Goal: Task Accomplishment & Management: Manage account settings

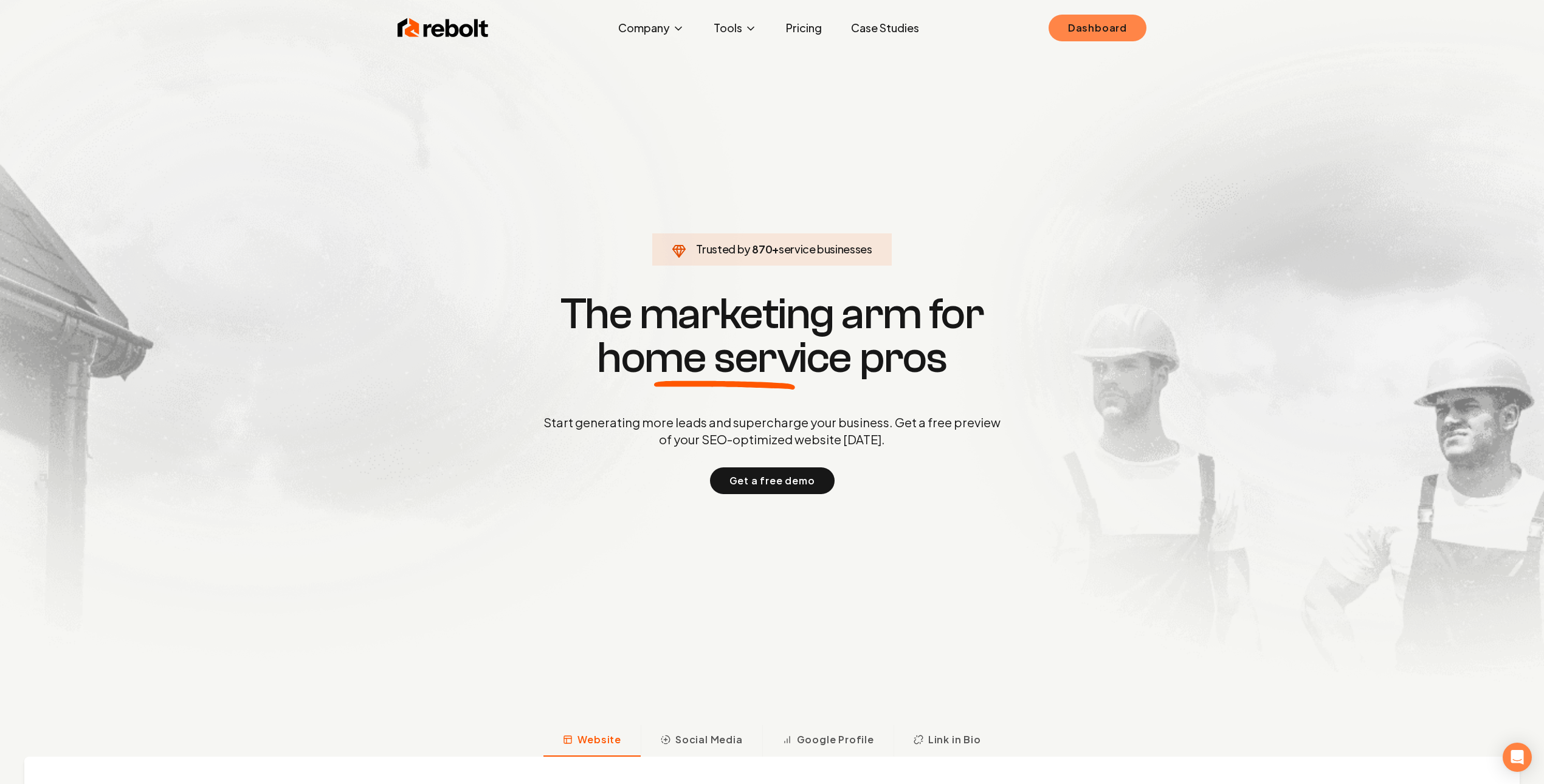
click at [1115, 20] on link "Dashboard" at bounding box center [1098, 28] width 98 height 27
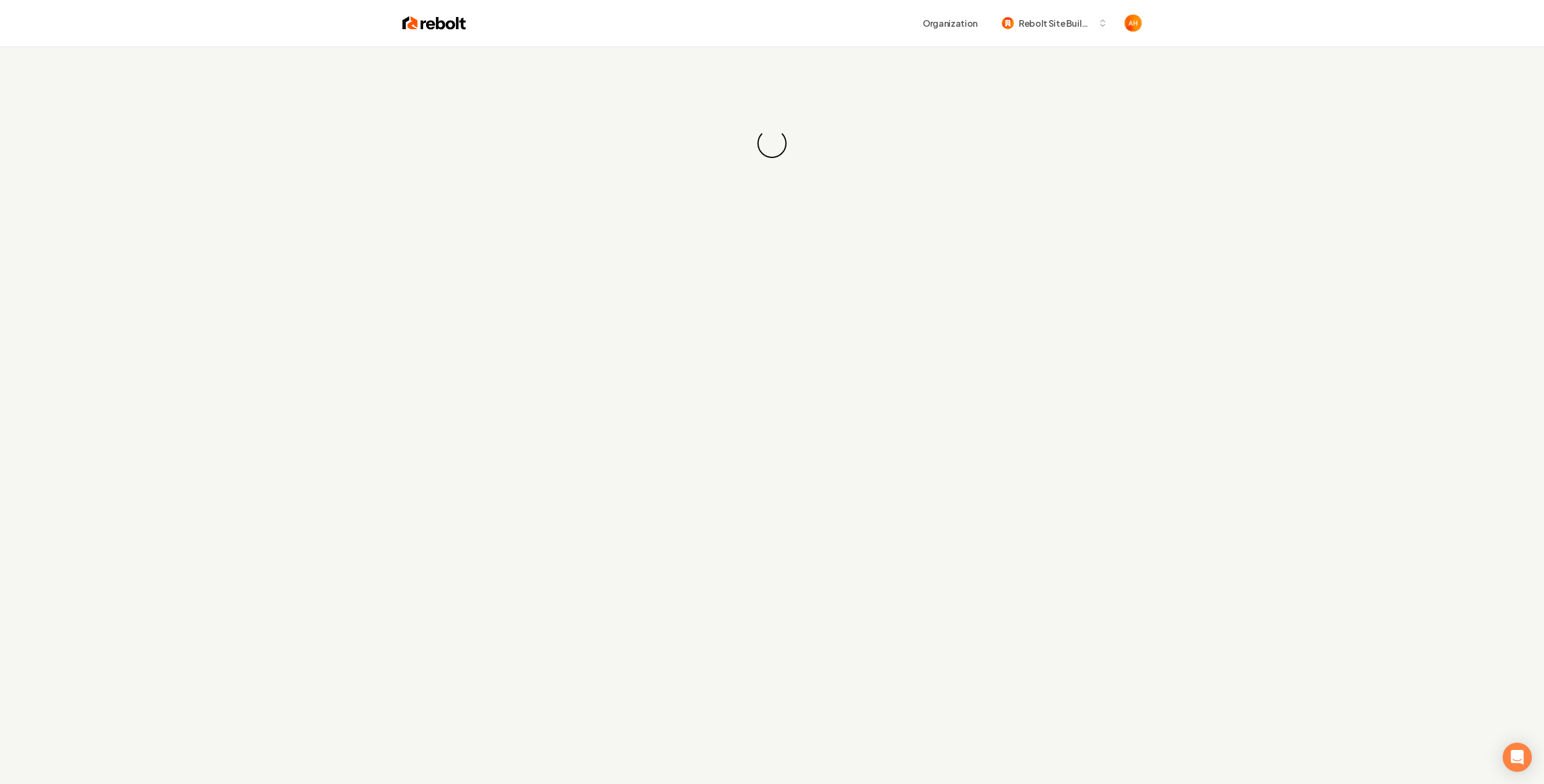
click at [777, 22] on div "Organization Rebolt Site Builder" at bounding box center [804, 23] width 675 height 22
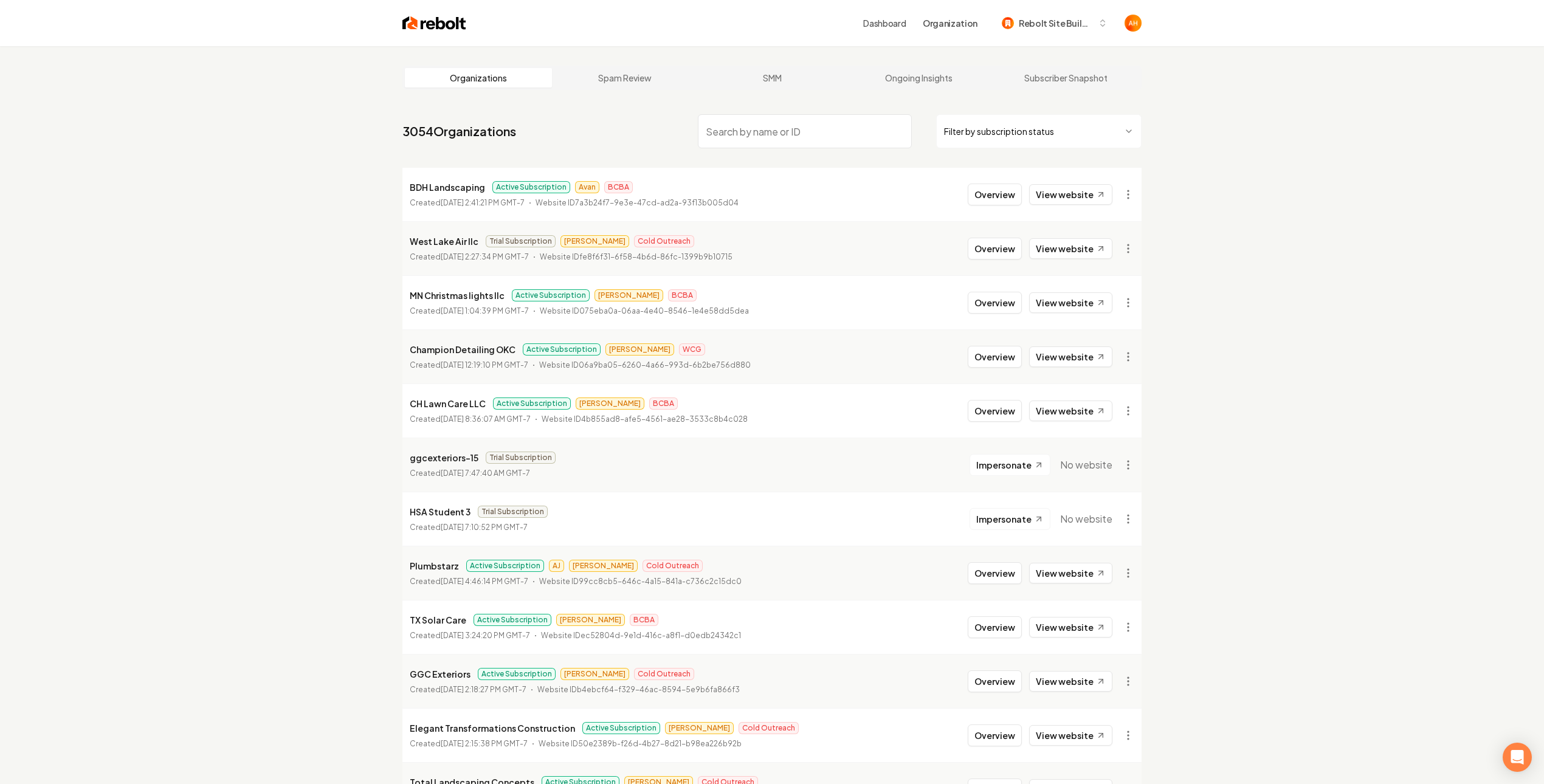
click at [819, 131] on input "search" at bounding box center [805, 131] width 214 height 34
paste input "Smarterhome Electrical Service"
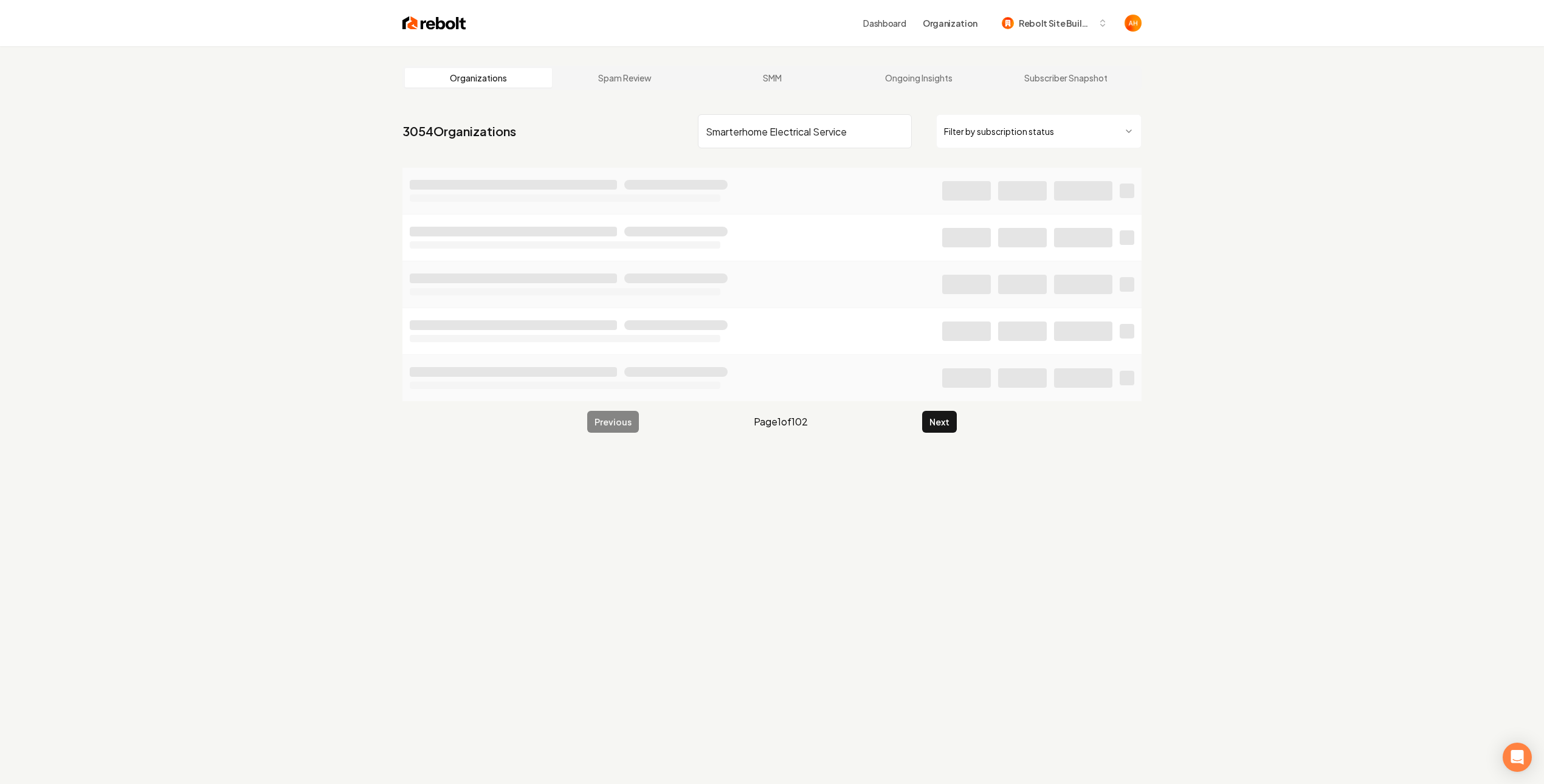
type input "Smarterhome Electrical Service"
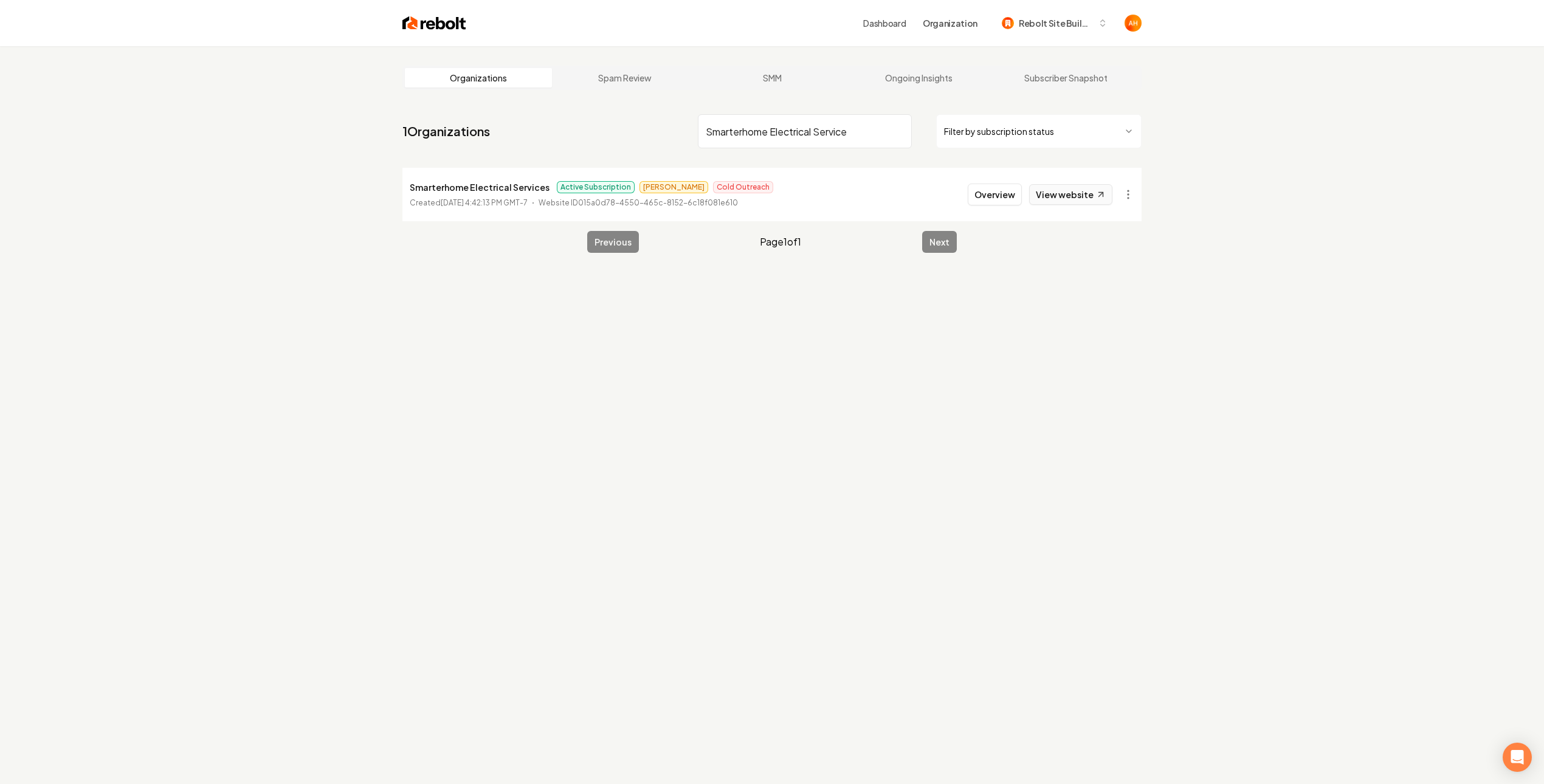
click at [1072, 196] on link "View website" at bounding box center [1071, 194] width 83 height 21
click at [979, 191] on button "Overview" at bounding box center [995, 194] width 54 height 22
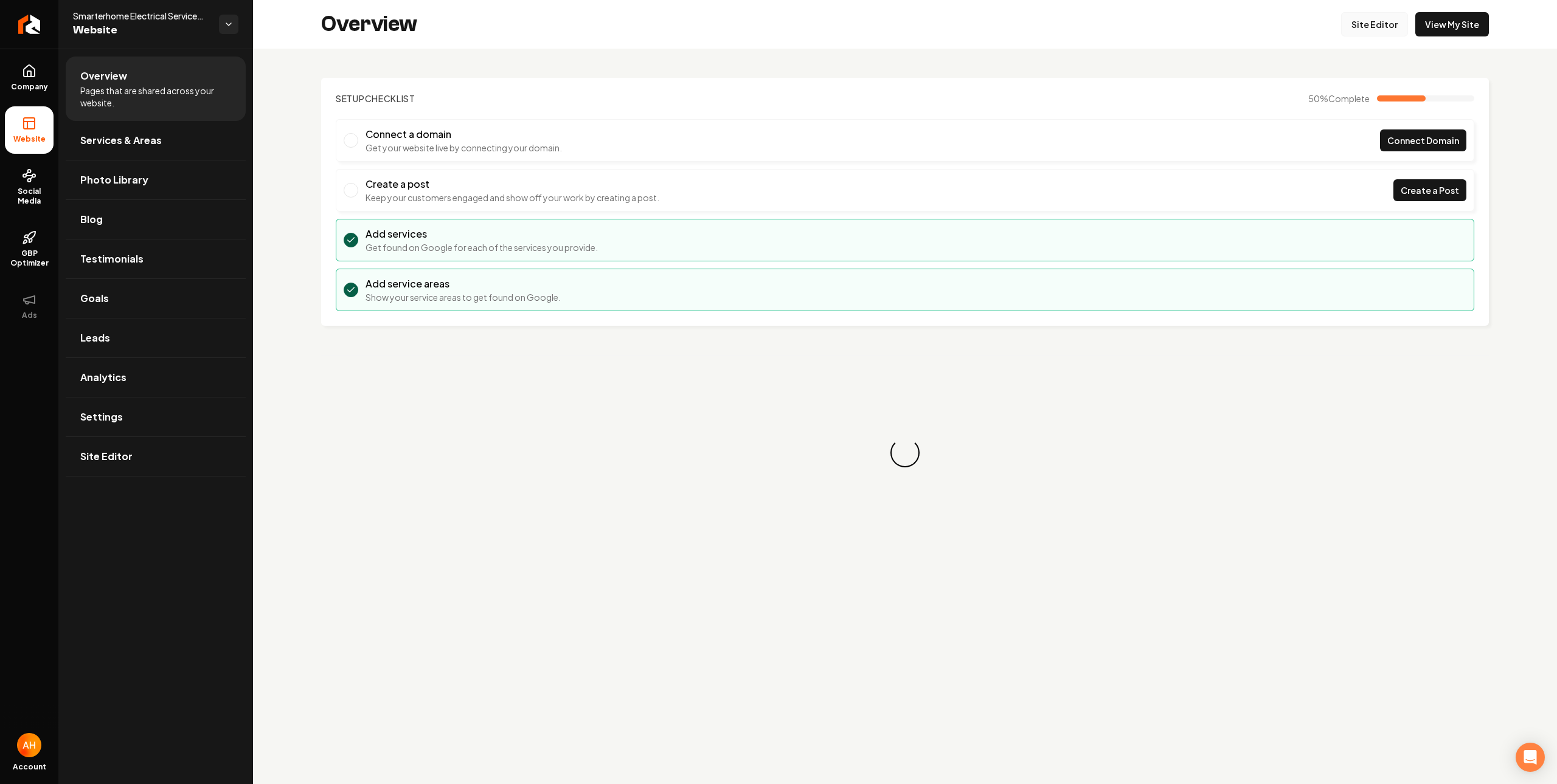
click at [1366, 25] on link "Site Editor" at bounding box center [1375, 24] width 67 height 24
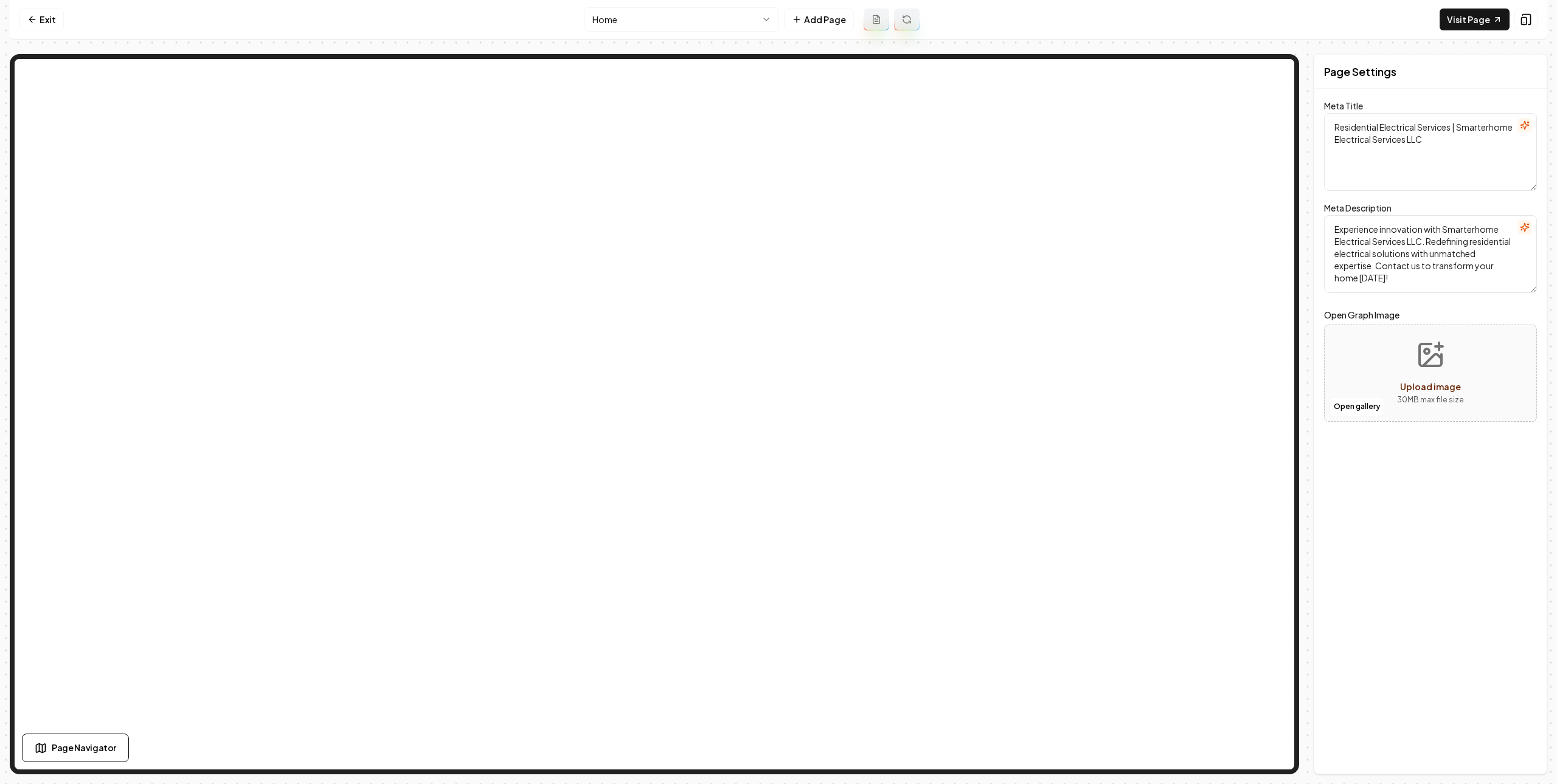
click at [731, 28] on html "Computer Required This feature is only available on a computer. Please switch t…" at bounding box center [778, 392] width 1557 height 784
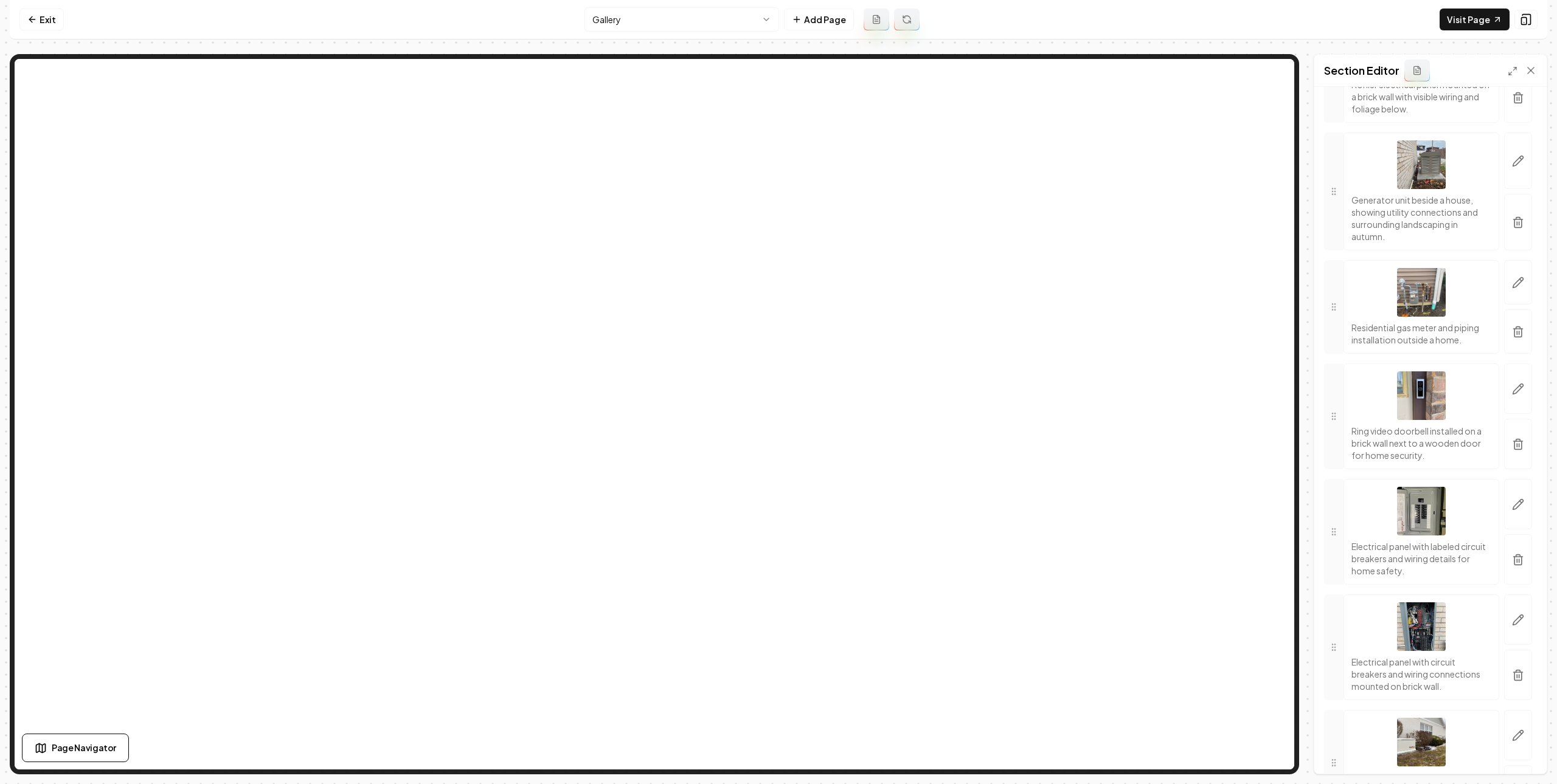
scroll to position [3145, 0]
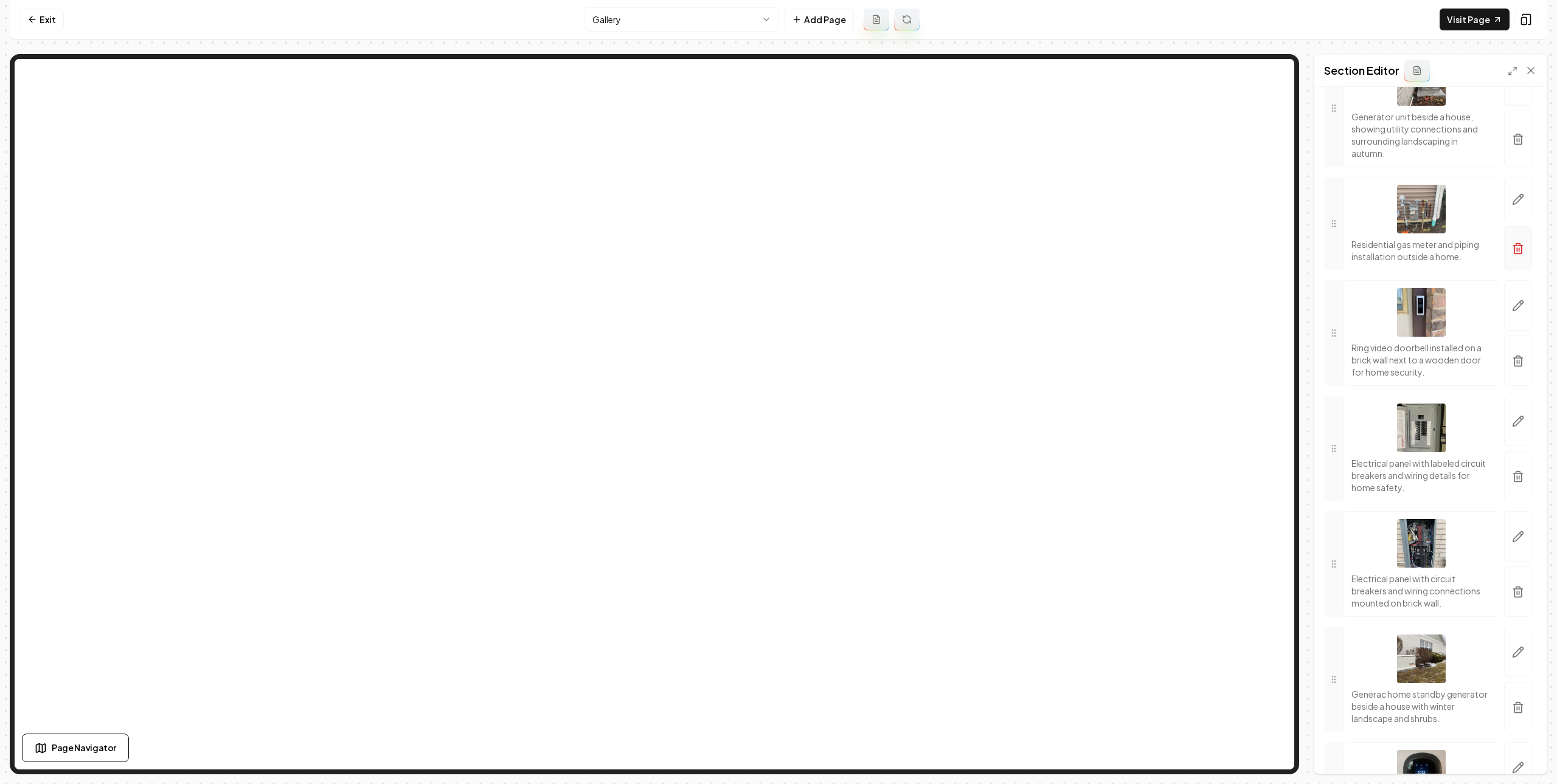
click at [1511, 255] on icon "button" at bounding box center [1517, 249] width 12 height 12
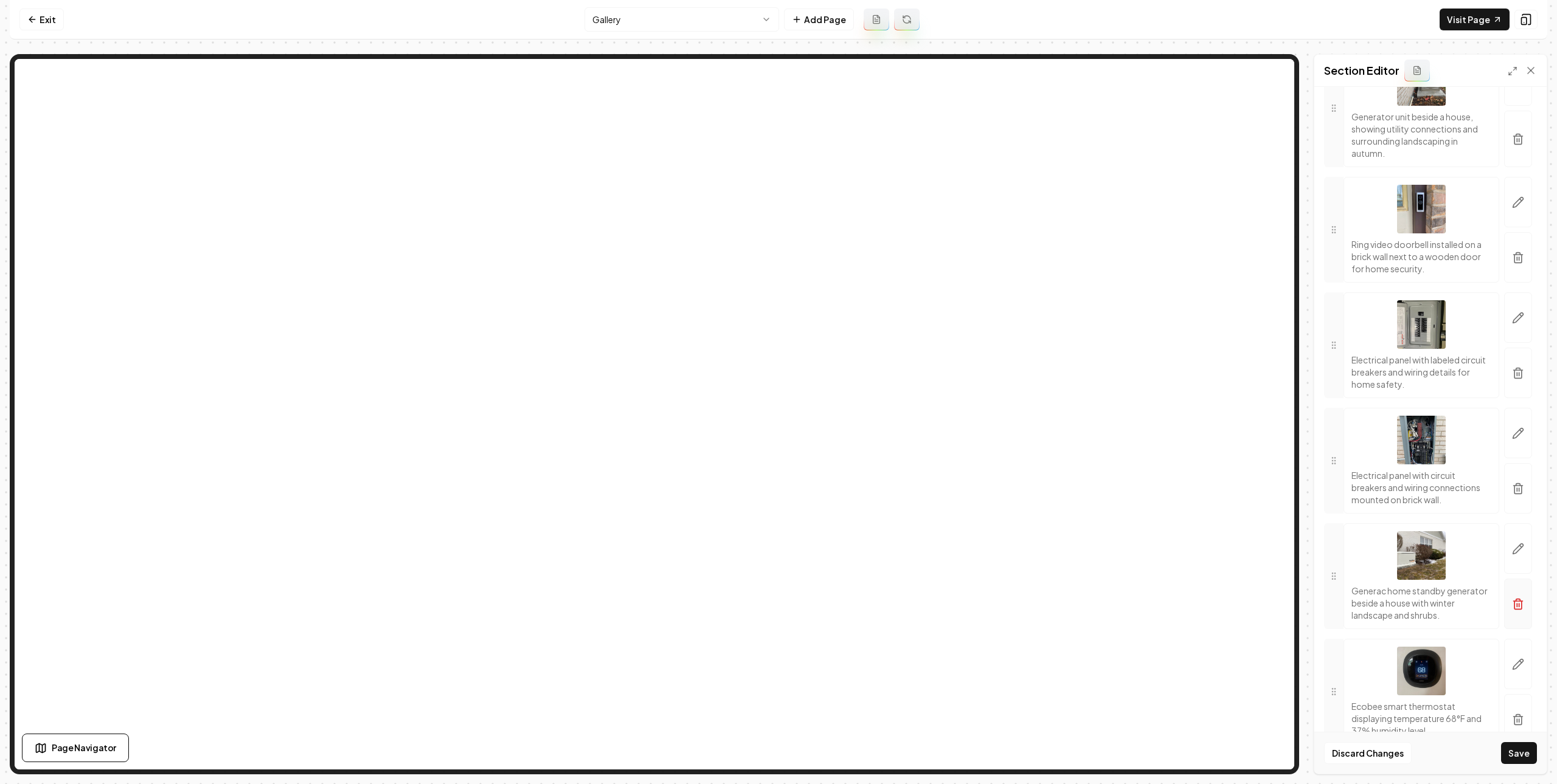
drag, startPoint x: 1510, startPoint y: 744, endPoint x: 1498, endPoint y: 731, distance: 17.7
click at [1510, 745] on button "Save" at bounding box center [1518, 753] width 36 height 22
click at [51, 24] on link "Exit" at bounding box center [42, 19] width 44 height 22
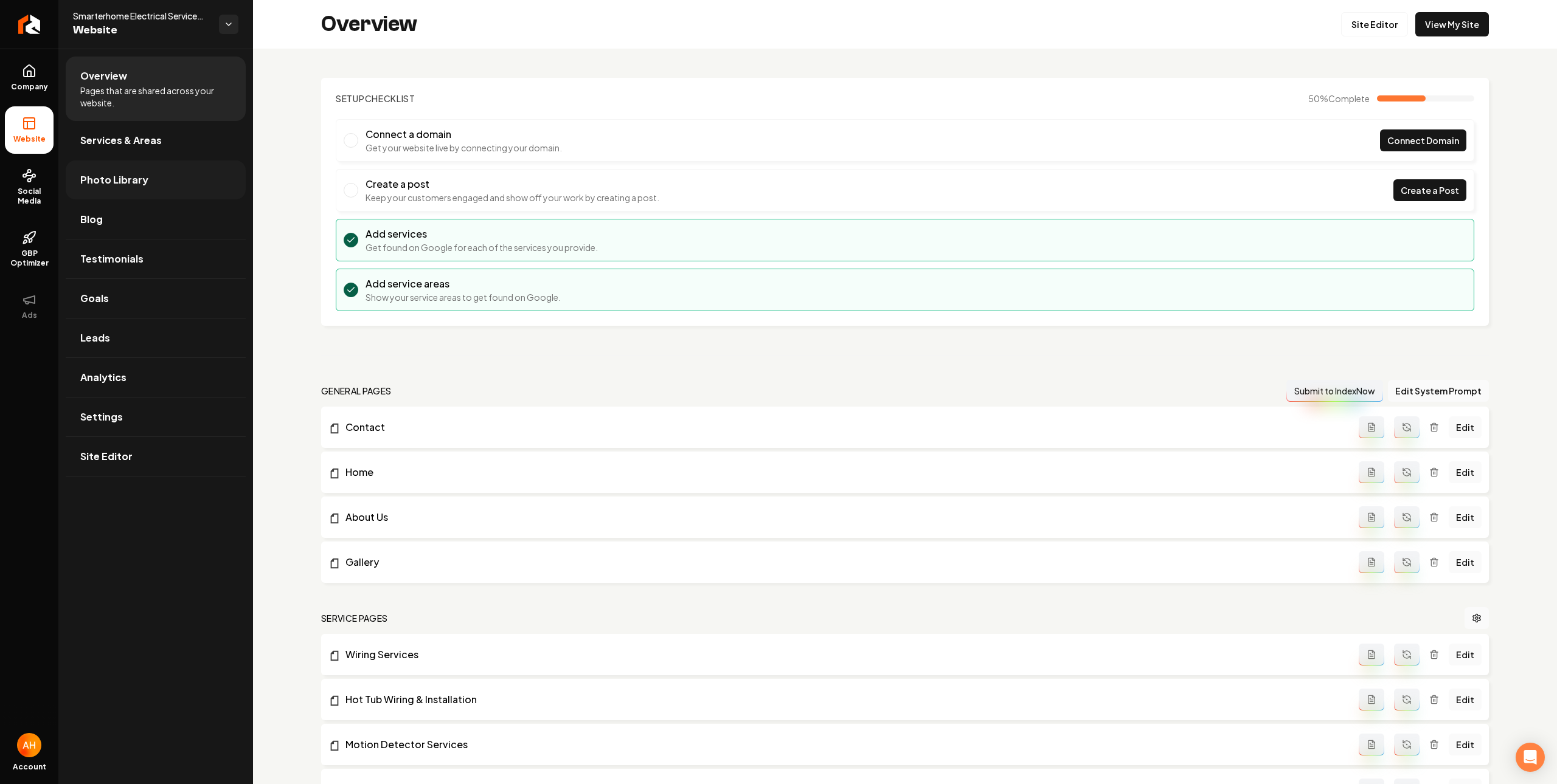
click at [88, 178] on span "Photo Library" at bounding box center [115, 180] width 68 height 15
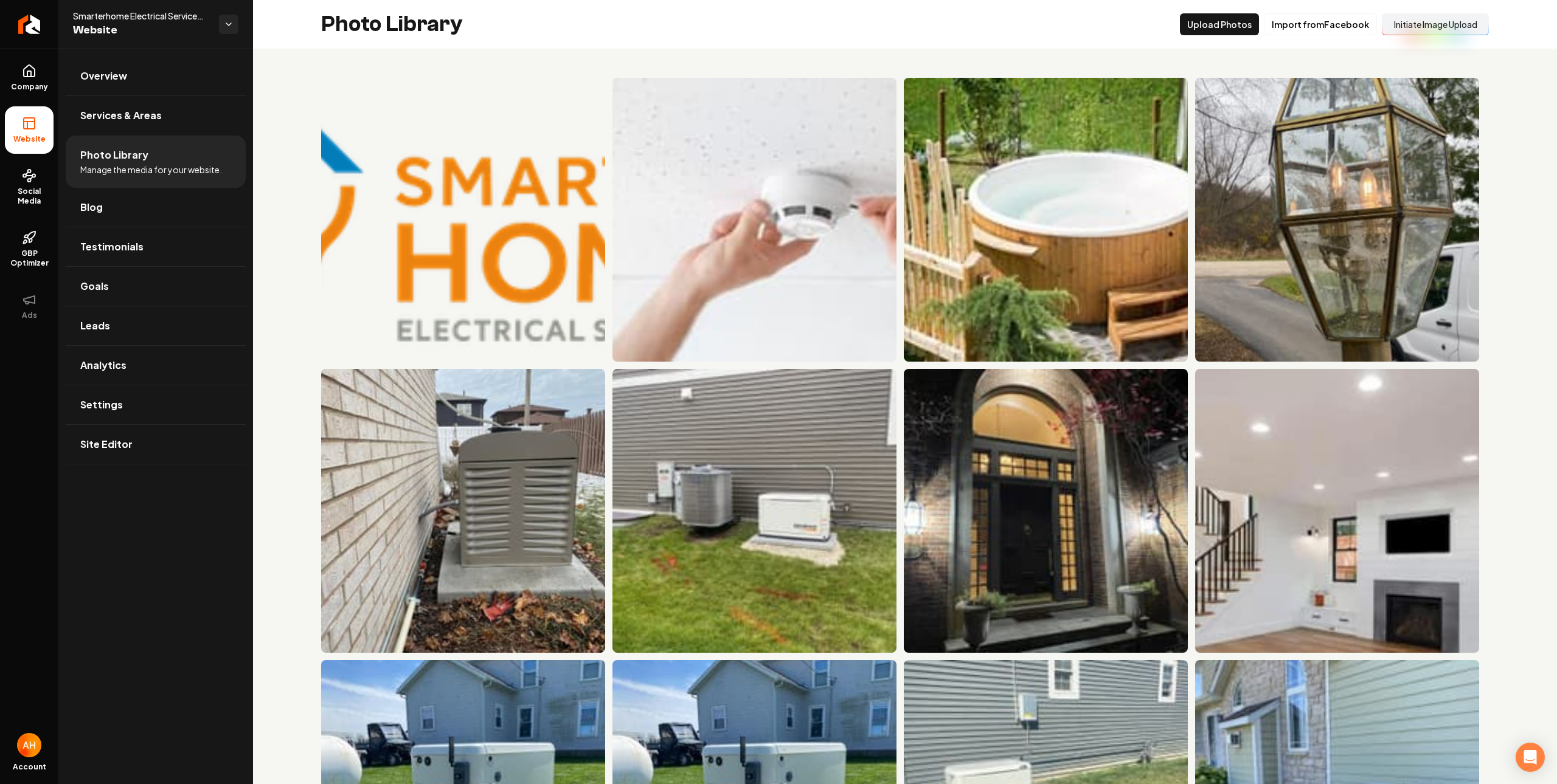
click at [1389, 23] on button "Initiate Image Upload" at bounding box center [1435, 24] width 107 height 22
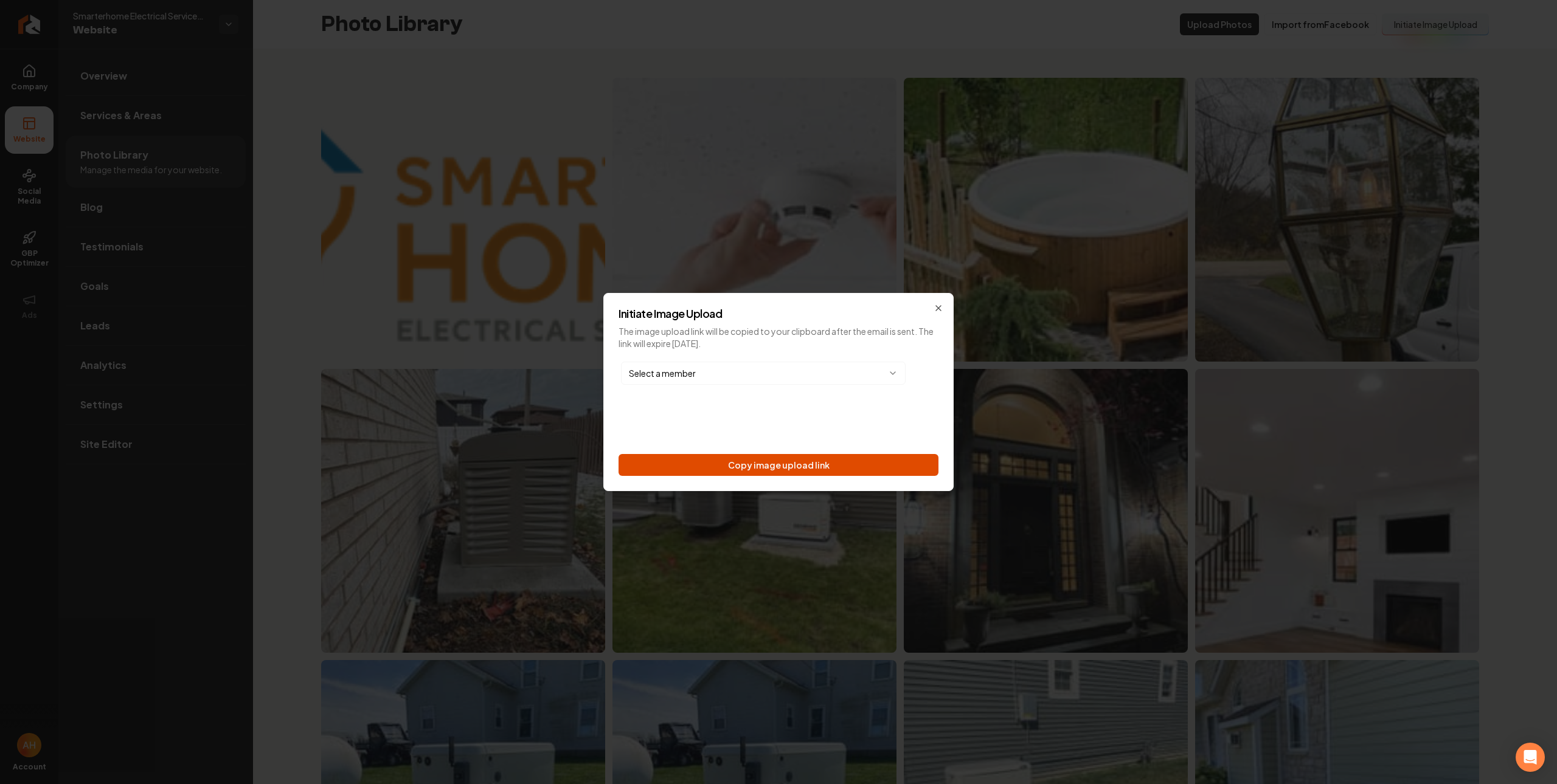
click at [862, 459] on button "Copy image upload link" at bounding box center [778, 465] width 320 height 22
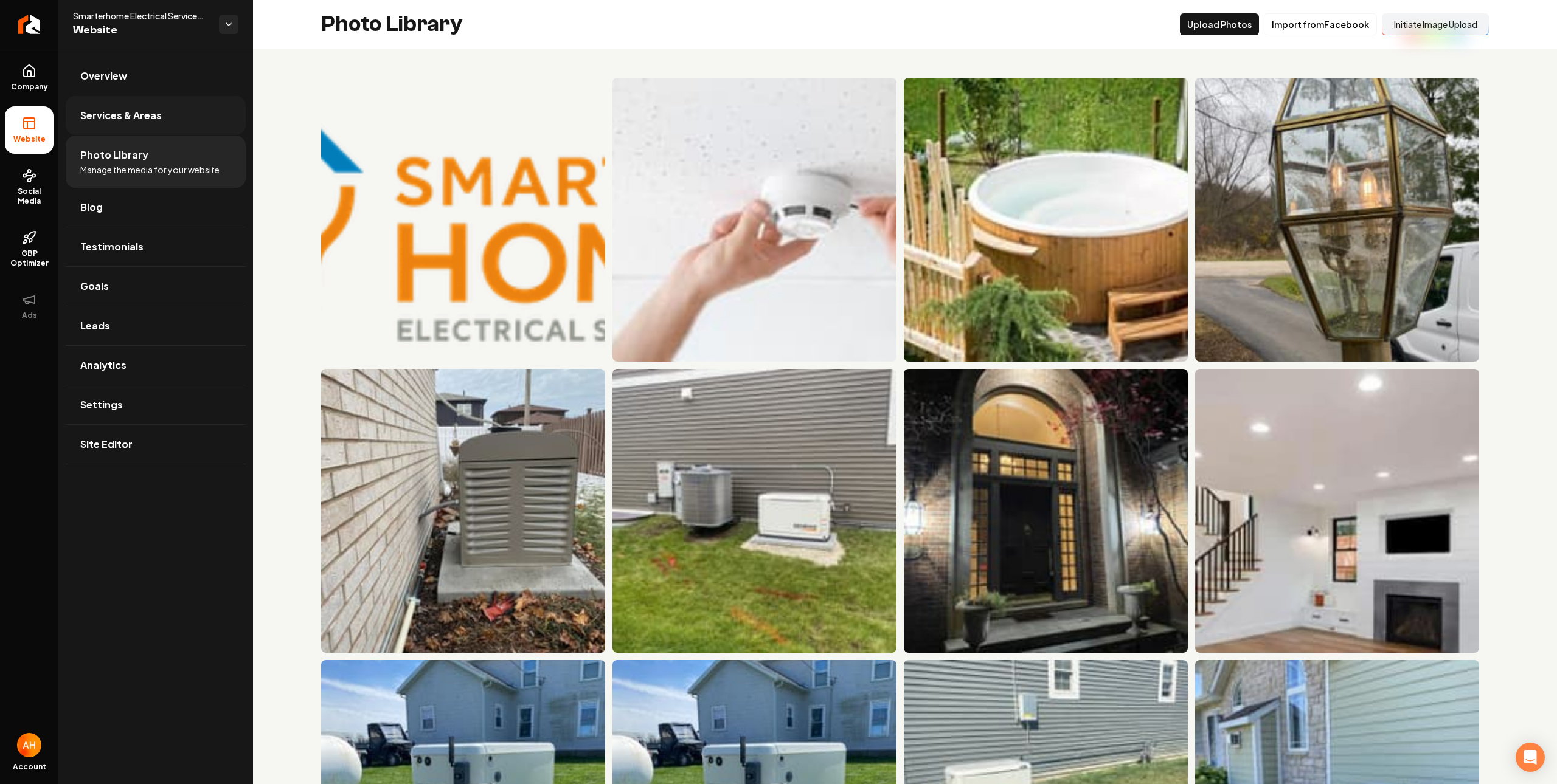
click at [129, 131] on link "Services & Areas" at bounding box center [156, 115] width 180 height 39
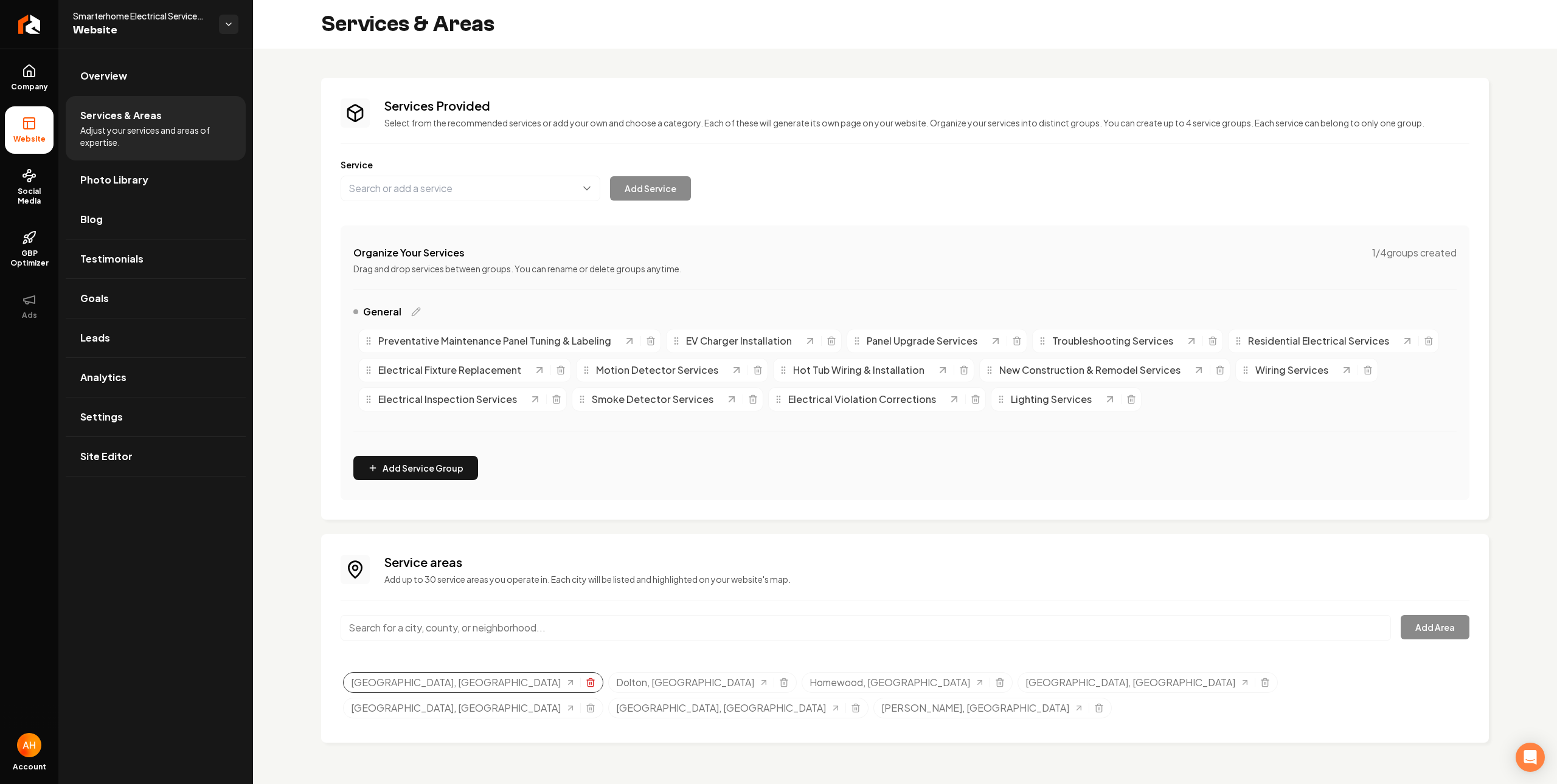
click at [586, 682] on icon "Selected tags" at bounding box center [590, 683] width 10 height 10
click at [16, 188] on span "Social Media" at bounding box center [29, 196] width 49 height 19
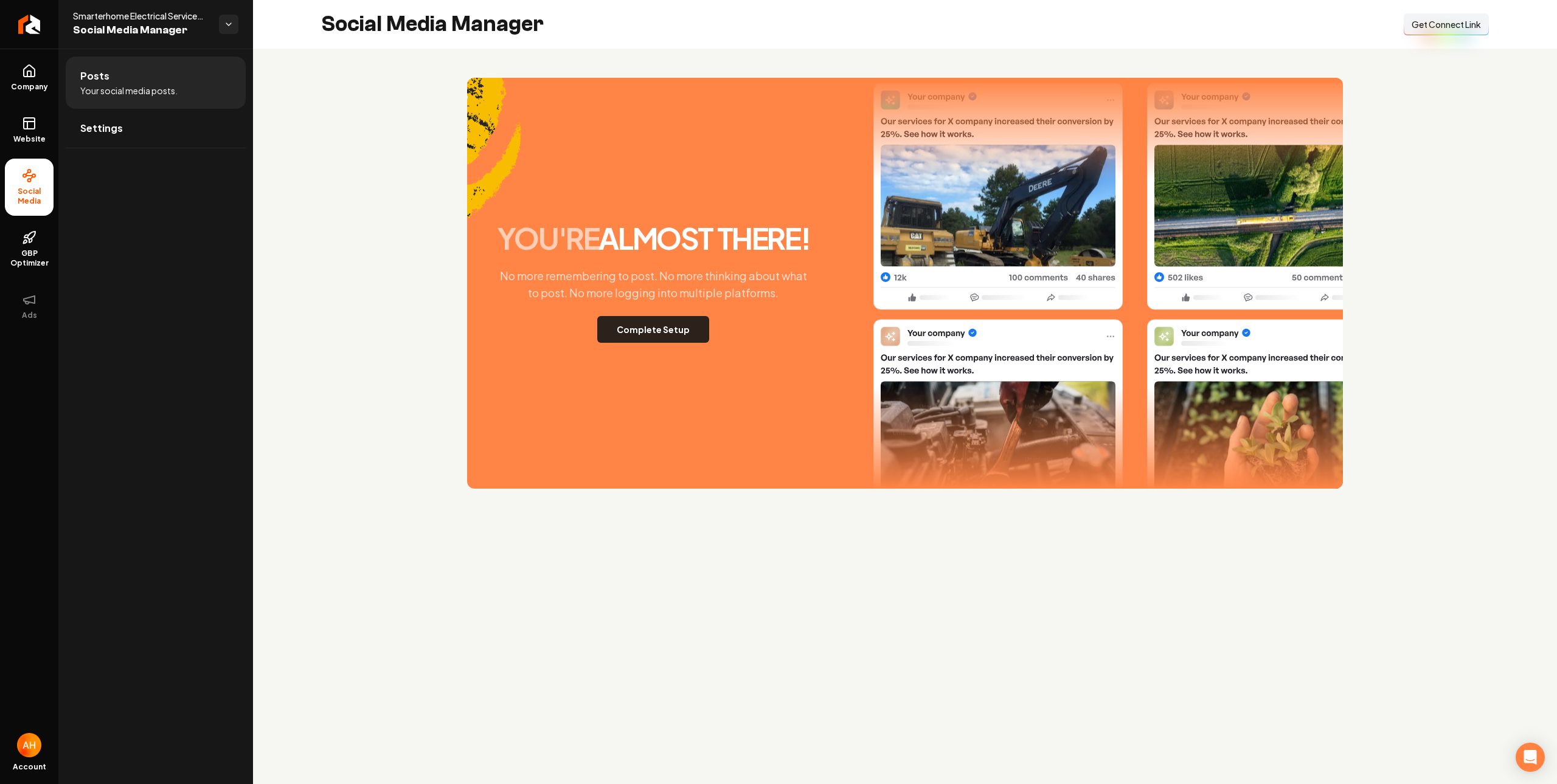
click at [629, 333] on button "Complete Setup" at bounding box center [653, 329] width 112 height 27
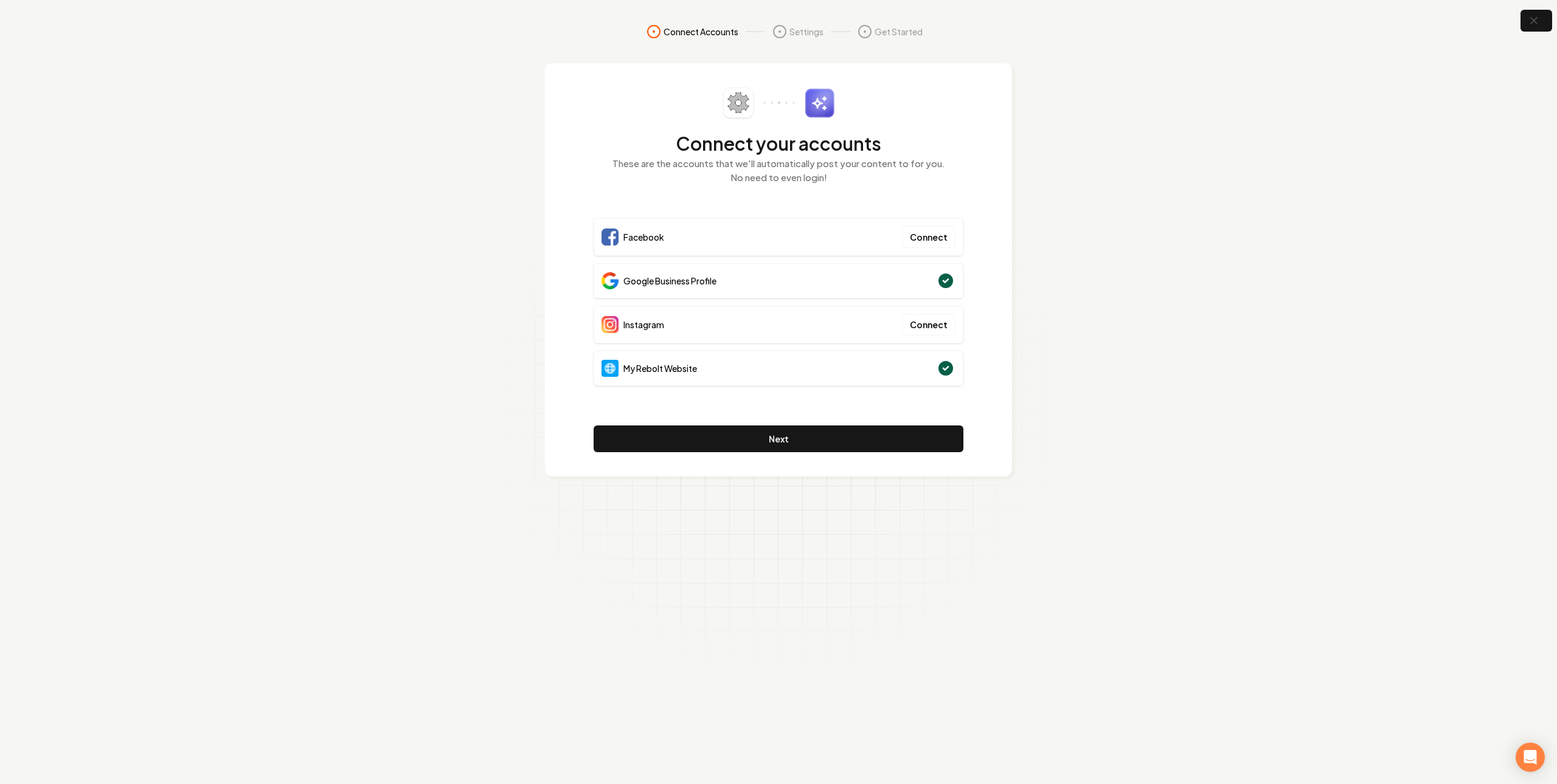
drag, startPoint x: 918, startPoint y: 279, endPoint x: 1030, endPoint y: 266, distance: 112.8
click at [1030, 266] on section "Connect Accounts Settings Get Started Connect your accounts These are the accou…" at bounding box center [778, 392] width 1557 height 784
drag, startPoint x: 684, startPoint y: 277, endPoint x: 584, endPoint y: 274, distance: 100.0
click at [584, 274] on div "Connect your accounts These are the accounts that we'll automatically post your…" at bounding box center [778, 270] width 467 height 413
click at [557, 241] on div "Connect your accounts These are the accounts that we'll automatically post your…" at bounding box center [778, 270] width 467 height 413
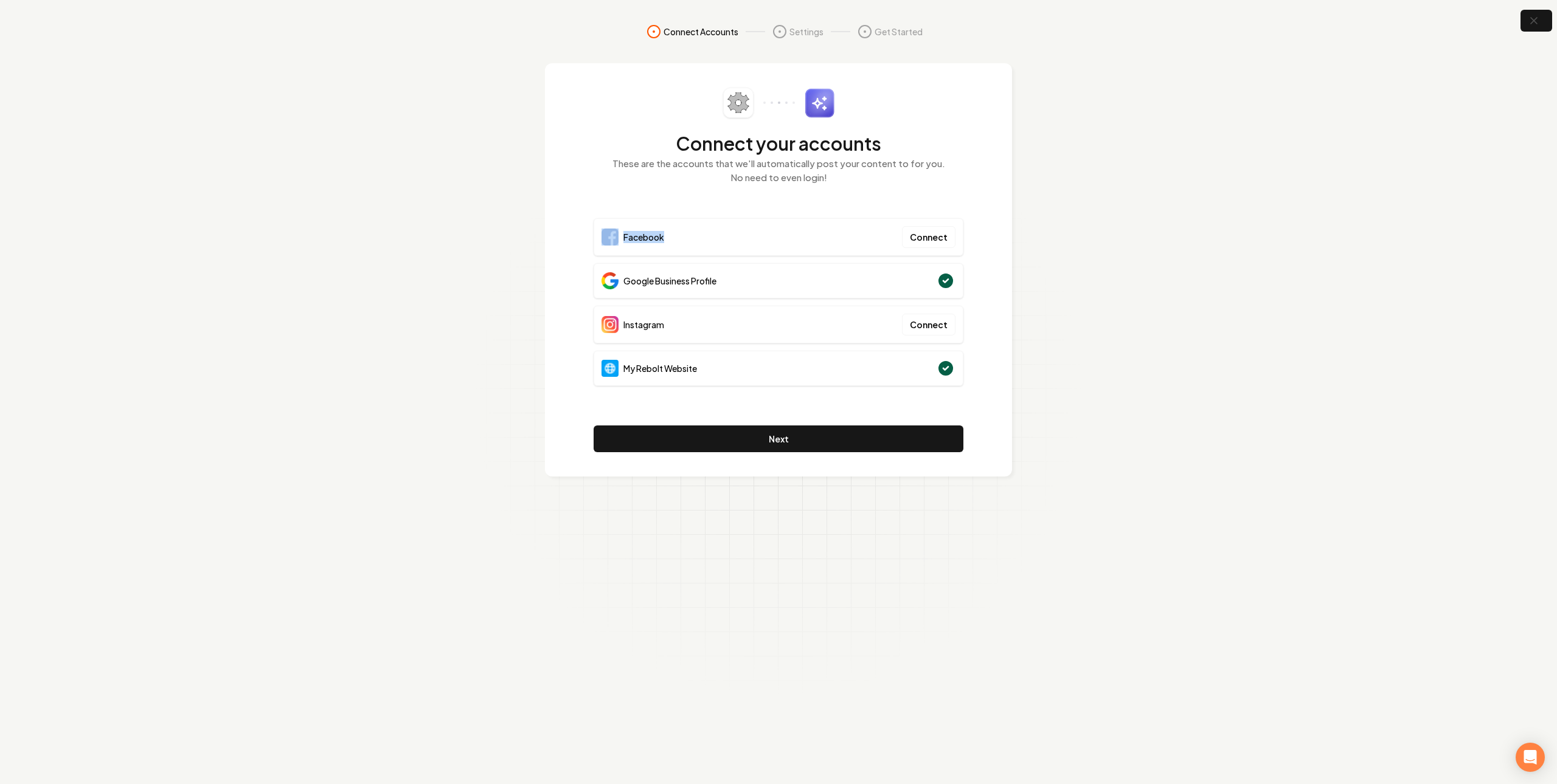
drag, startPoint x: 566, startPoint y: 231, endPoint x: 743, endPoint y: 237, distance: 177.1
click at [743, 237] on div "Connect your accounts These are the accounts that we'll automatically post your…" at bounding box center [778, 270] width 467 height 413
drag, startPoint x: 577, startPoint y: 318, endPoint x: 696, endPoint y: 321, distance: 119.0
click at [696, 321] on div "Connect your accounts These are the accounts that we'll automatically post your…" at bounding box center [778, 270] width 467 height 413
click at [1074, 377] on section "Connect Accounts Settings Get Started Connect your accounts These are the accou…" at bounding box center [778, 392] width 1557 height 784
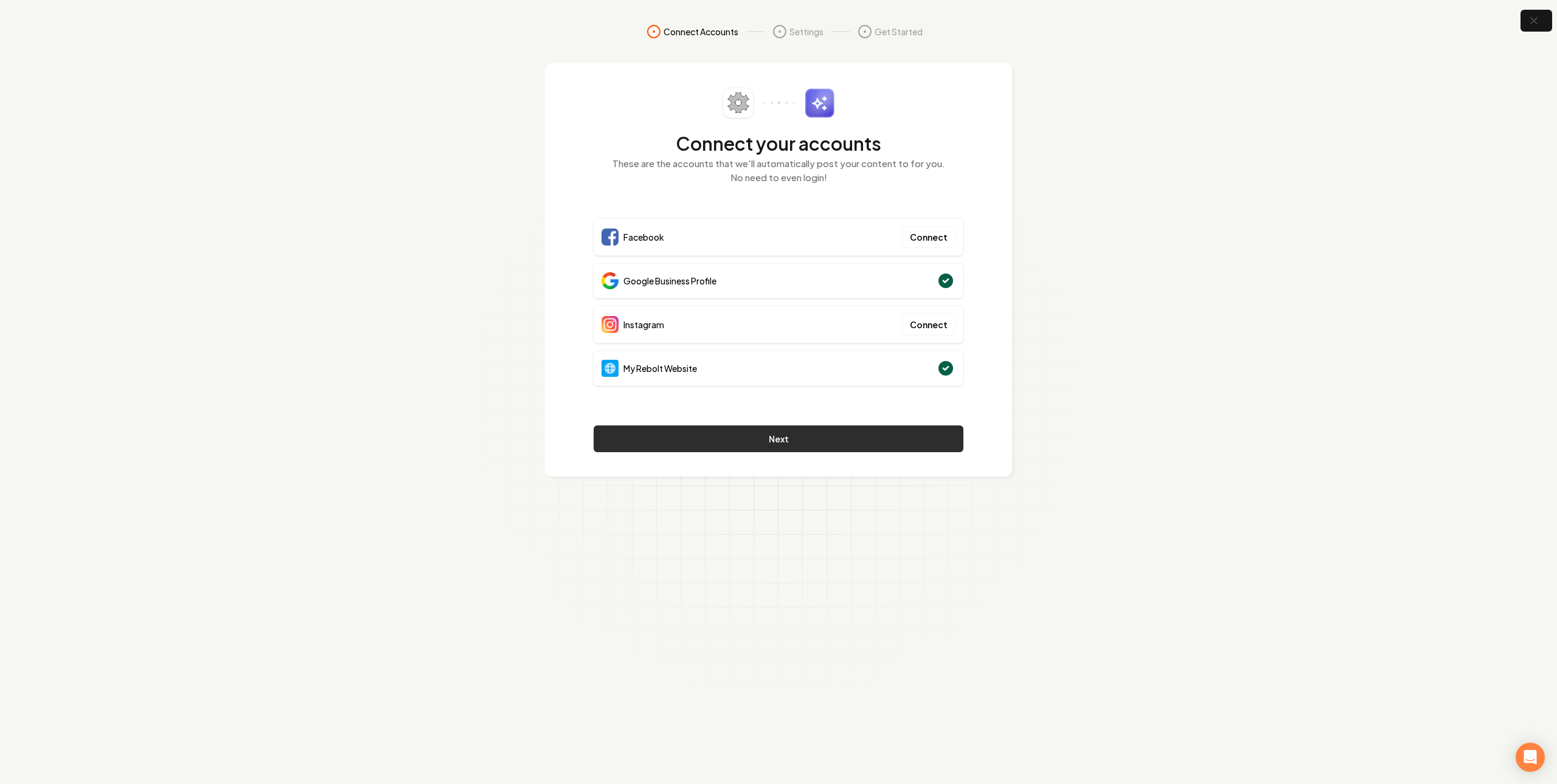
click at [773, 447] on button "Next" at bounding box center [778, 439] width 370 height 27
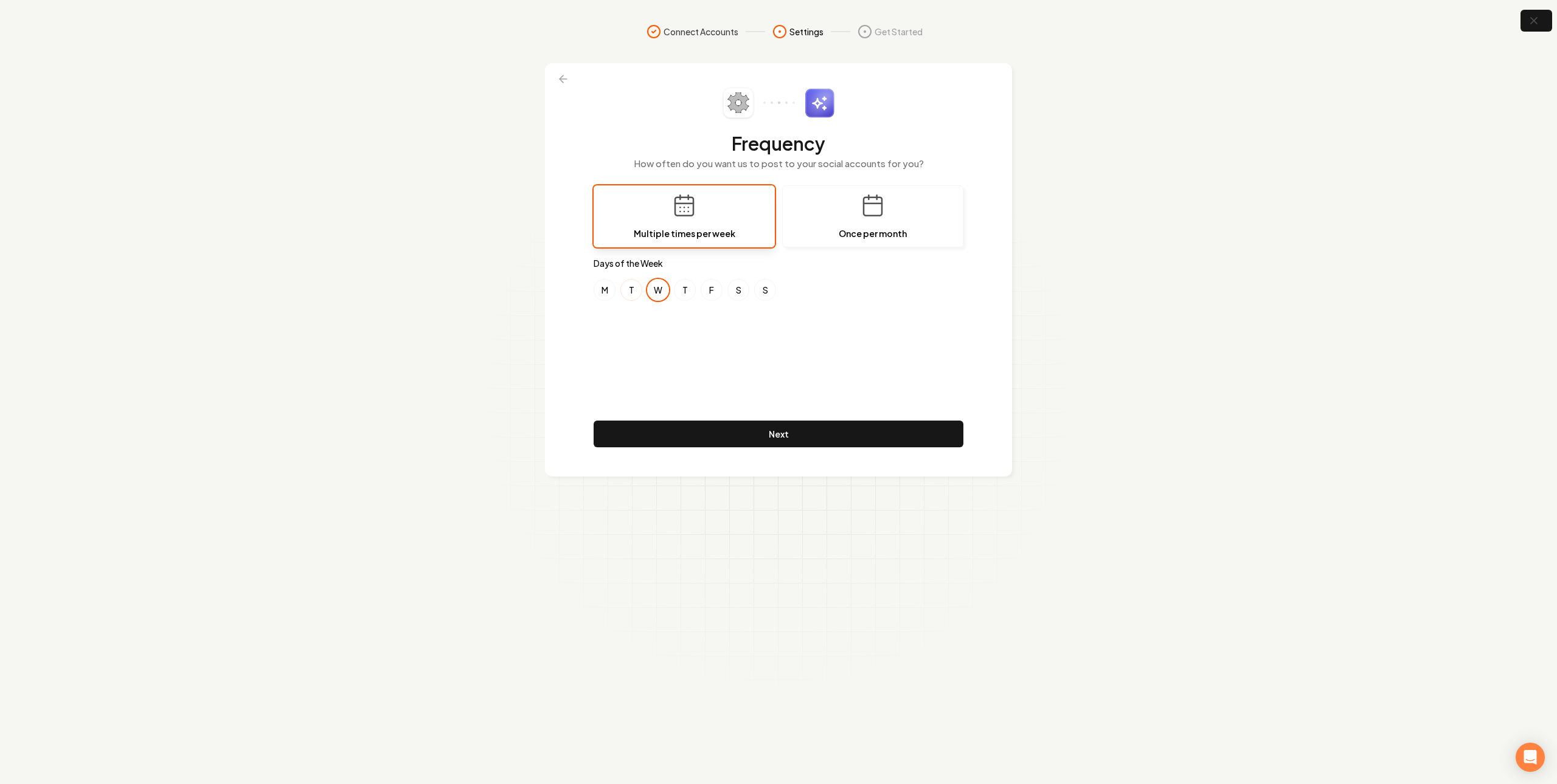
click at [636, 288] on button "T" at bounding box center [631, 290] width 22 height 22
click at [663, 286] on button "W" at bounding box center [657, 290] width 22 height 22
click at [705, 293] on button "F" at bounding box center [711, 290] width 22 height 22
drag, startPoint x: 634, startPoint y: 291, endPoint x: 627, endPoint y: 292, distance: 7.1
click at [629, 292] on button "T" at bounding box center [631, 290] width 22 height 22
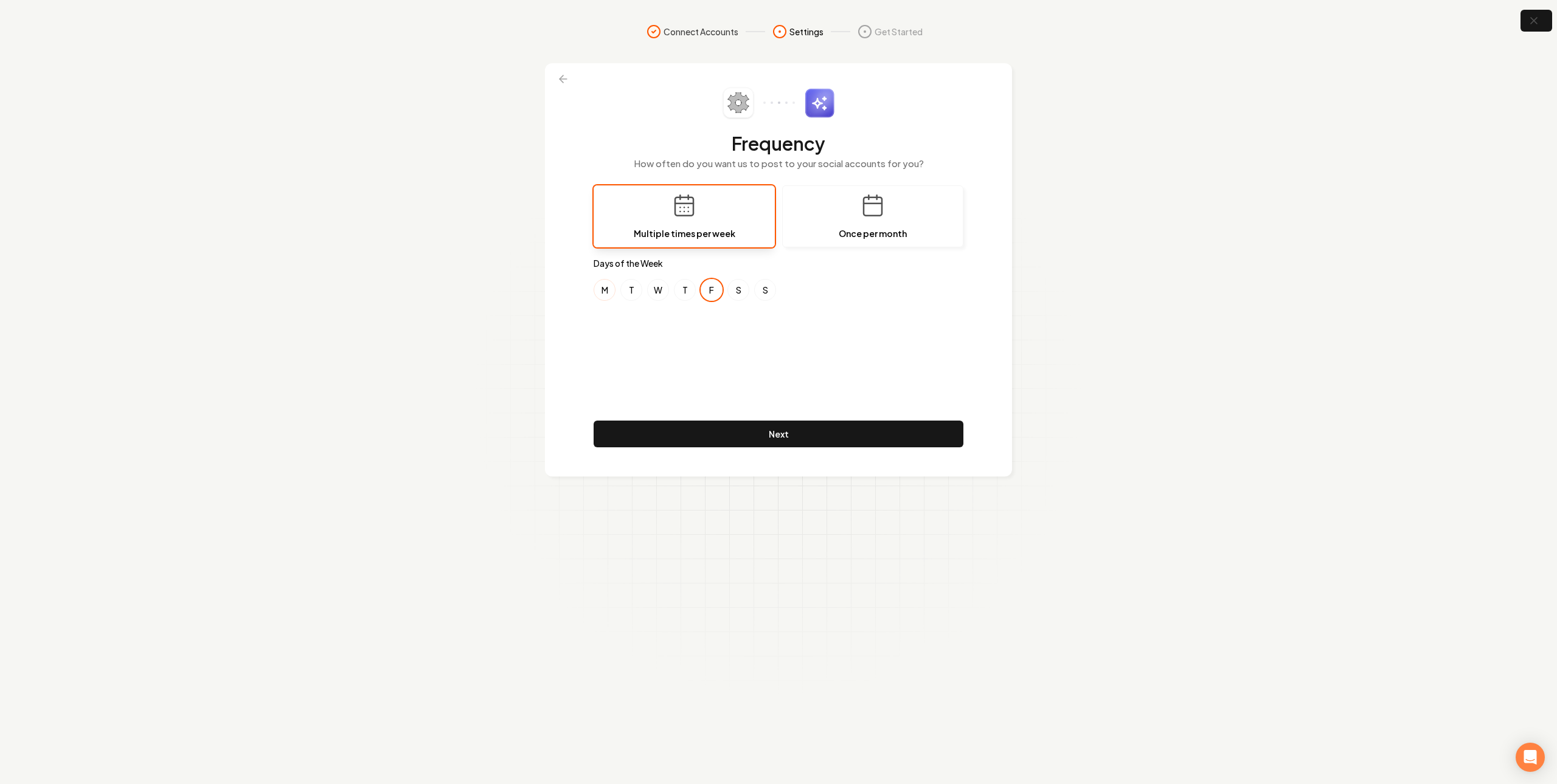
click at [601, 294] on button "M" at bounding box center [604, 290] width 22 height 22
click at [651, 288] on button "W" at bounding box center [657, 290] width 22 height 22
click at [761, 433] on button "Next" at bounding box center [778, 434] width 370 height 27
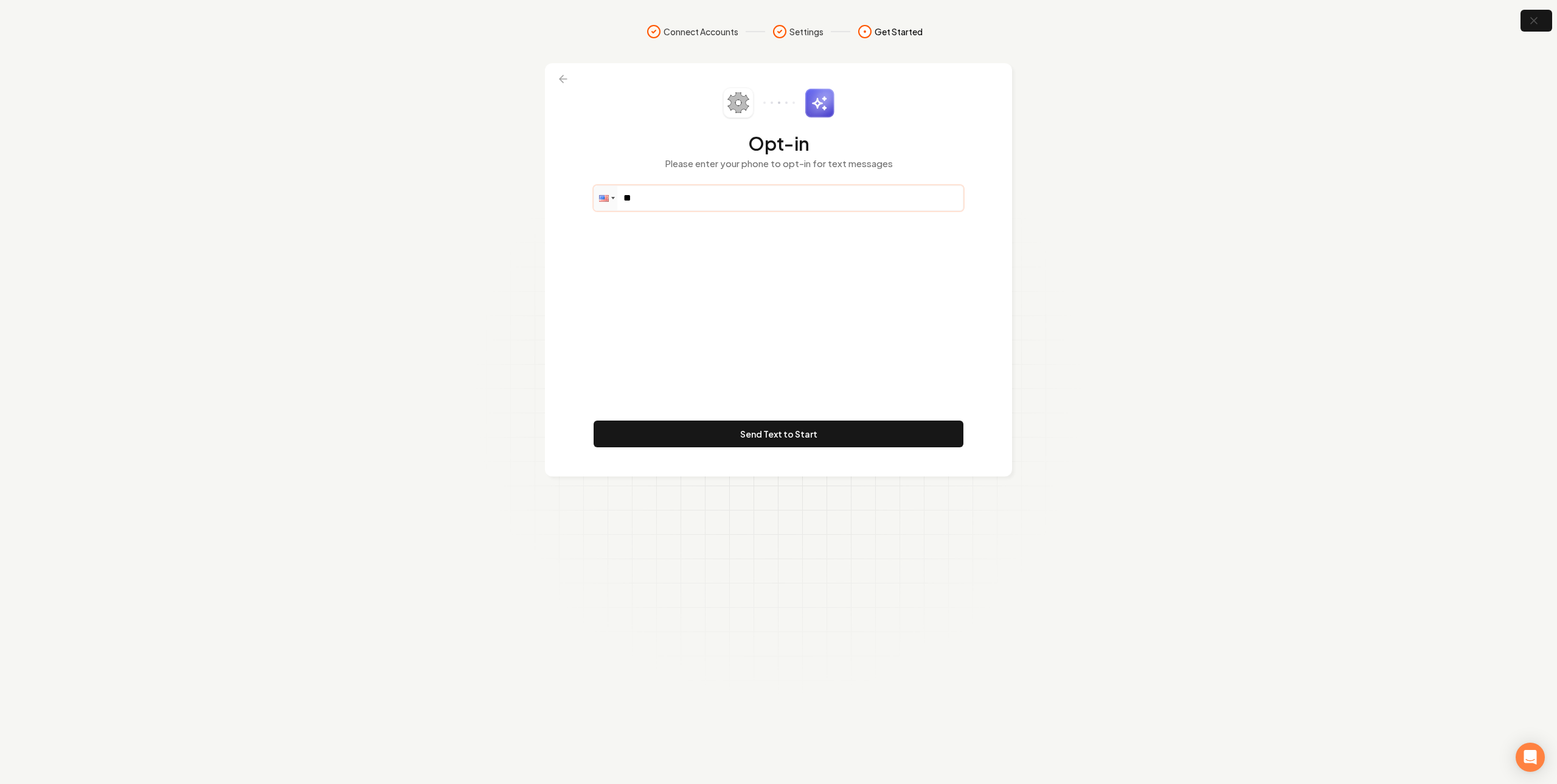
click at [807, 194] on input "**" at bounding box center [778, 198] width 368 height 24
click at [777, 206] on input "**" at bounding box center [778, 198] width 368 height 24
paste input "**********"
type input "**********"
click at [816, 246] on div "**********" at bounding box center [778, 270] width 370 height 365
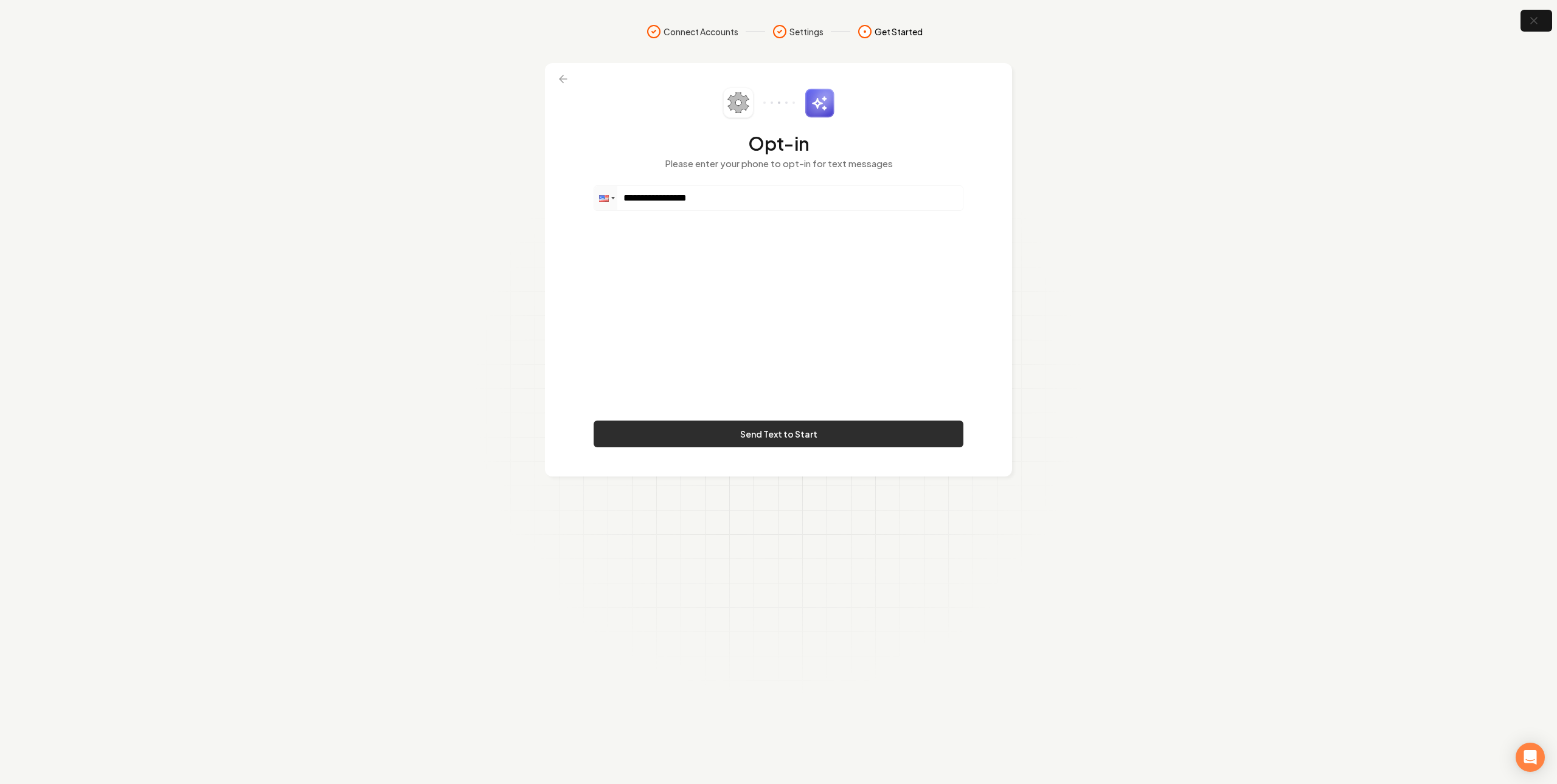
click at [718, 432] on button "Send Text to Start" at bounding box center [778, 434] width 370 height 27
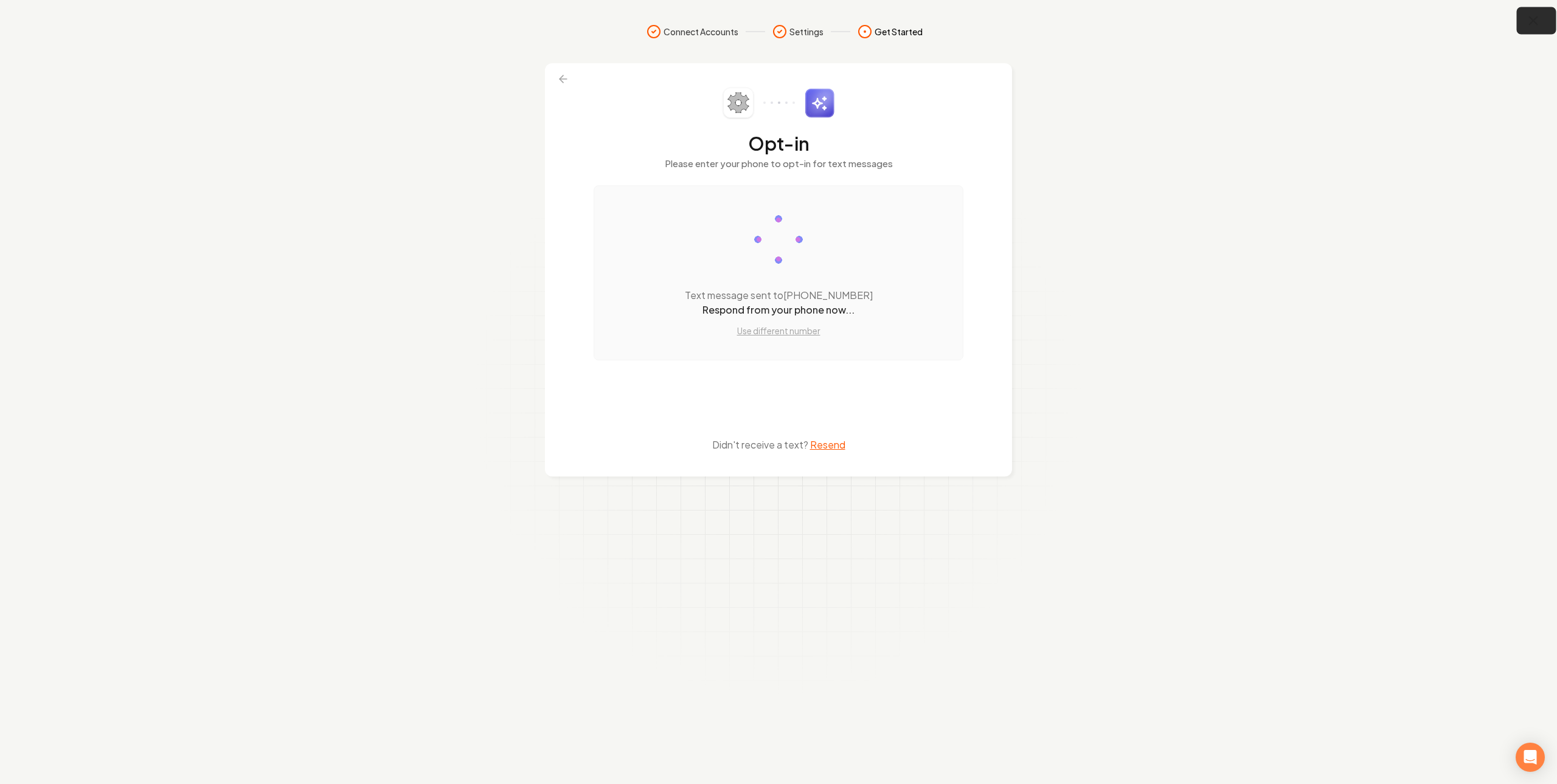
click at [1525, 19] on icon "button" at bounding box center [1533, 21] width 15 height 15
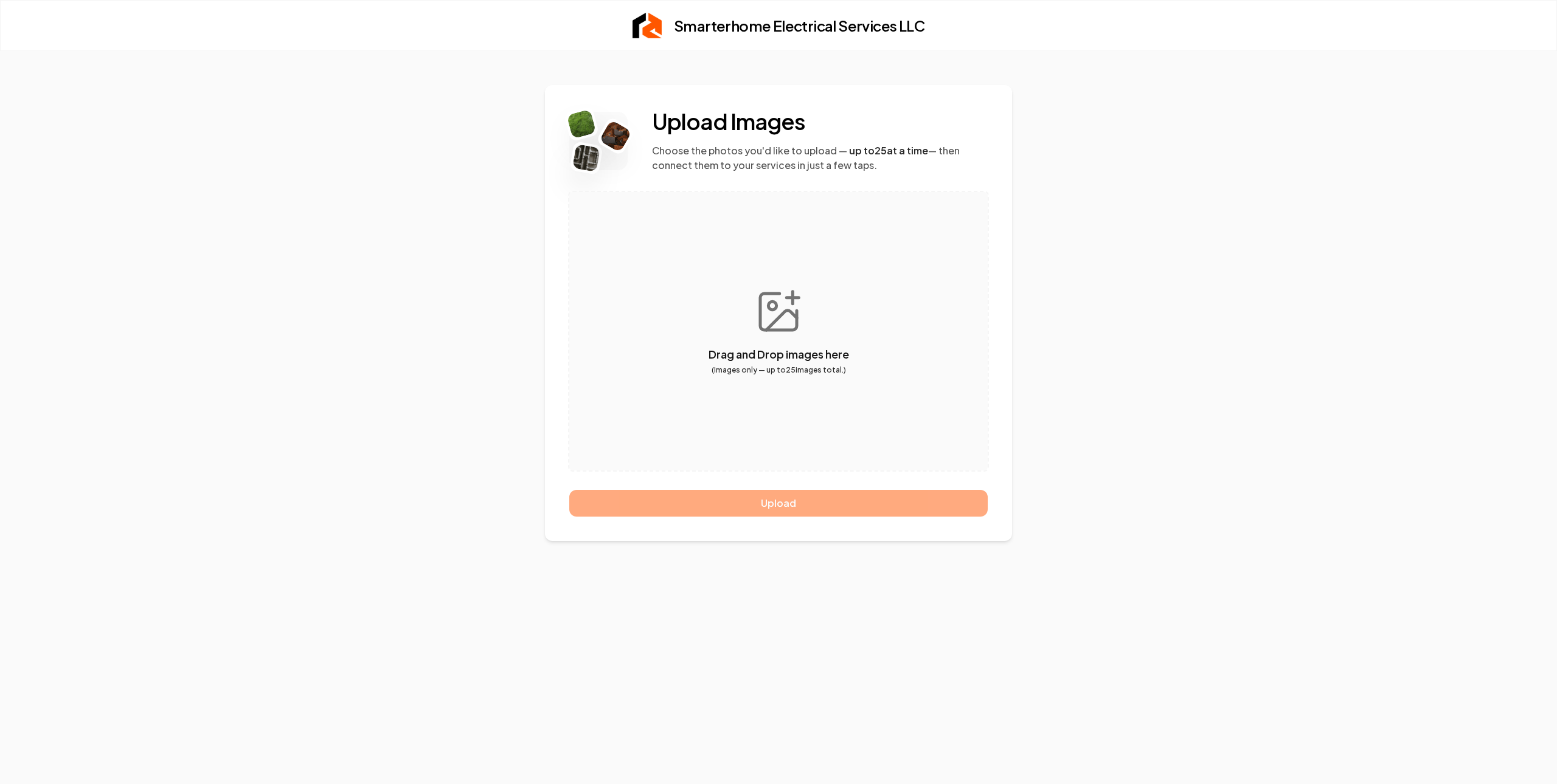
drag, startPoint x: 659, startPoint y: 116, endPoint x: 861, endPoint y: 134, distance: 202.8
click at [861, 134] on div "Upload Images Choose the photos you'd like to upload — up to 25 at a time — the…" at bounding box center [820, 141] width 335 height 63
drag, startPoint x: 839, startPoint y: 137, endPoint x: 669, endPoint y: 123, distance: 170.6
click at [669, 123] on div "Upload Images Choose the photos you'd like to upload — up to 25 at a time — the…" at bounding box center [820, 141] width 335 height 63
click at [670, 122] on h2 "Upload Images" at bounding box center [820, 121] width 335 height 24
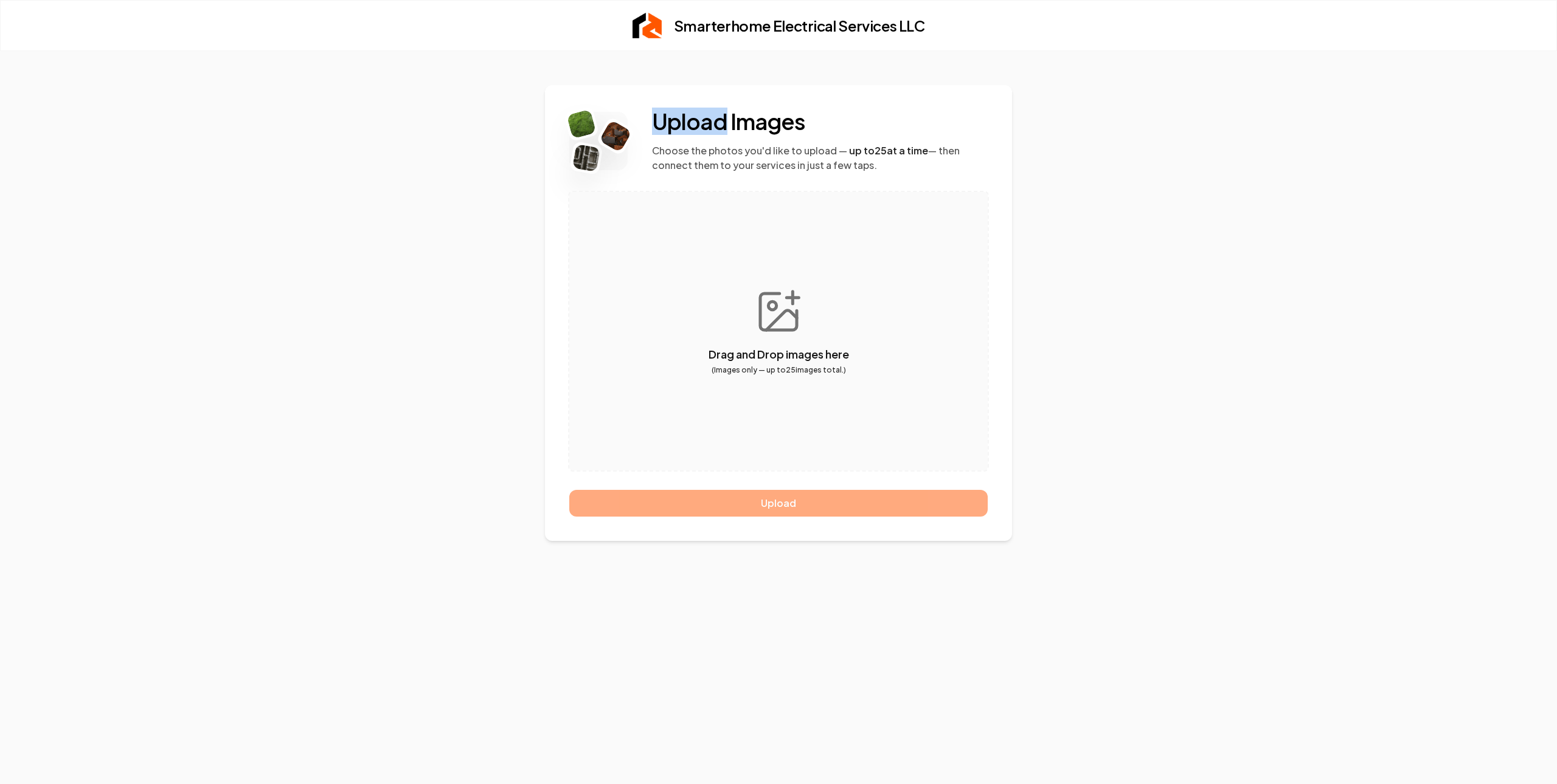
click at [670, 122] on h2 "Upload Images" at bounding box center [820, 121] width 335 height 24
click at [721, 154] on p "Choose the photos you'd like to upload — up to 25 at a time — then connect them…" at bounding box center [820, 158] width 335 height 30
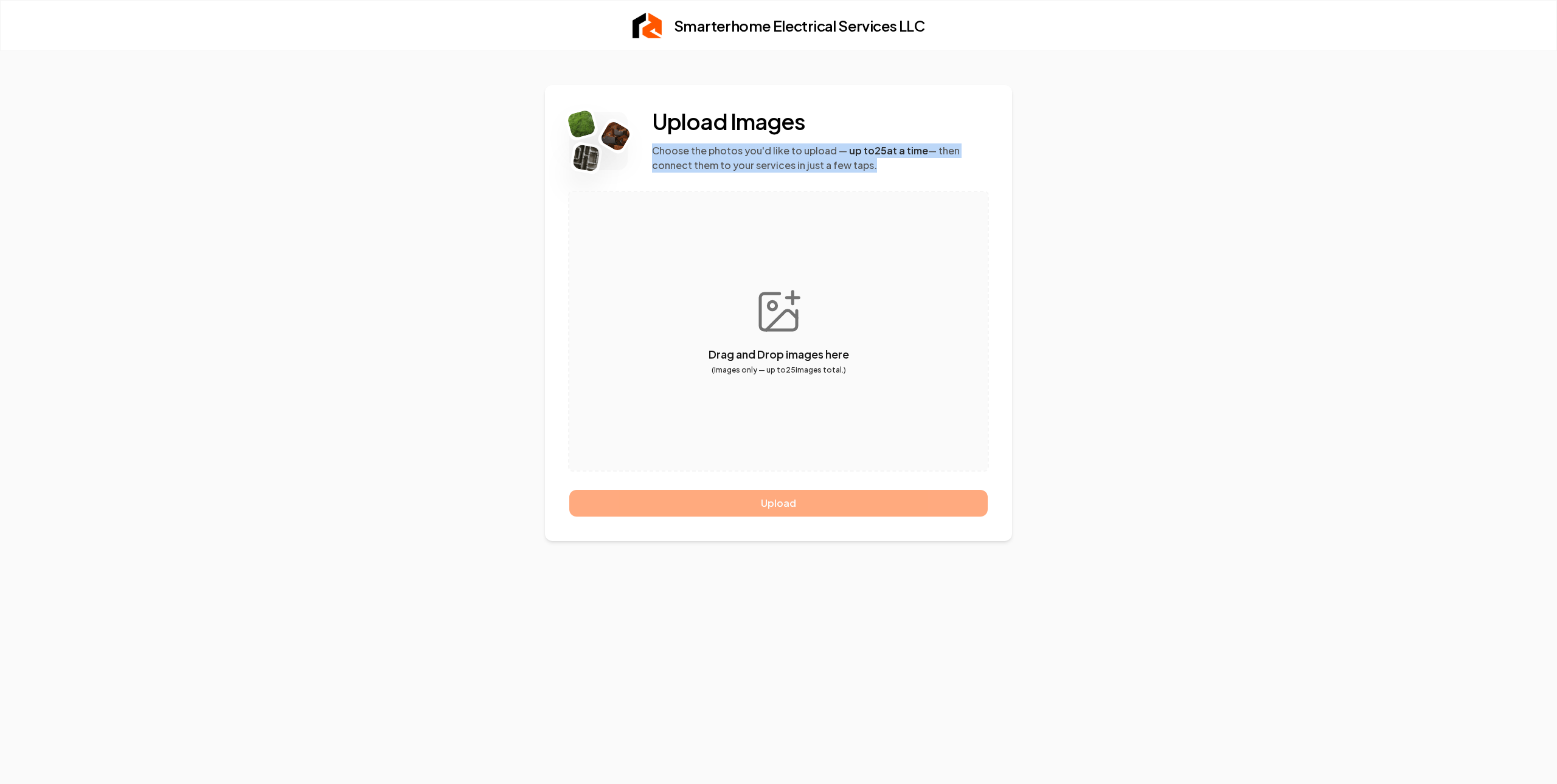
click at [763, 156] on p "Choose the photos you'd like to upload — up to 25 at a time — then connect them…" at bounding box center [820, 158] width 335 height 30
click at [893, 157] on p "Choose the photos you'd like to upload — up to 25 at a time — then connect them…" at bounding box center [820, 158] width 335 height 30
drag, startPoint x: 822, startPoint y: 160, endPoint x: 636, endPoint y: 121, distance: 190.0
click at [636, 121] on div "Upload Images Choose the photos you'd like to upload — up to 25 at a time — the…" at bounding box center [778, 141] width 419 height 63
click at [647, 117] on div "Upload Images Choose the photos you'd like to upload — up to 25 at a time — the…" at bounding box center [778, 141] width 419 height 63
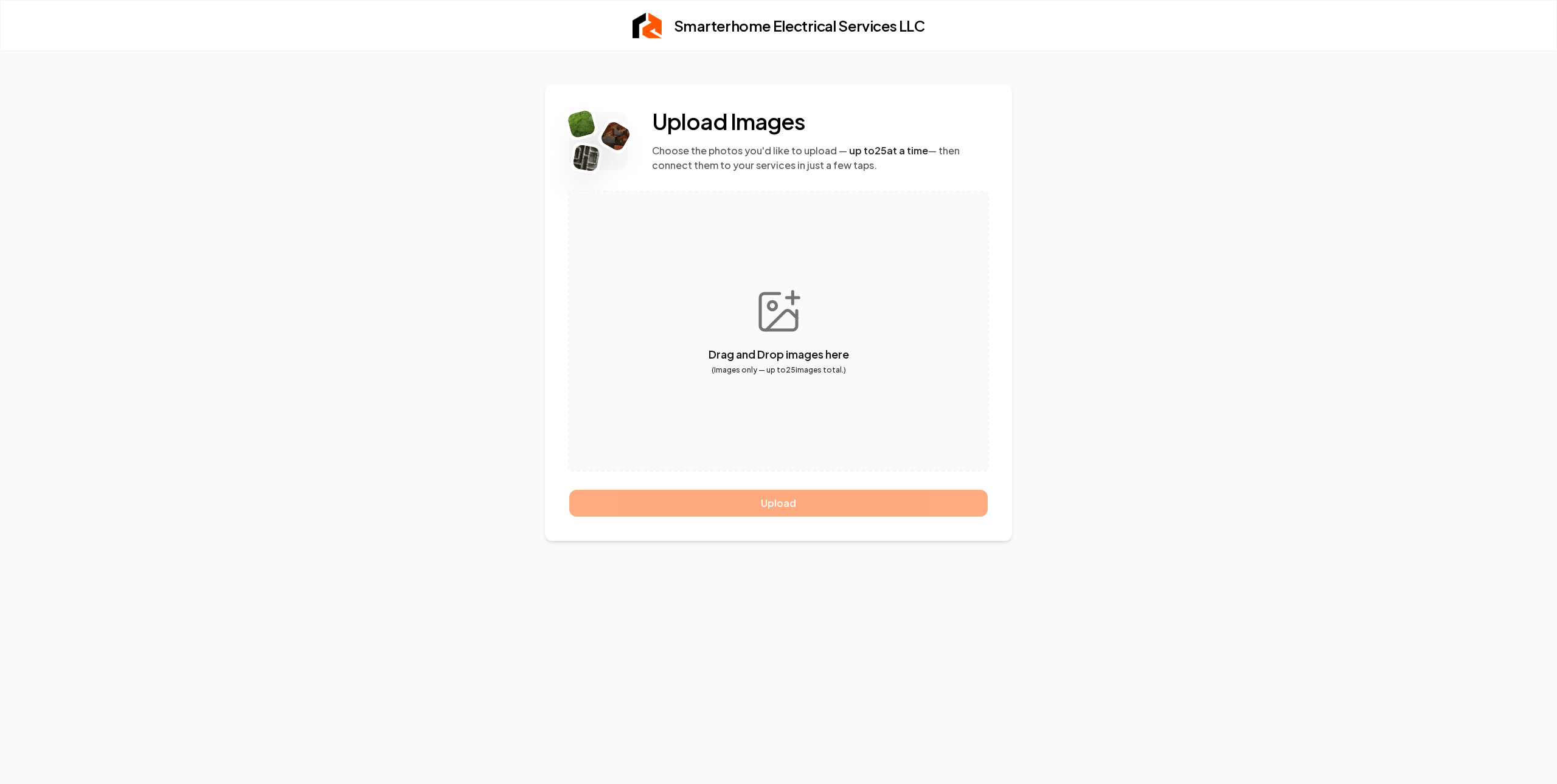
drag, startPoint x: 666, startPoint y: 122, endPoint x: 900, endPoint y: 164, distance: 237.7
click at [900, 164] on div "Upload Images Choose the photos you'd like to upload — up to 25 at a time — the…" at bounding box center [820, 141] width 335 height 63
click at [796, 156] on p "Choose the photos you'd like to upload — up to 25 at a time — then connect them…" at bounding box center [820, 158] width 335 height 30
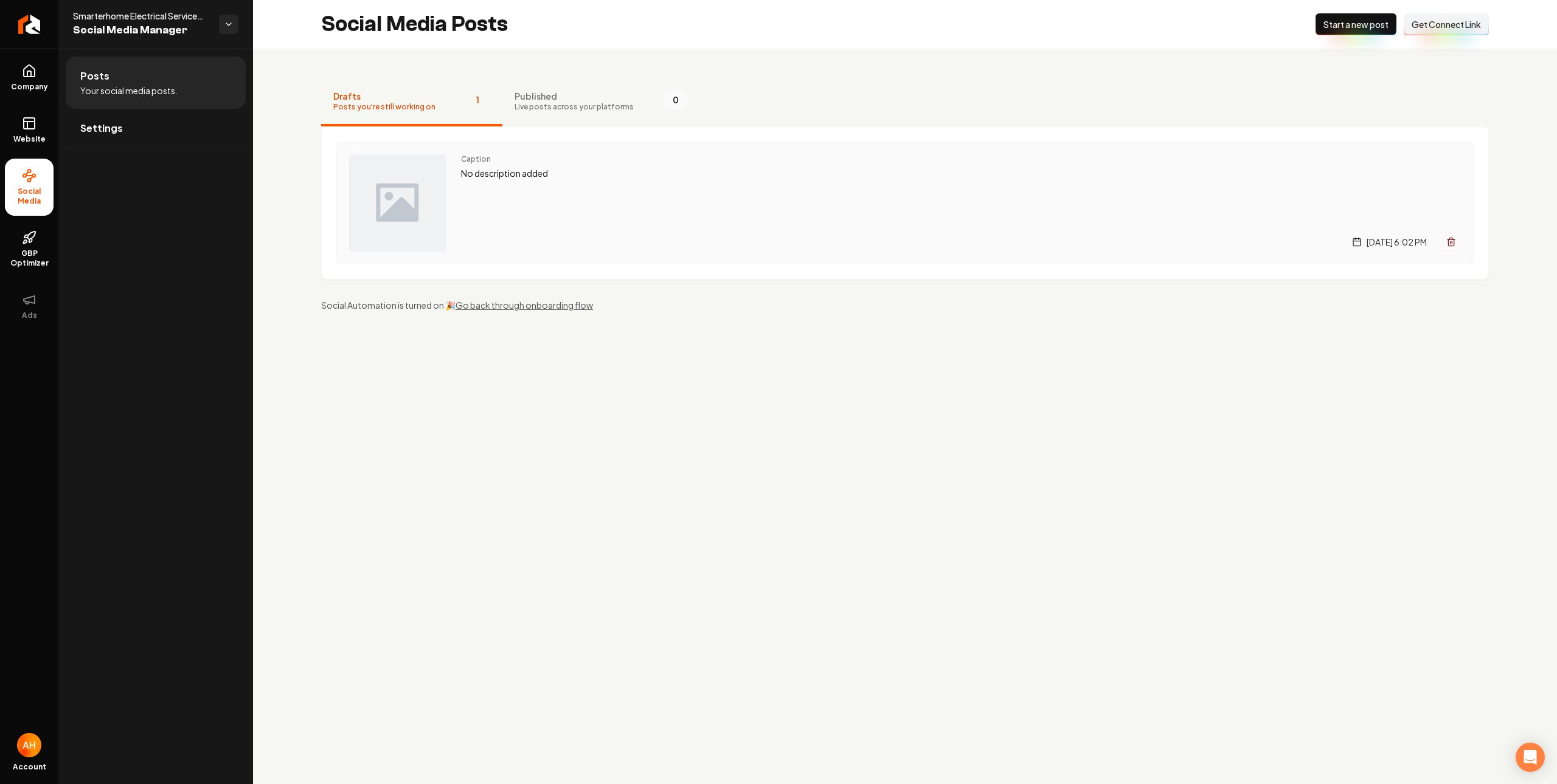
click at [543, 172] on p "No description added" at bounding box center [961, 173] width 1000 height 14
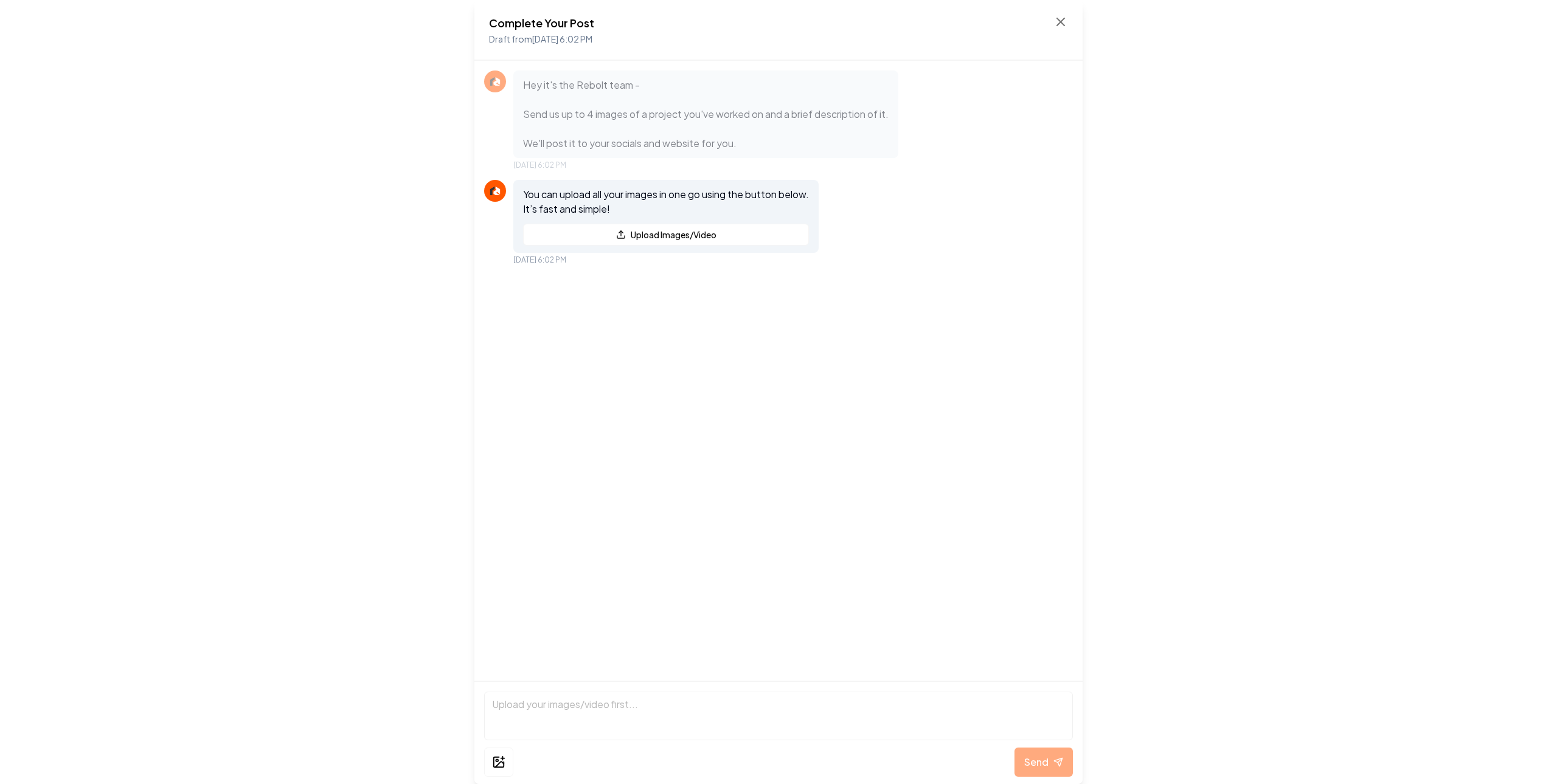
click at [1050, 119] on div "Hey it's the Rebolt team - Send us up to 4 images of a project you've worked on…" at bounding box center [778, 120] width 588 height 100
drag, startPoint x: 519, startPoint y: 83, endPoint x: 643, endPoint y: 82, distance: 124.0
click at [643, 82] on div "Hey it's the Rebolt team - Send us up to 4 images of a project you've worked on…" at bounding box center [706, 114] width 385 height 88
drag, startPoint x: 535, startPoint y: 115, endPoint x: 906, endPoint y: 116, distance: 371.0
click at [906, 116] on div "Hey it's the Rebolt team - Send us up to 4 images of a project you've worked on…" at bounding box center [778, 120] width 588 height 100
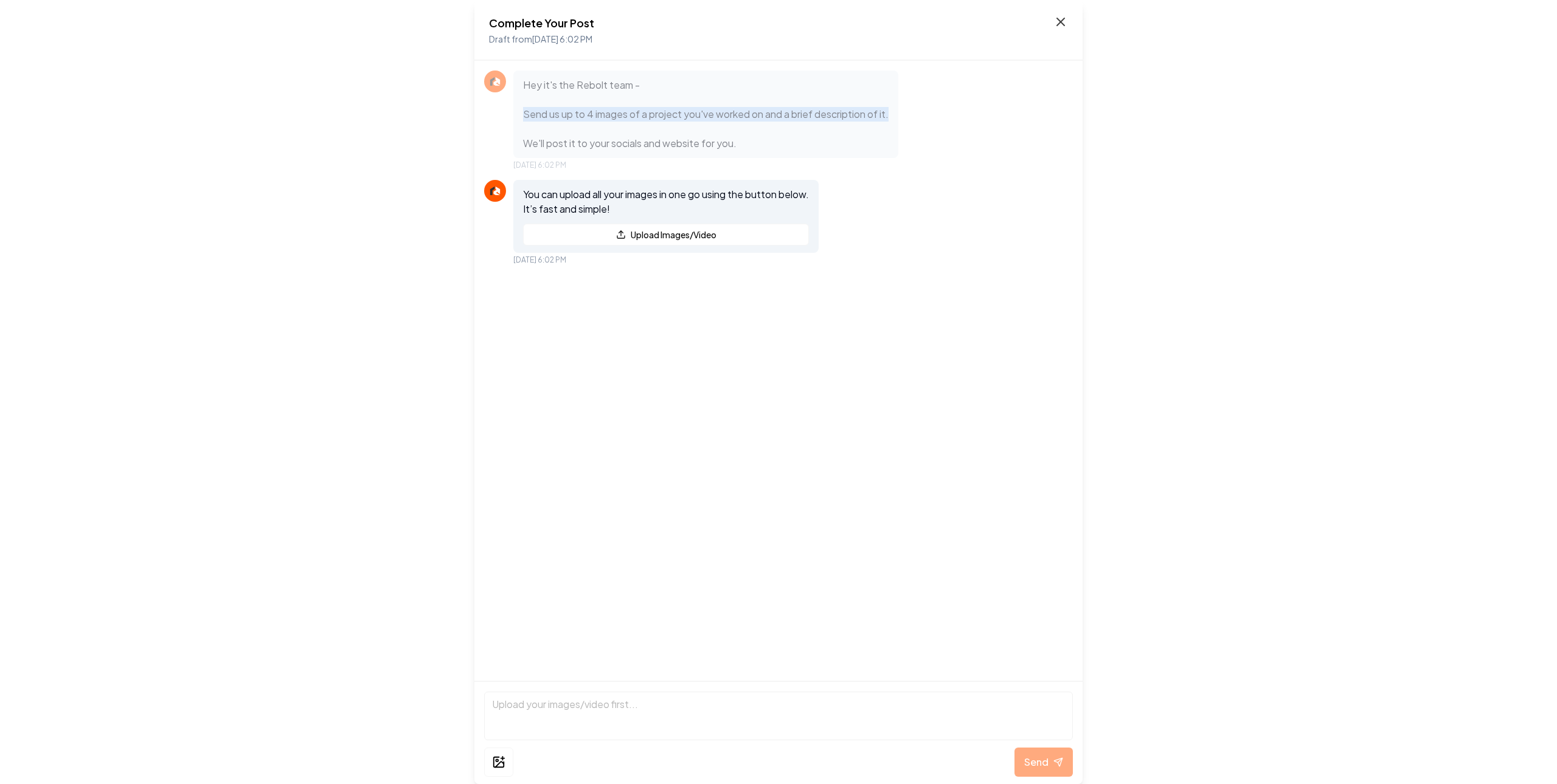
click at [1059, 26] on icon at bounding box center [1061, 22] width 15 height 15
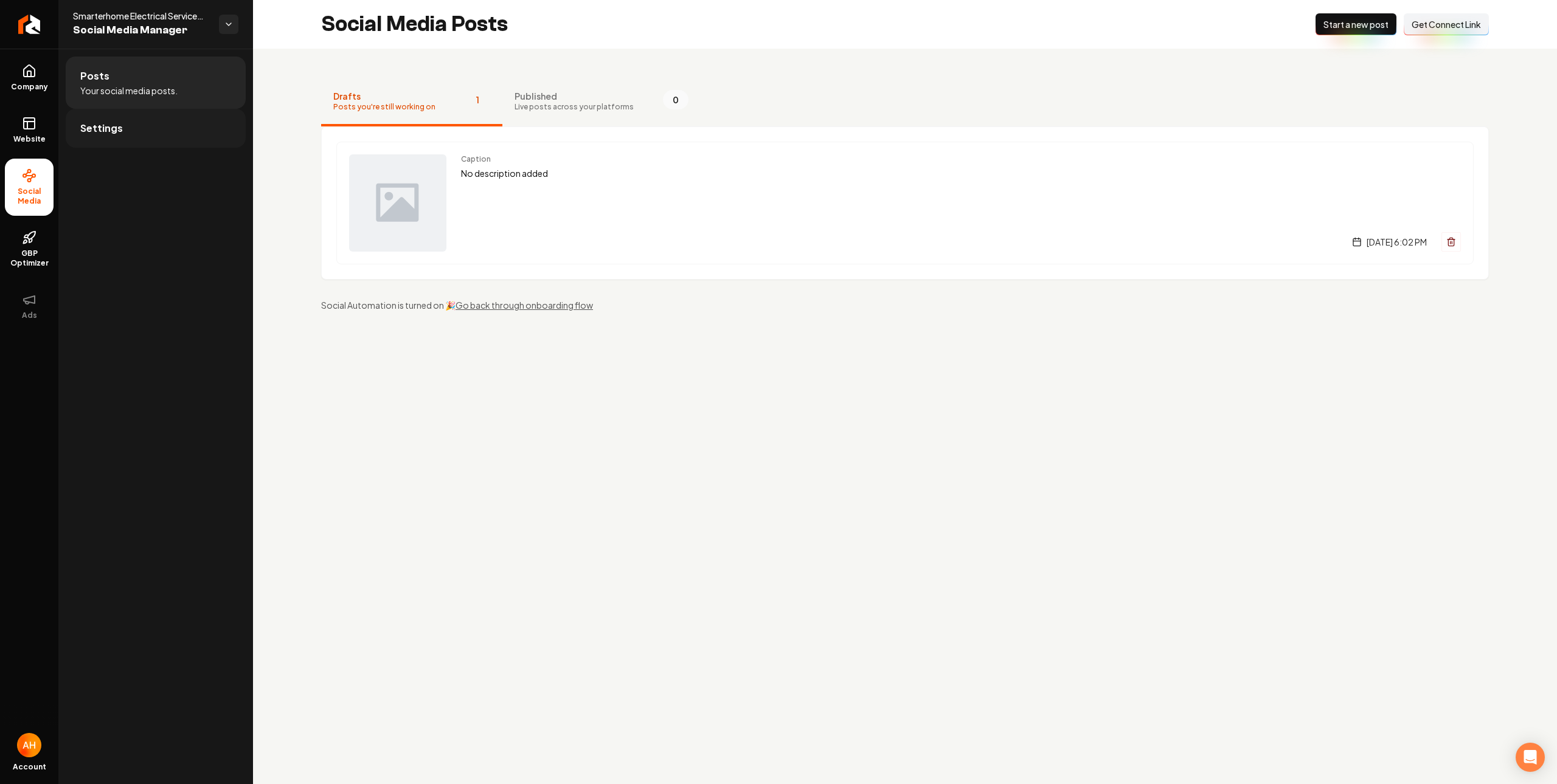
click at [205, 134] on link "Settings" at bounding box center [156, 128] width 180 height 39
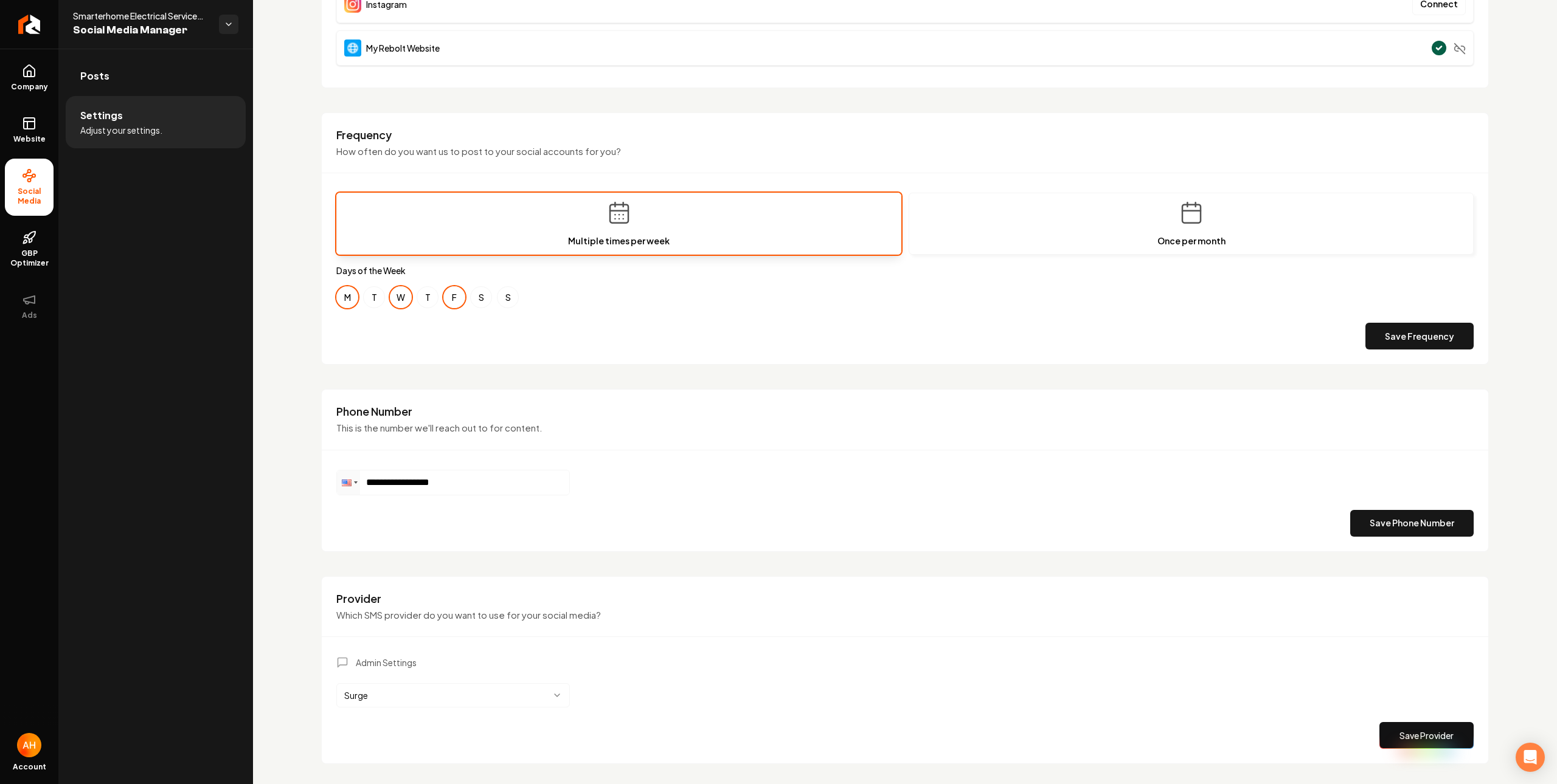
scroll to position [314, 0]
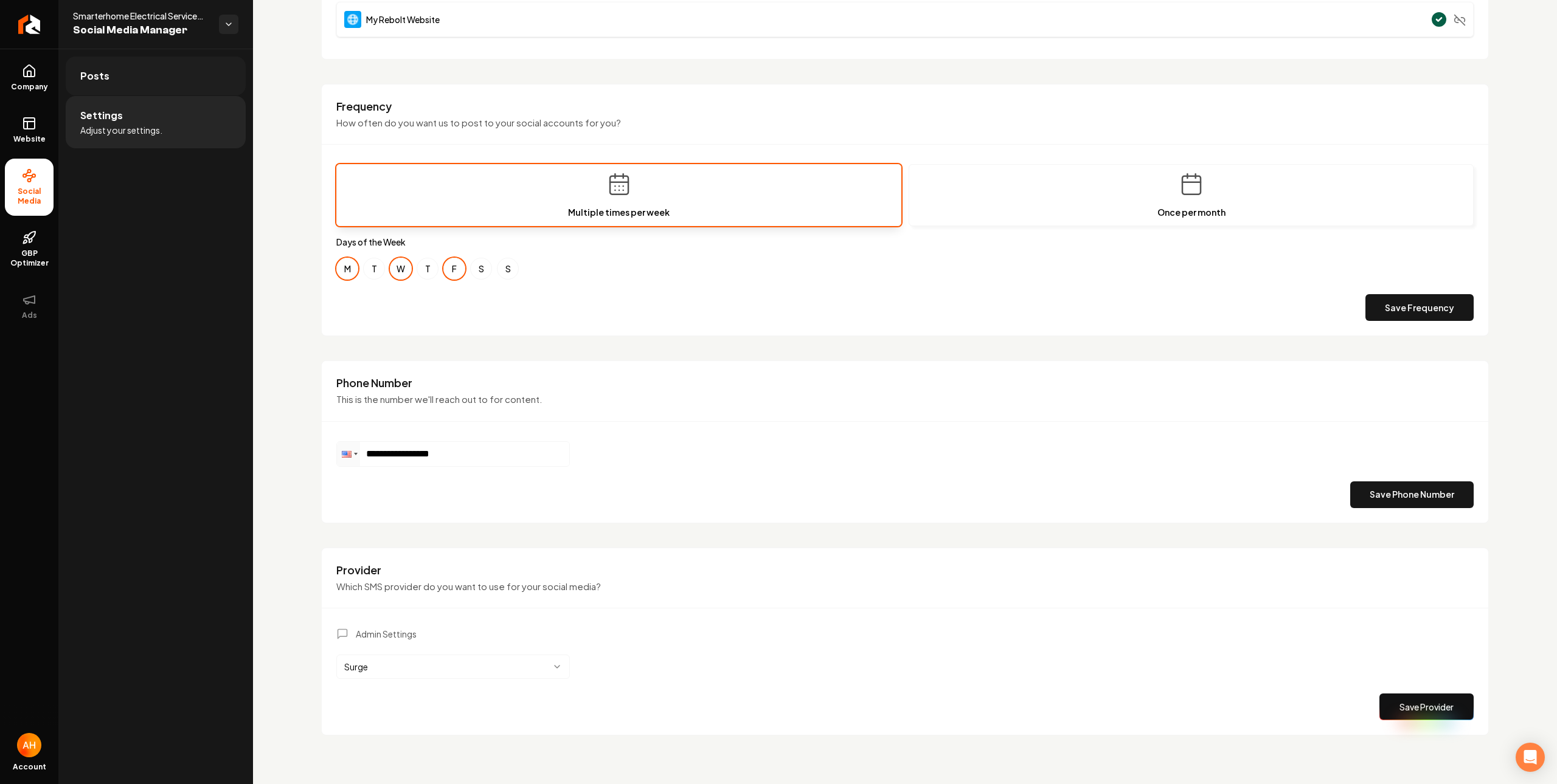
click at [147, 90] on link "Posts" at bounding box center [156, 76] width 180 height 39
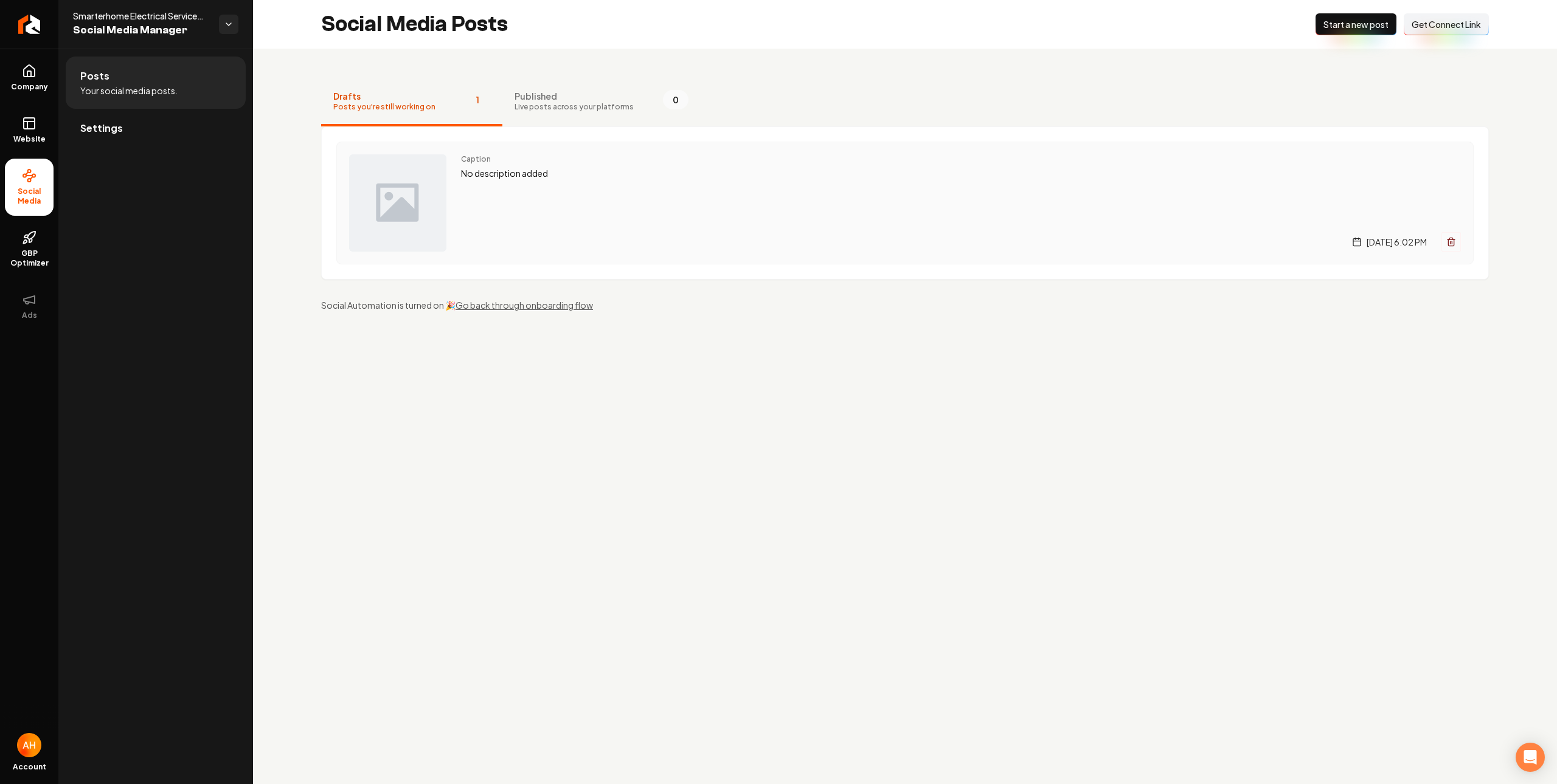
click at [519, 207] on div "Caption No description added Friday, August 29, 2025 | 6:02 PM" at bounding box center [961, 203] width 1000 height 97
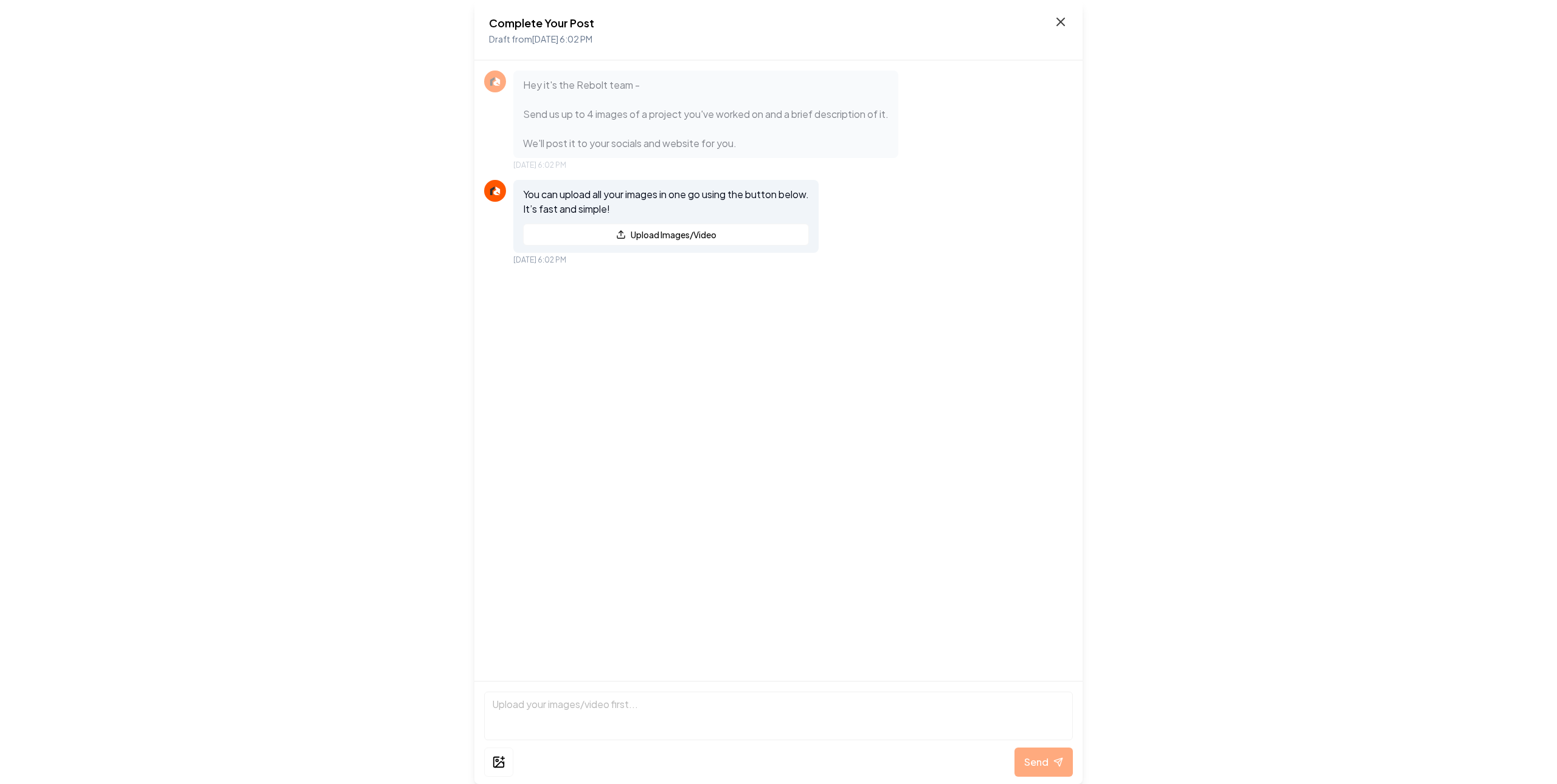
click at [1064, 27] on icon at bounding box center [1061, 22] width 15 height 15
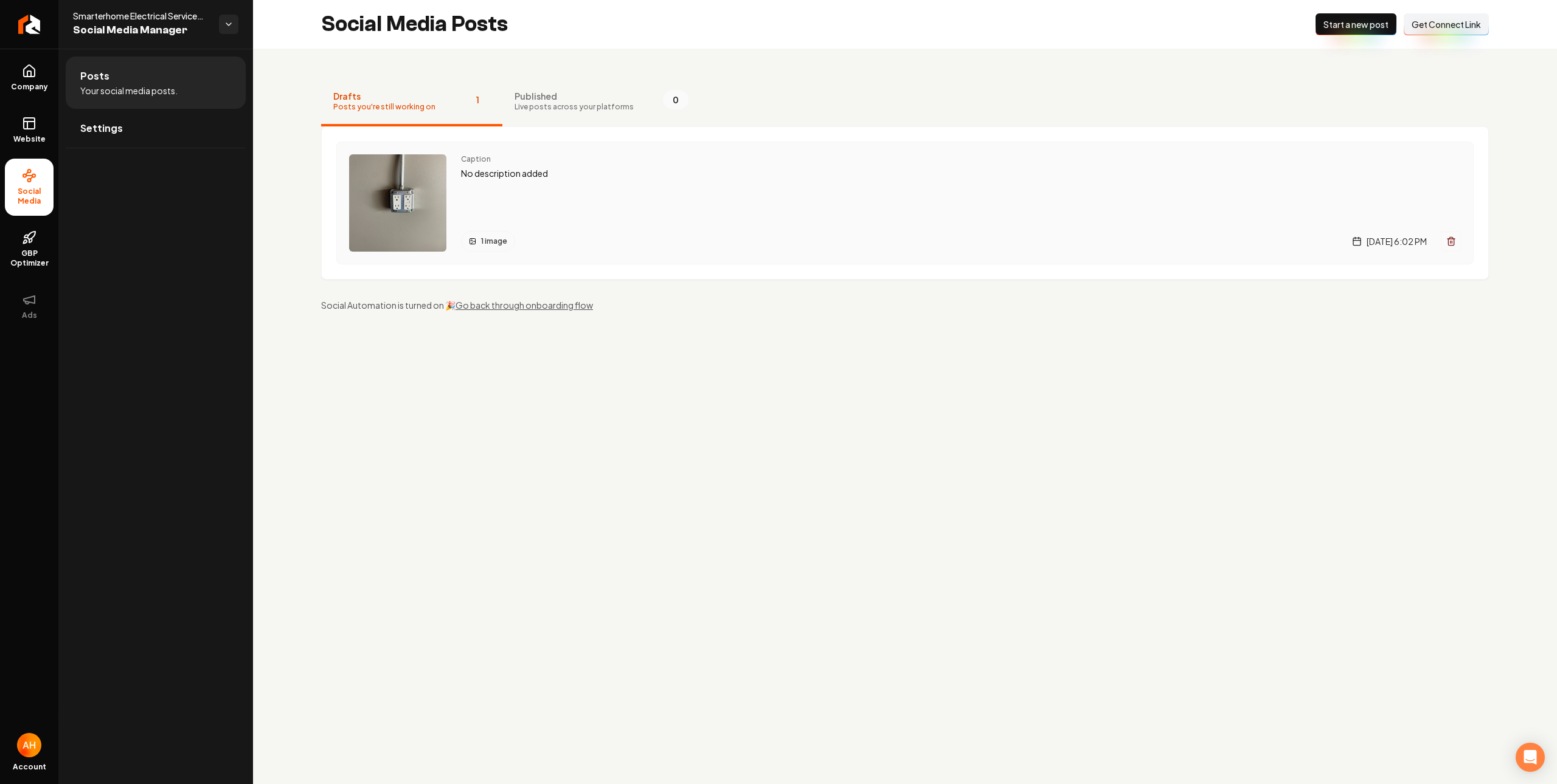
click at [521, 181] on div "Caption No description added 1 image Friday, August 29, 2025 | 6:02 PM" at bounding box center [961, 203] width 1000 height 97
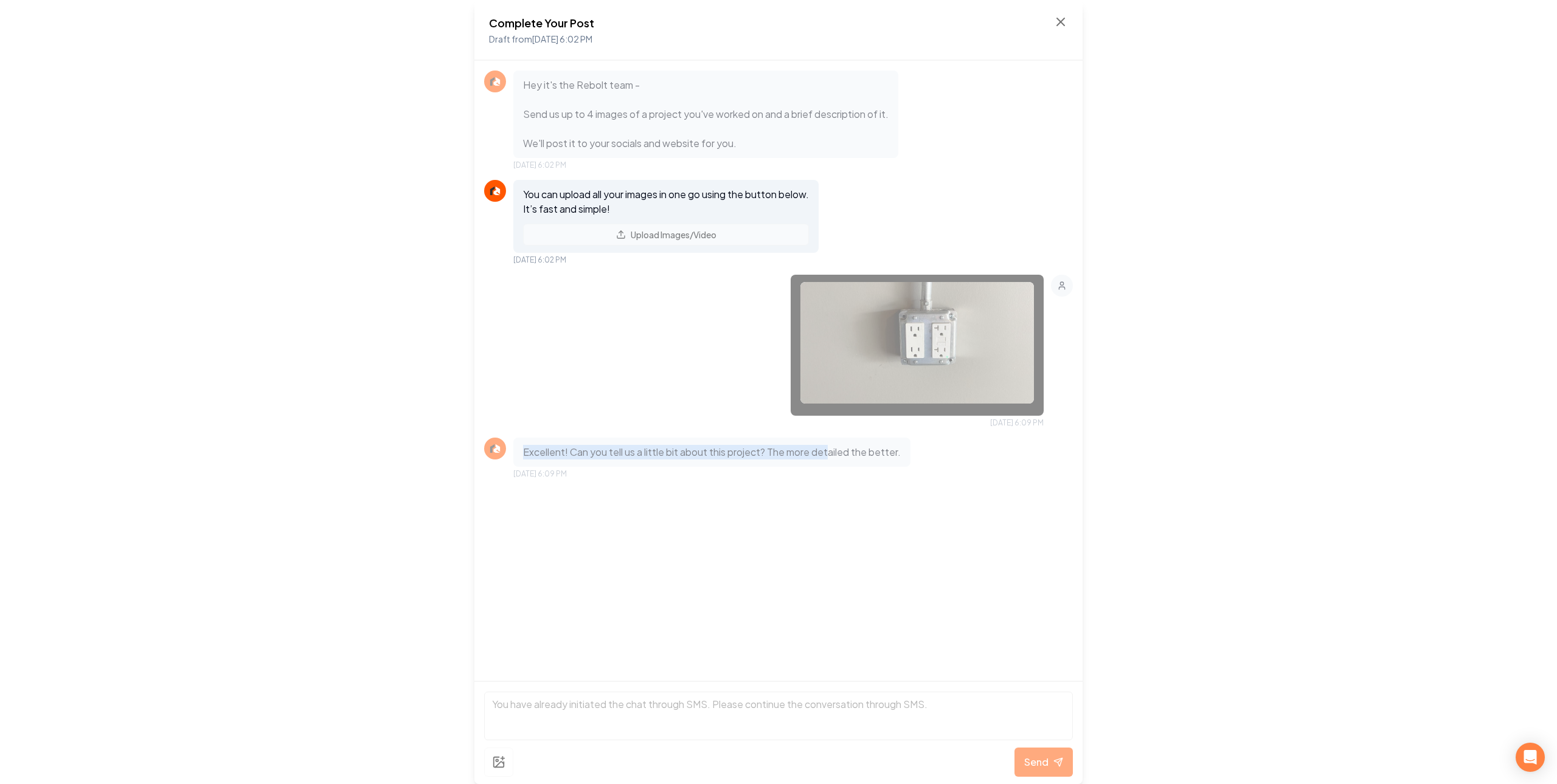
drag, startPoint x: 523, startPoint y: 459, endPoint x: 828, endPoint y: 453, distance: 305.1
click at [828, 453] on p "Excellent! Can you tell us a little bit about this project? The more detailed t…" at bounding box center [712, 453] width 378 height 15
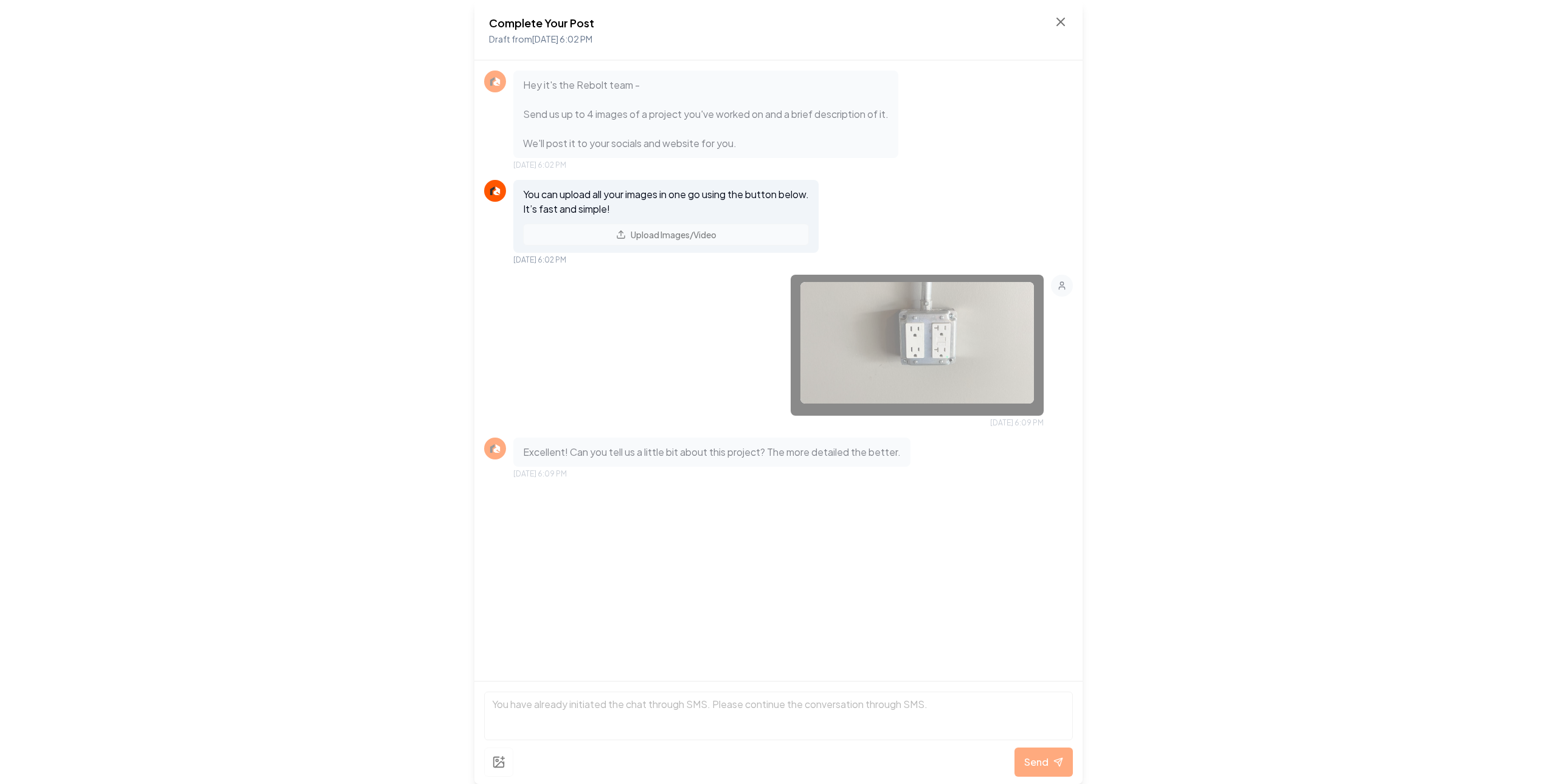
click at [603, 446] on p "Excellent! Can you tell us a little bit about this project? The more detailed t…" at bounding box center [712, 453] width 378 height 15
drag, startPoint x: 1068, startPoint y: 17, endPoint x: 690, endPoint y: 22, distance: 378.0
click at [1063, 17] on div "Complete Your Post Draft from [DATE] 6:02 PM" at bounding box center [778, 30] width 608 height 61
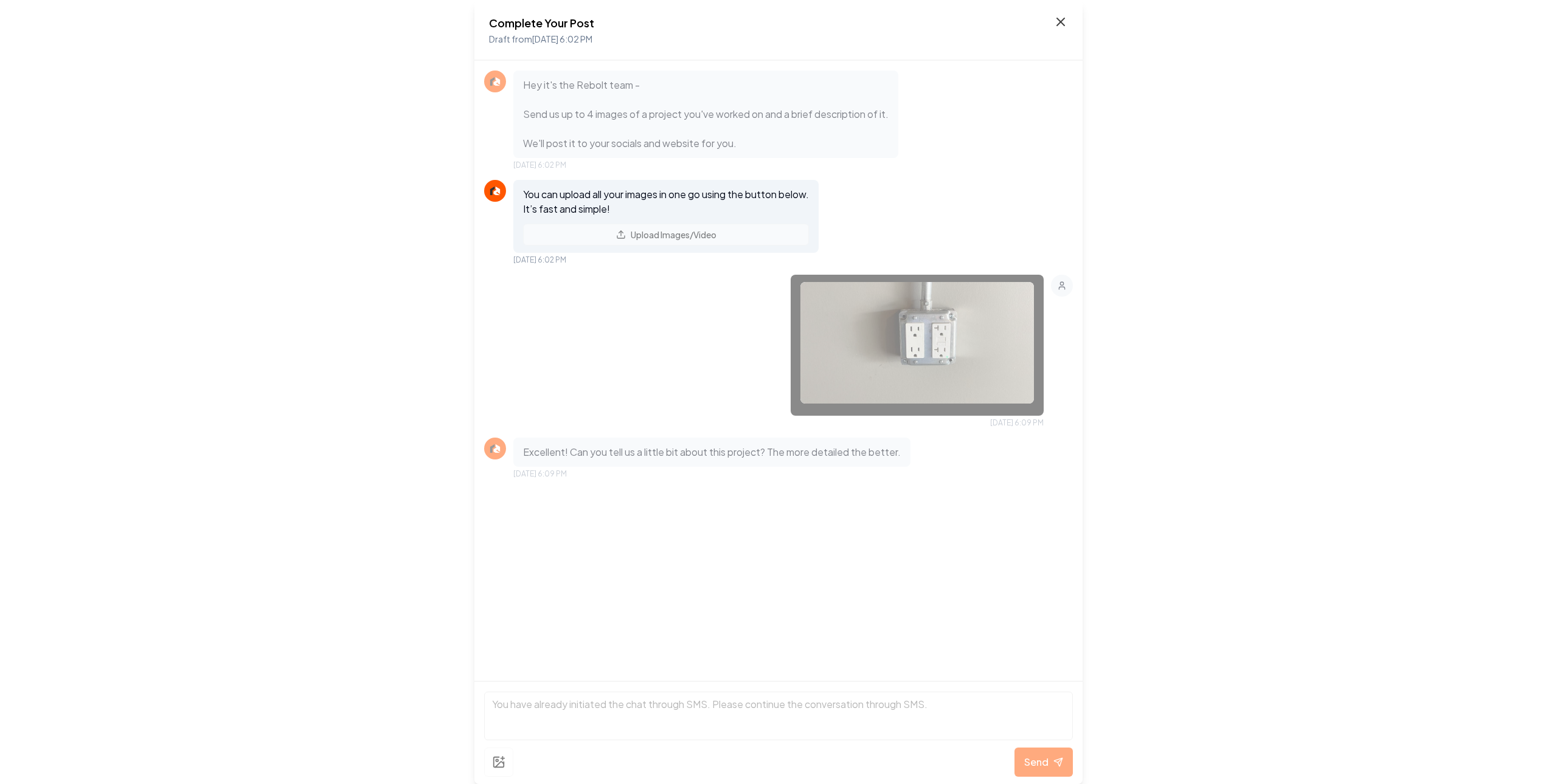
click at [1063, 21] on icon at bounding box center [1061, 22] width 15 height 15
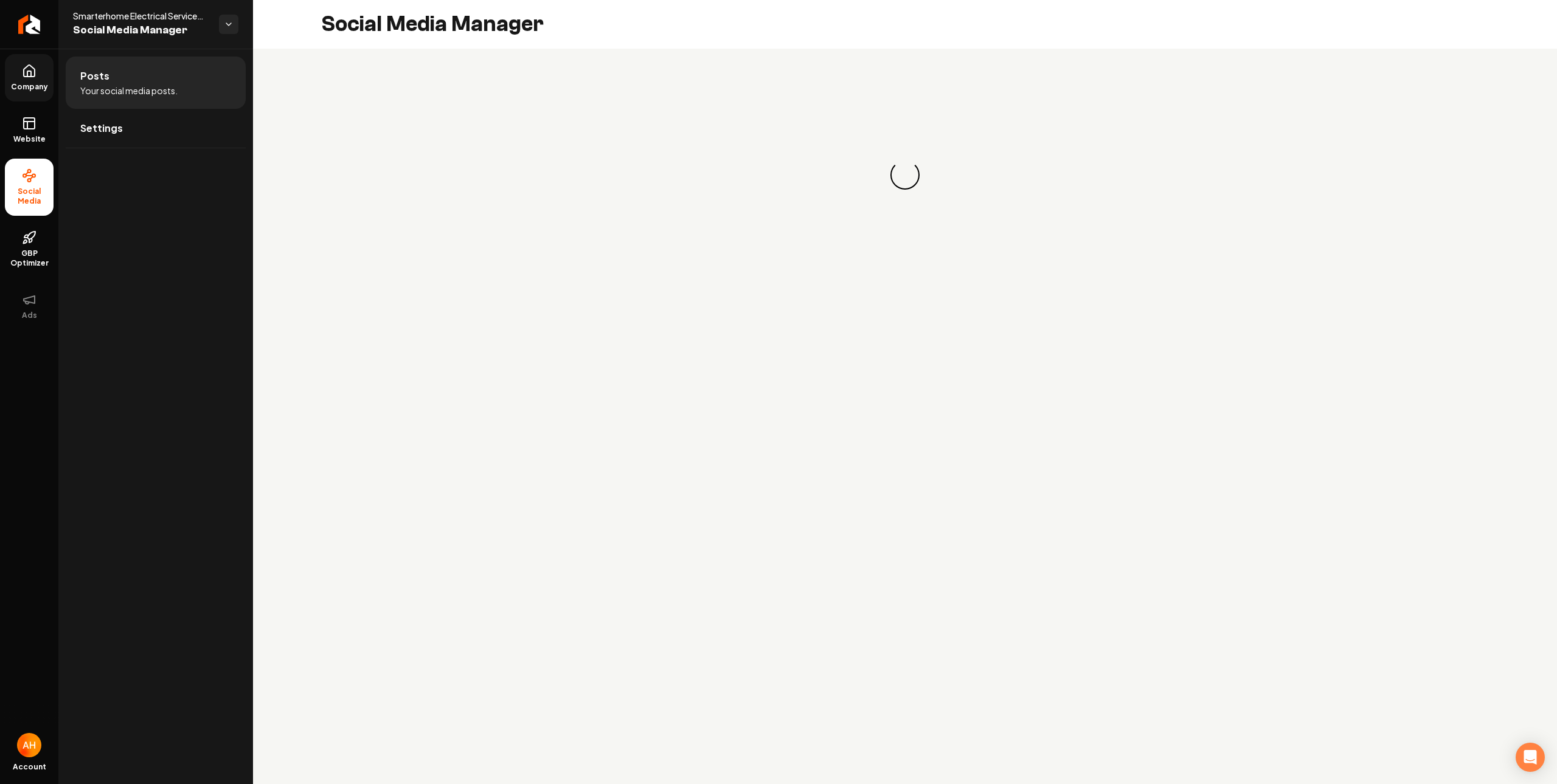
click at [29, 82] on span "Company" at bounding box center [30, 87] width 47 height 10
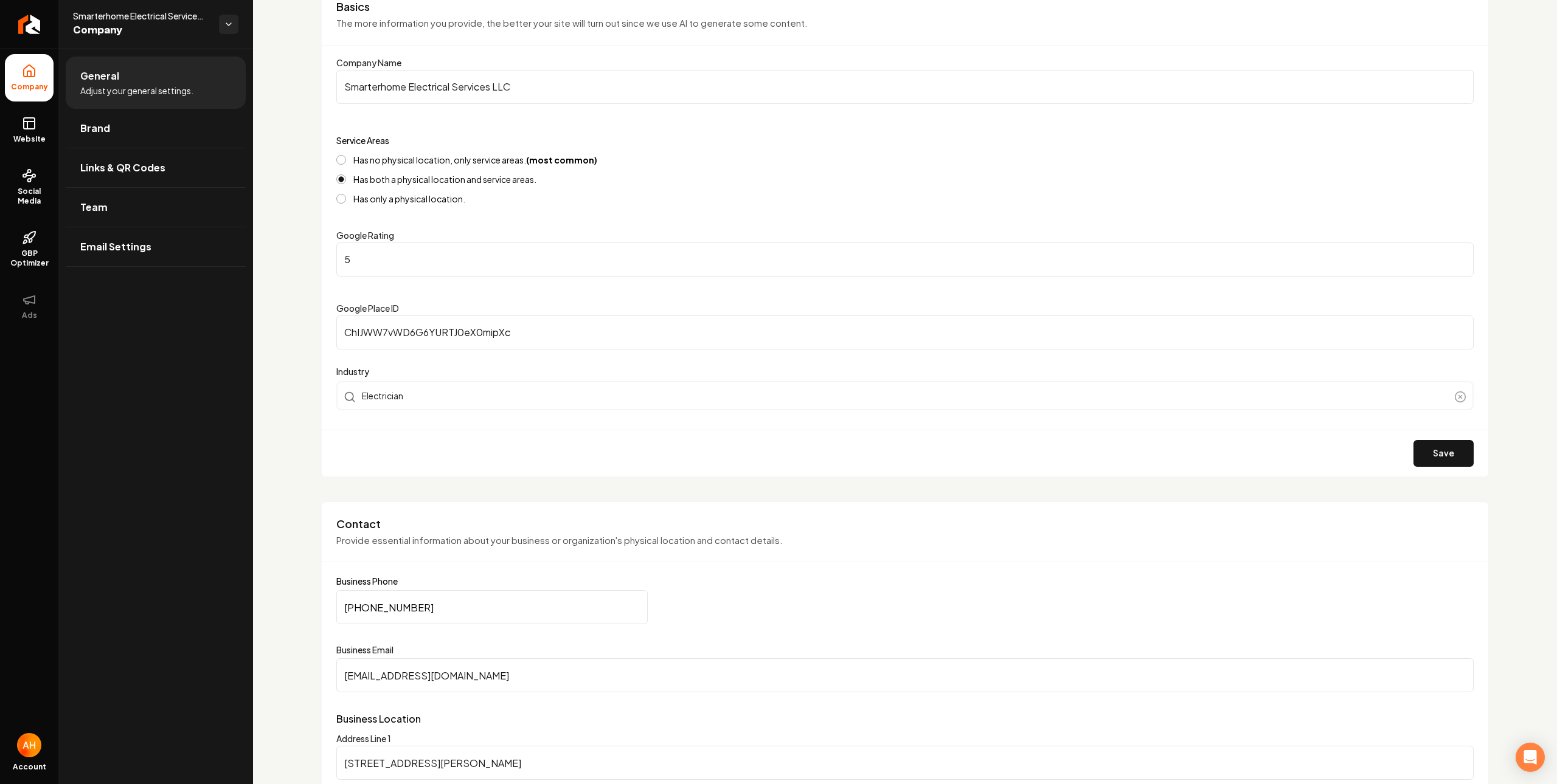
scroll to position [313, 0]
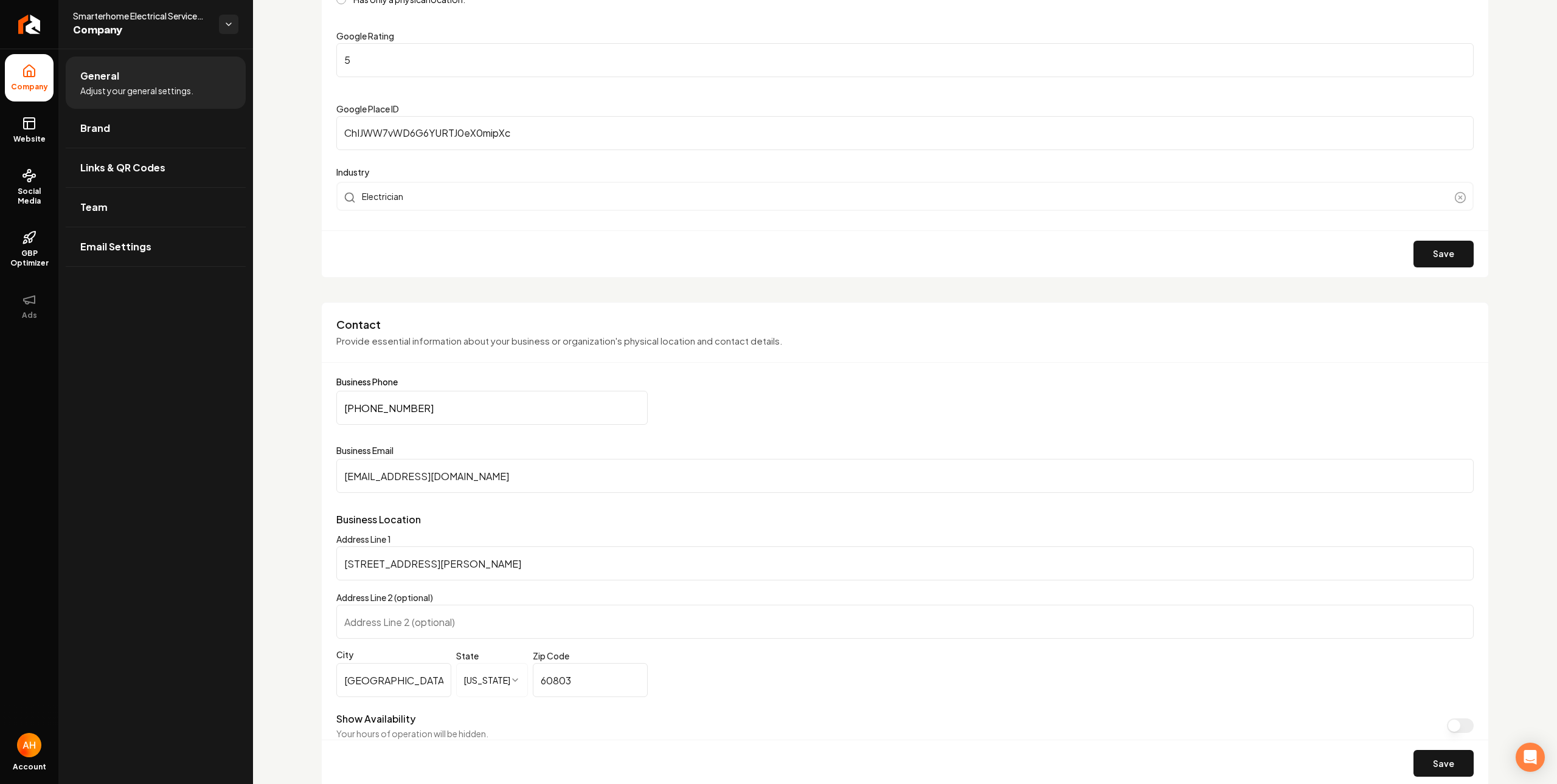
drag, startPoint x: 505, startPoint y: 401, endPoint x: 531, endPoint y: 393, distance: 27.2
click at [505, 401] on input "(773) 507-1708" at bounding box center [492, 408] width 311 height 34
paste input "956-8983"
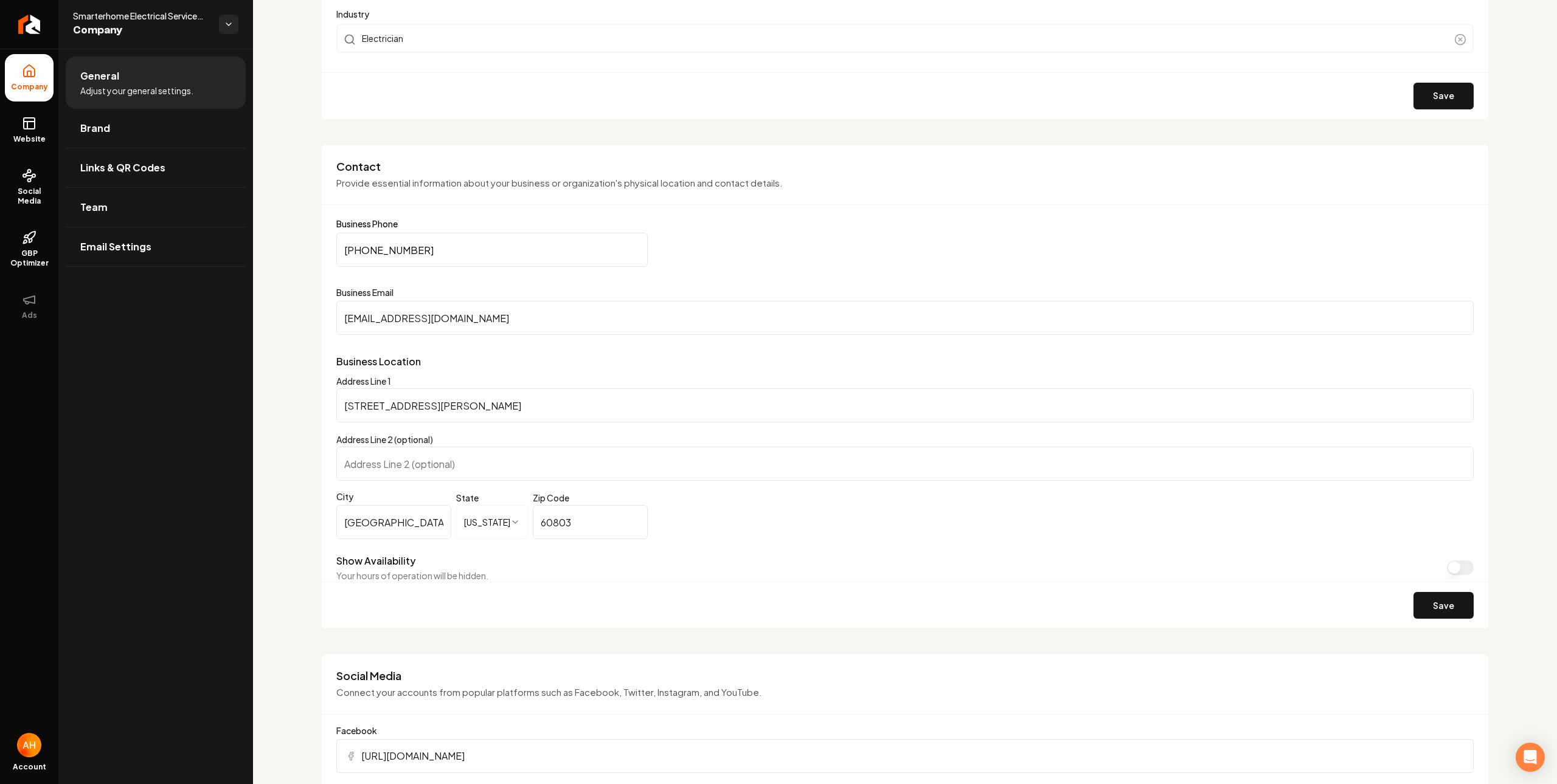
scroll to position [553, 0]
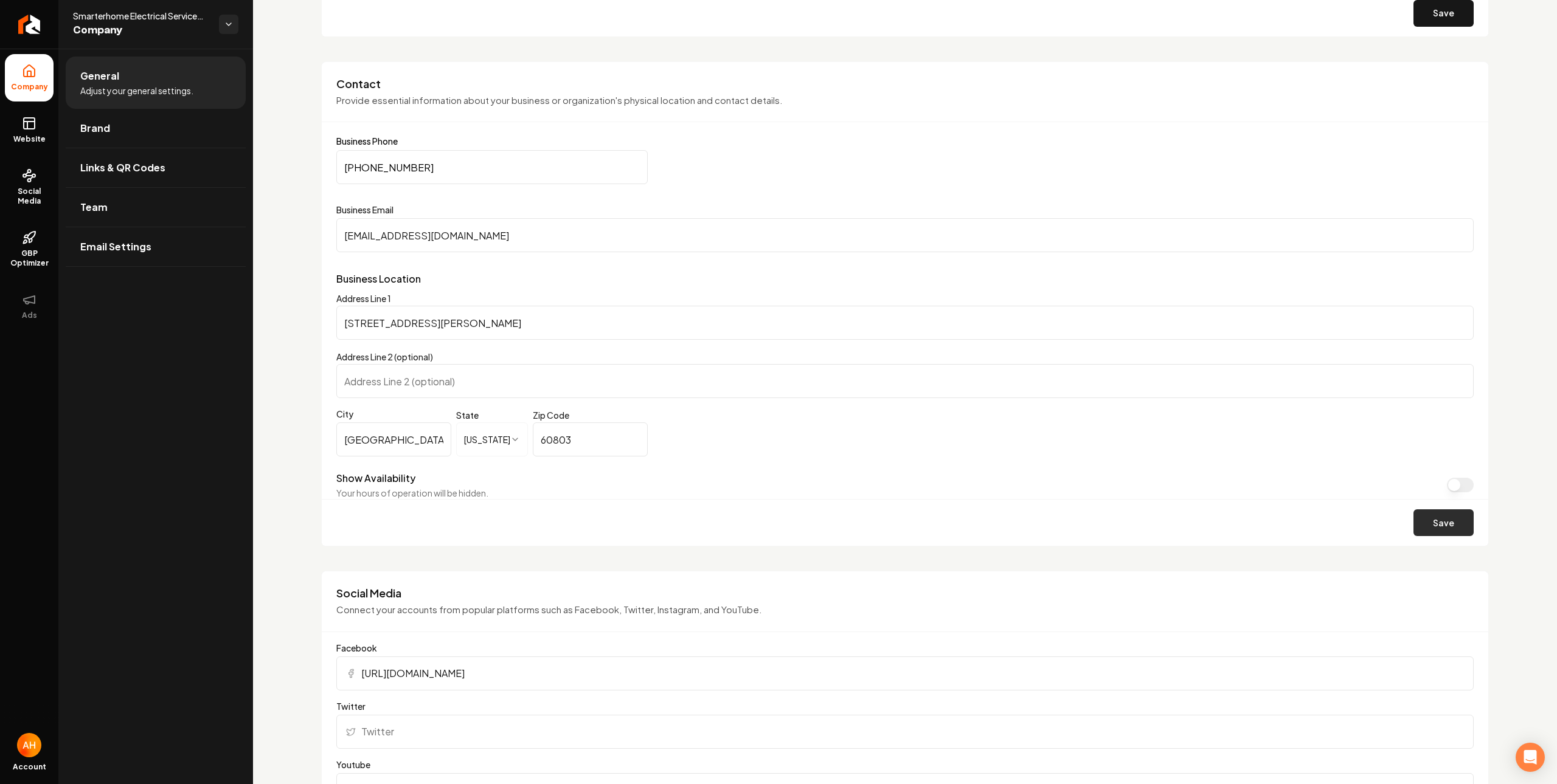
type input "(773) 956-8983"
drag, startPoint x: 1430, startPoint y: 520, endPoint x: 1325, endPoint y: 484, distance: 111.0
click at [1430, 518] on button "Save" at bounding box center [1444, 523] width 60 height 27
click at [30, 124] on icon at bounding box center [30, 123] width 15 height 15
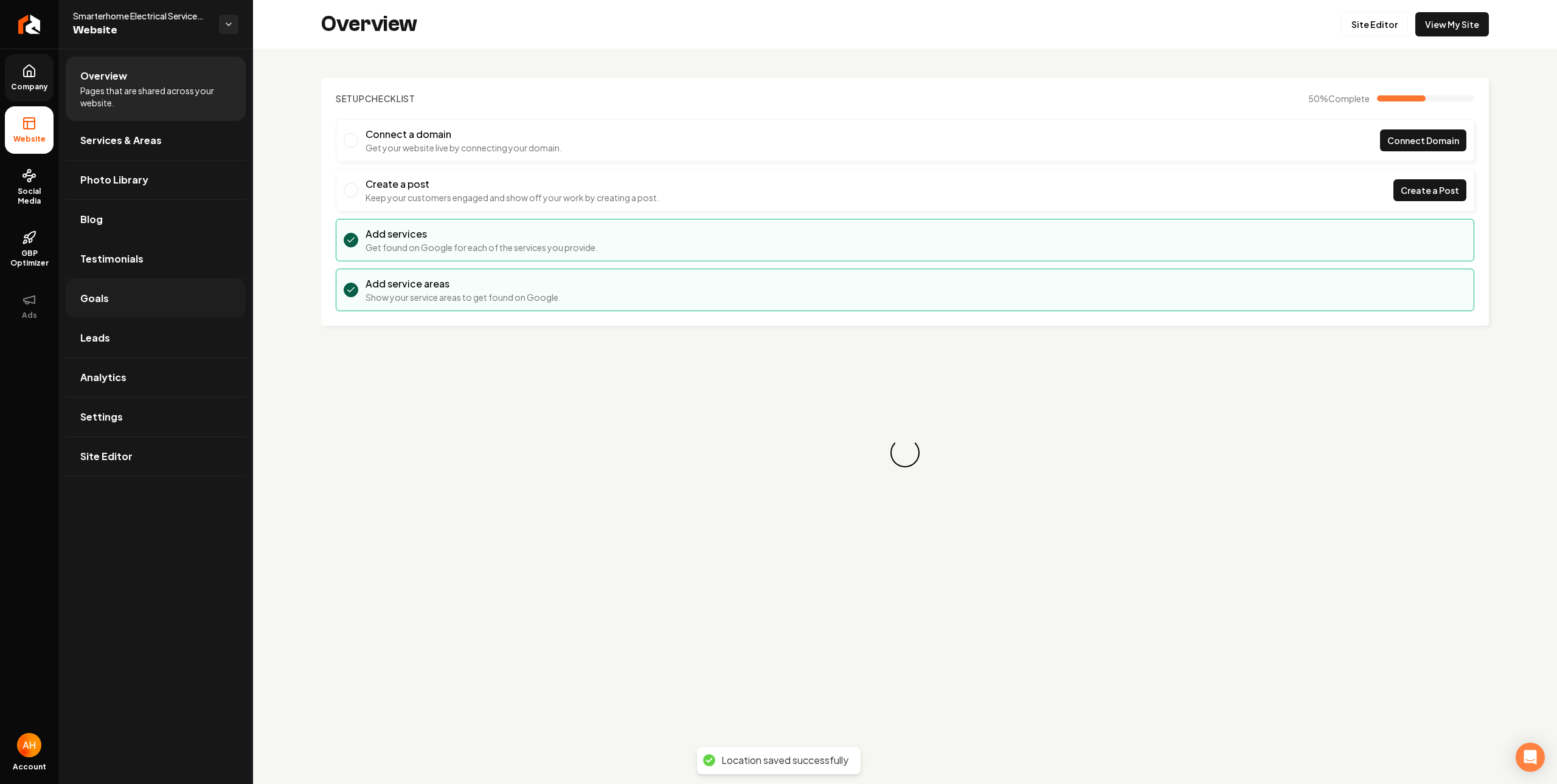
click at [156, 290] on link "Goals" at bounding box center [156, 298] width 180 height 39
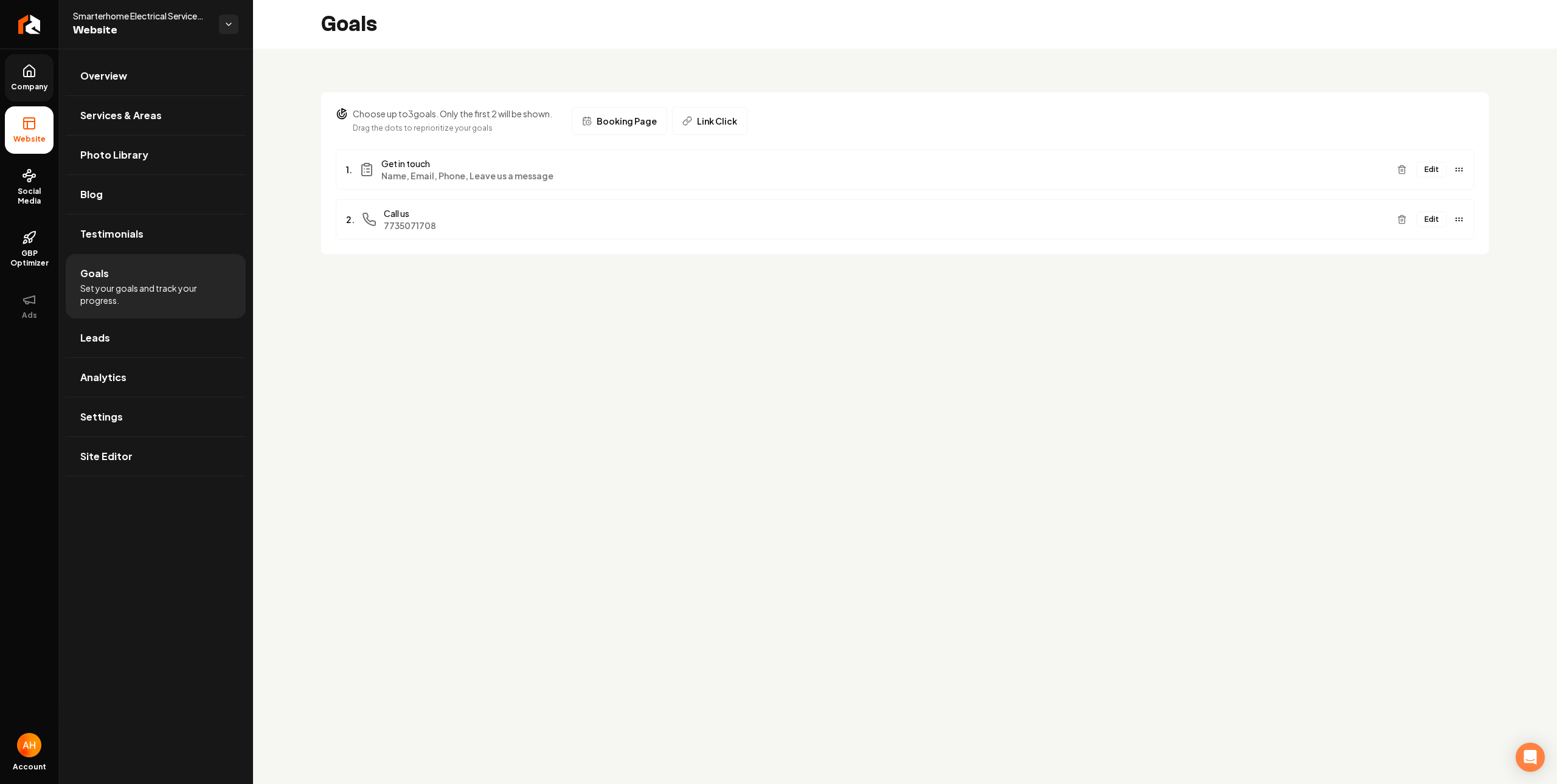
click at [1440, 220] on button "Edit" at bounding box center [1431, 219] width 30 height 16
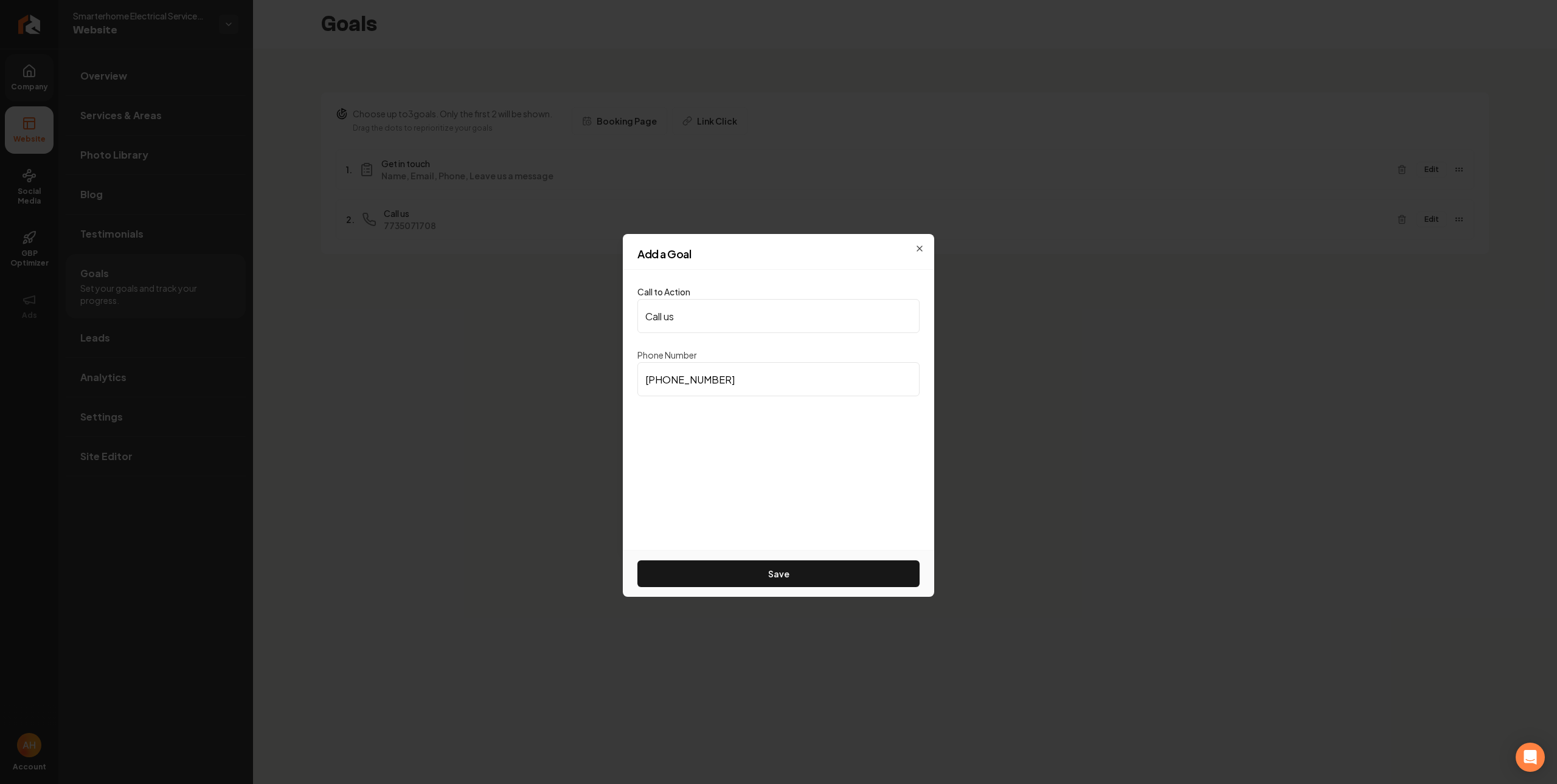
drag, startPoint x: 823, startPoint y: 369, endPoint x: 816, endPoint y: 376, distance: 9.9
click at [821, 370] on input "(773) 507-1708" at bounding box center [778, 379] width 282 height 34
paste input "956-8983"
type input "(773) 956-8983"
click at [760, 570] on button "Save" at bounding box center [778, 574] width 282 height 27
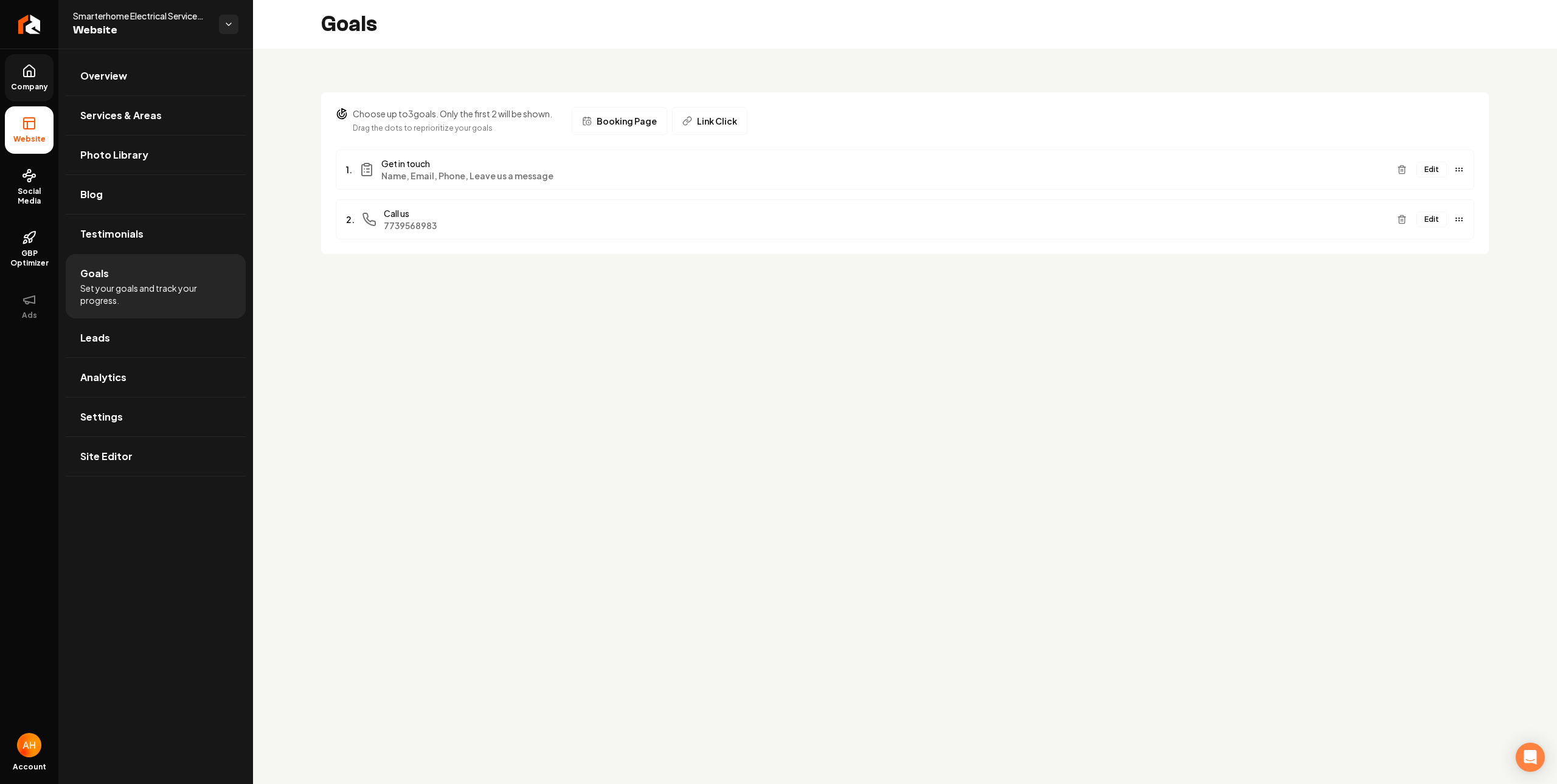
drag, startPoint x: 565, startPoint y: 387, endPoint x: 543, endPoint y: 363, distance: 32.6
click at [563, 386] on main "Goals Choose up to 3 goals. Only the first 2 will be shown. Drag the dots to re…" at bounding box center [904, 392] width 1303 height 784
click at [29, 77] on icon at bounding box center [30, 71] width 15 height 15
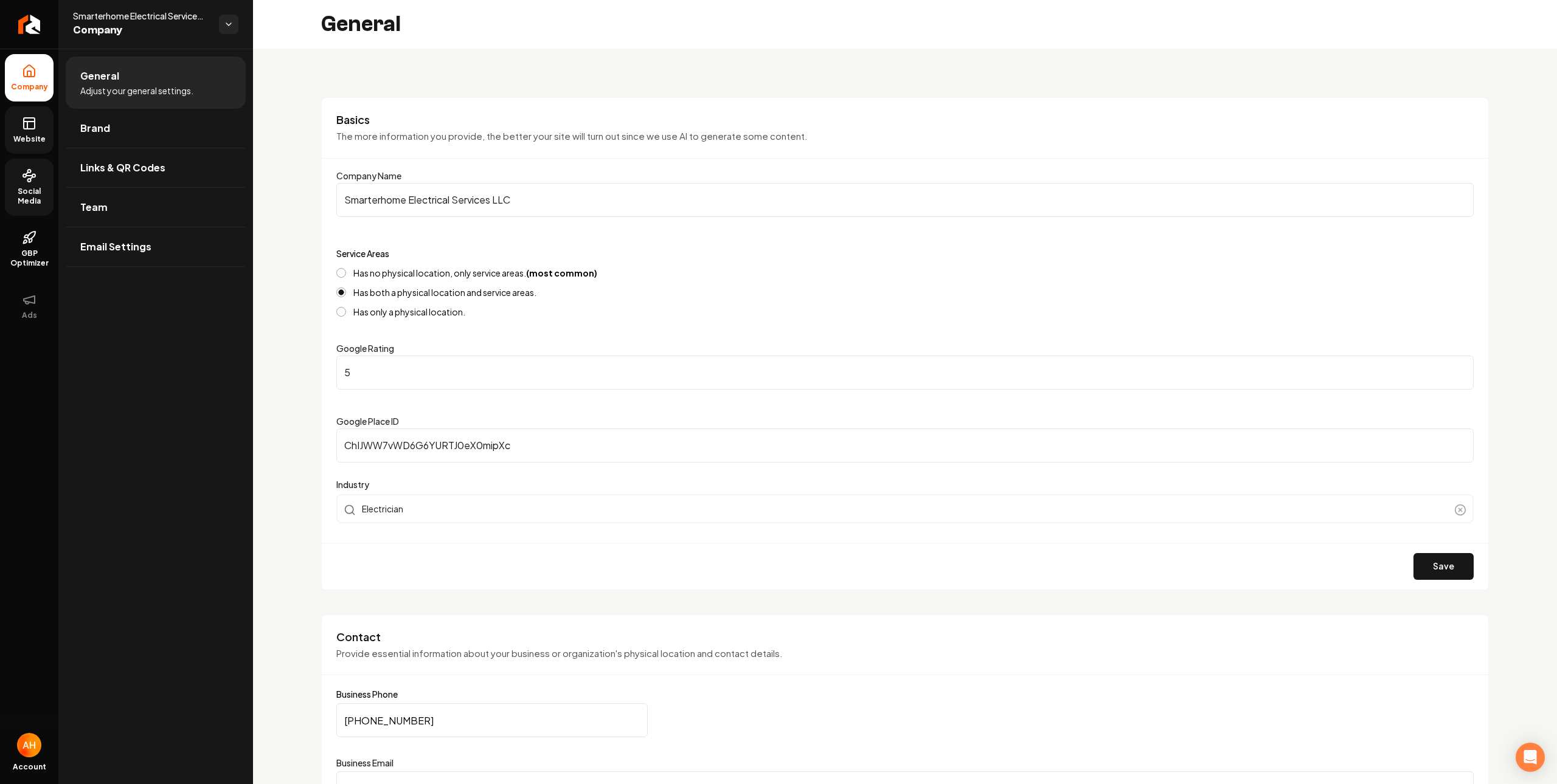
click at [36, 170] on link "Social Media" at bounding box center [29, 187] width 49 height 57
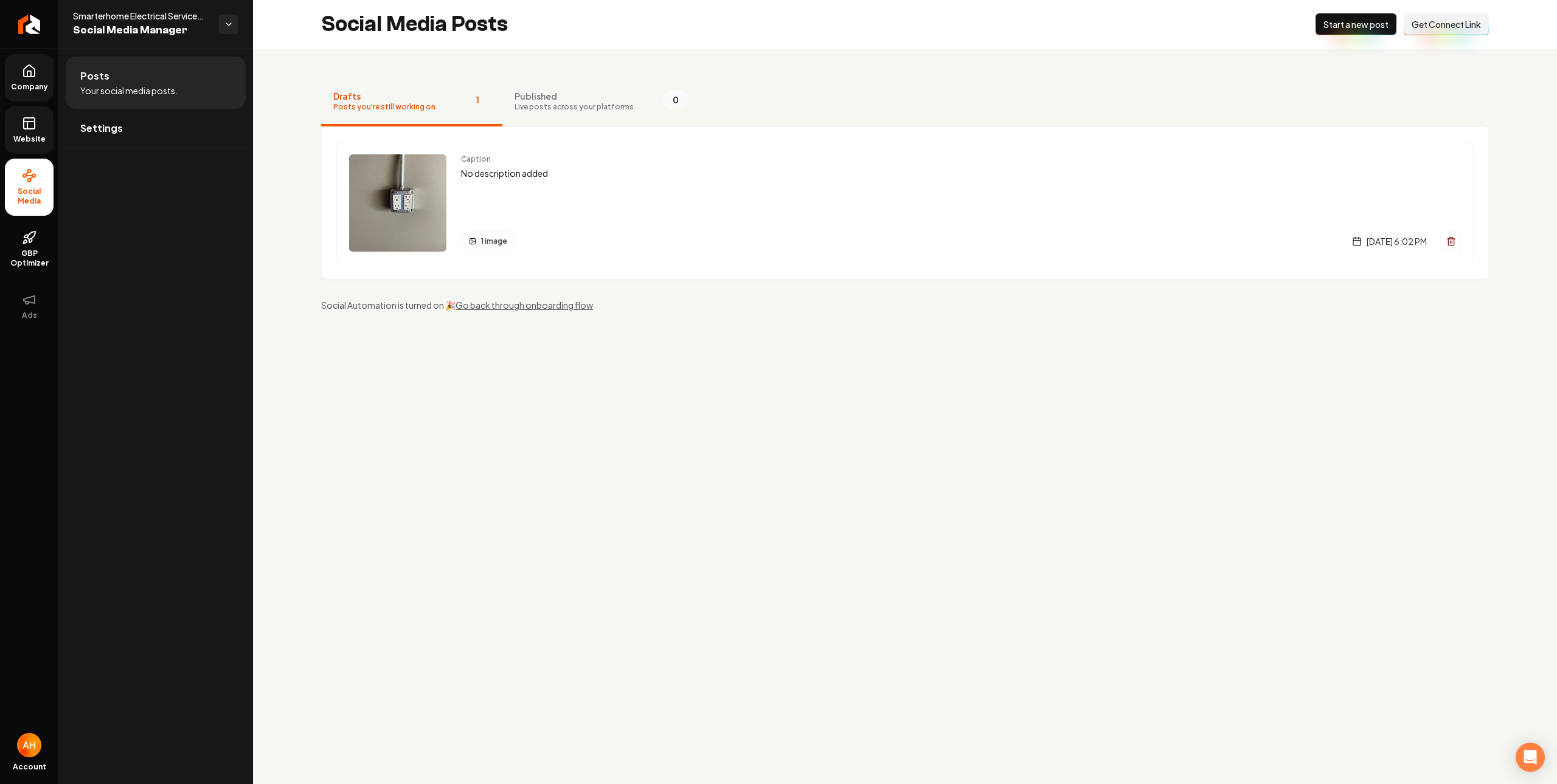
drag, startPoint x: 700, startPoint y: 481, endPoint x: 696, endPoint y: 463, distance: 18.4
click at [696, 472] on main "Social Media Posts New Post Start a new post Connect Link Get Connect Link Draf…" at bounding box center [904, 392] width 1303 height 784
click at [662, 192] on div "Caption No description added 1 image Friday, August 29, 2025 | 6:02 PM" at bounding box center [961, 203] width 1000 height 97
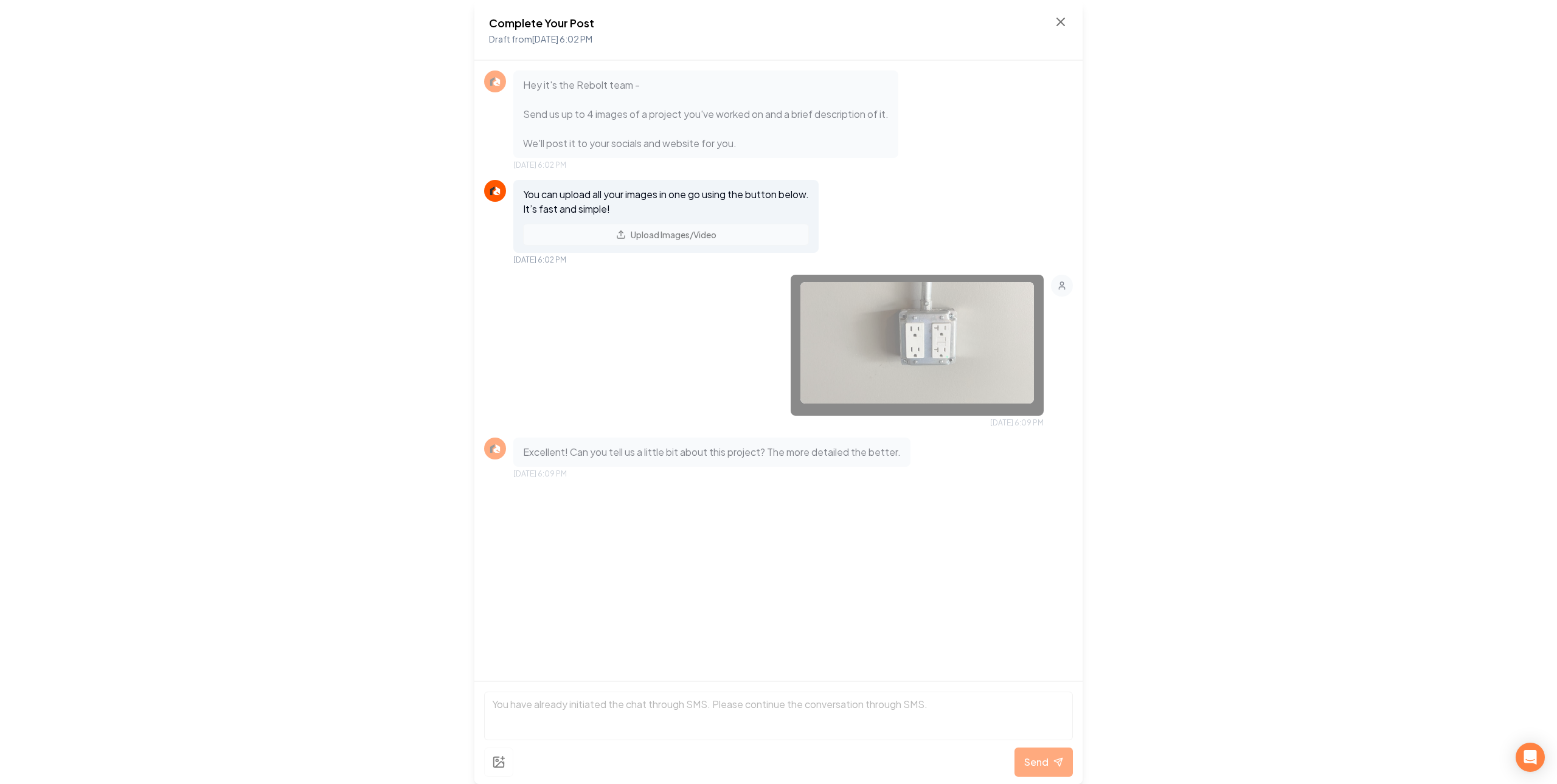
click at [1165, 115] on div "Complete Your Post Draft from Aug 29, 2025 6:02 PM Hey it's the Rebolt team - S…" at bounding box center [778, 392] width 1557 height 784
click at [1056, 23] on icon at bounding box center [1061, 22] width 15 height 15
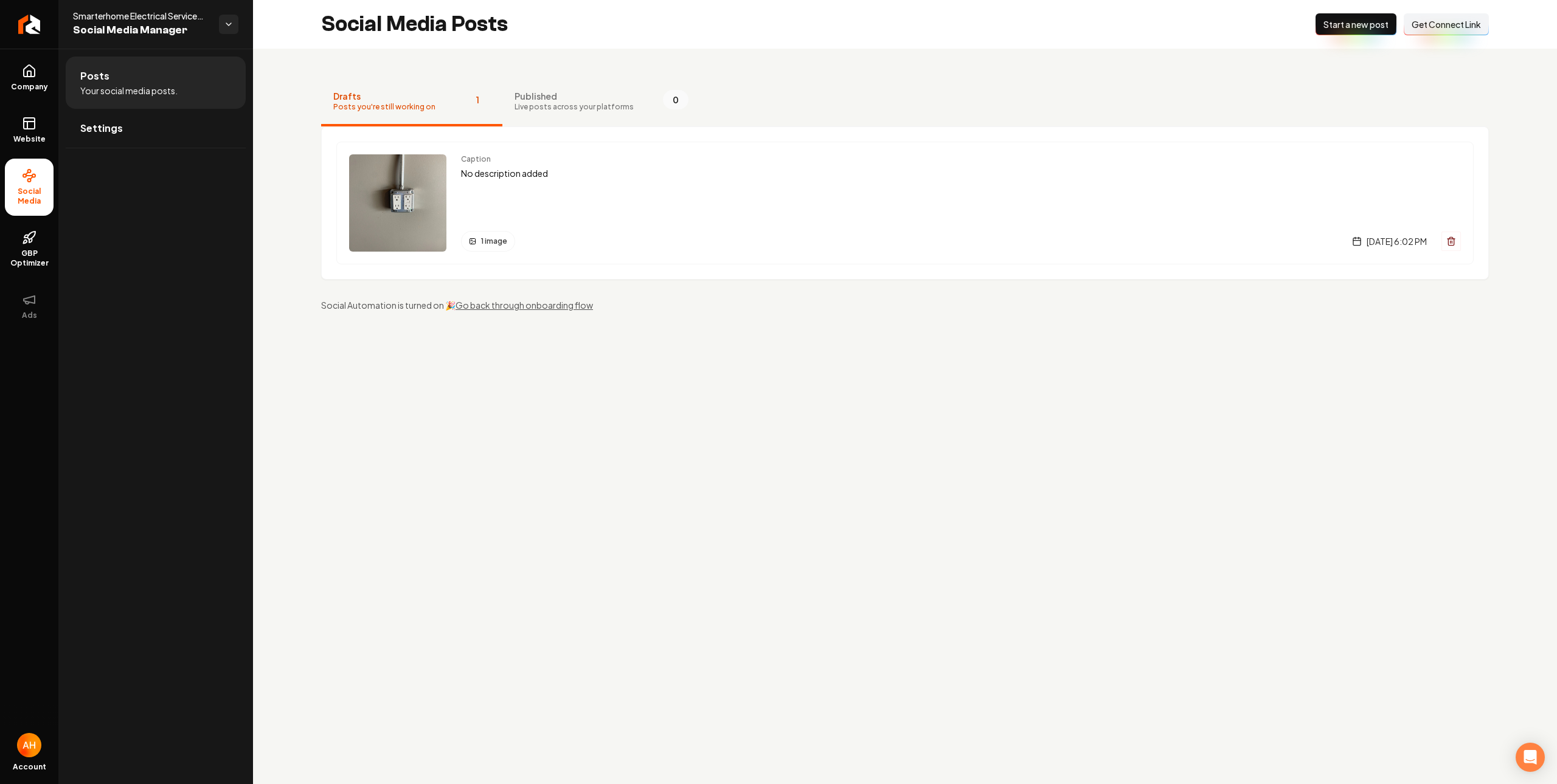
click at [1004, 319] on div "Drafts Posts you're still working on 1 Published Live posts across your platfor…" at bounding box center [904, 194] width 1303 height 292
click at [660, 211] on div "Caption No description added 1 image [DATE] 6:02 PM" at bounding box center [961, 203] width 1000 height 97
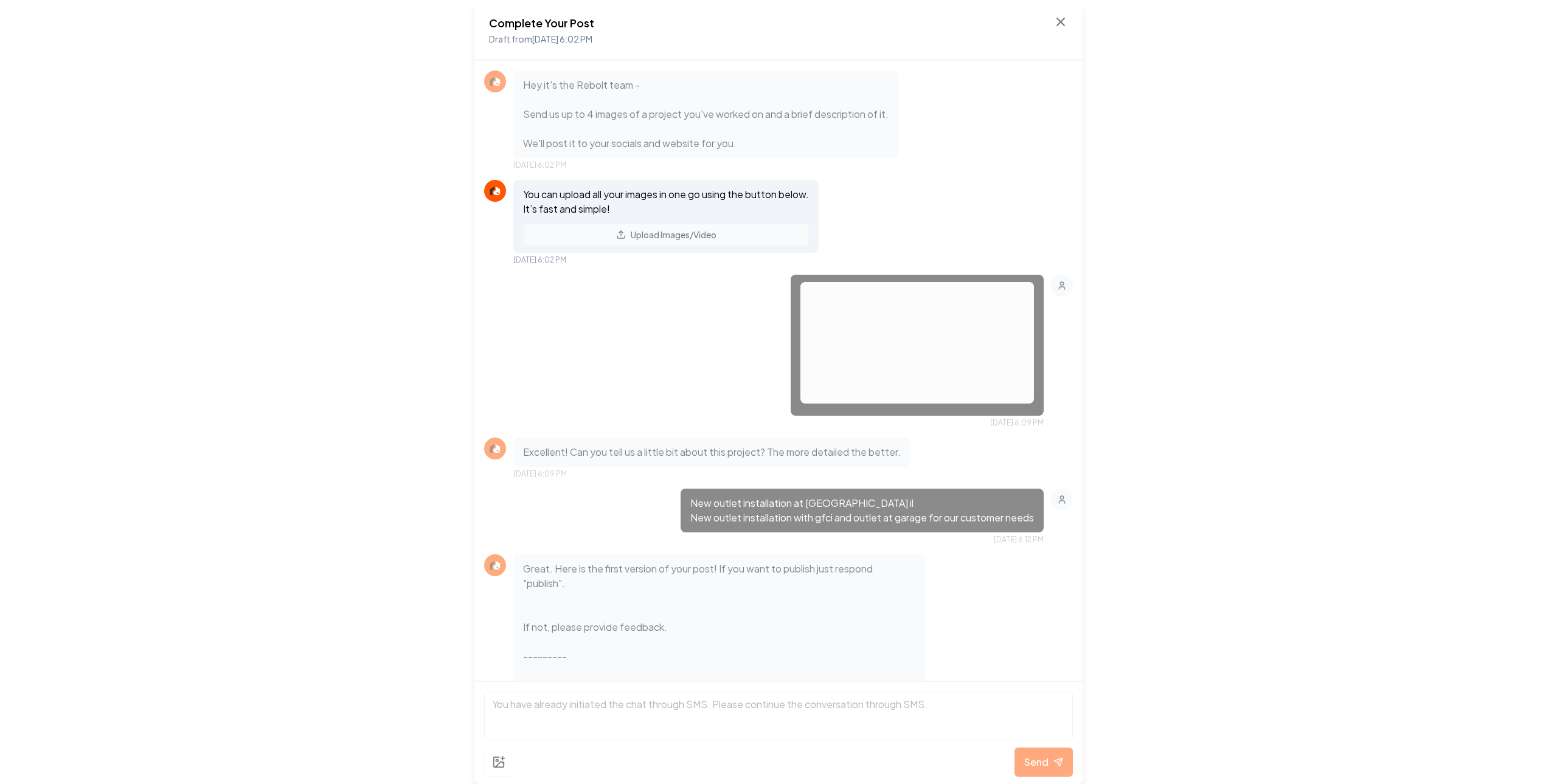
scroll to position [84, 0]
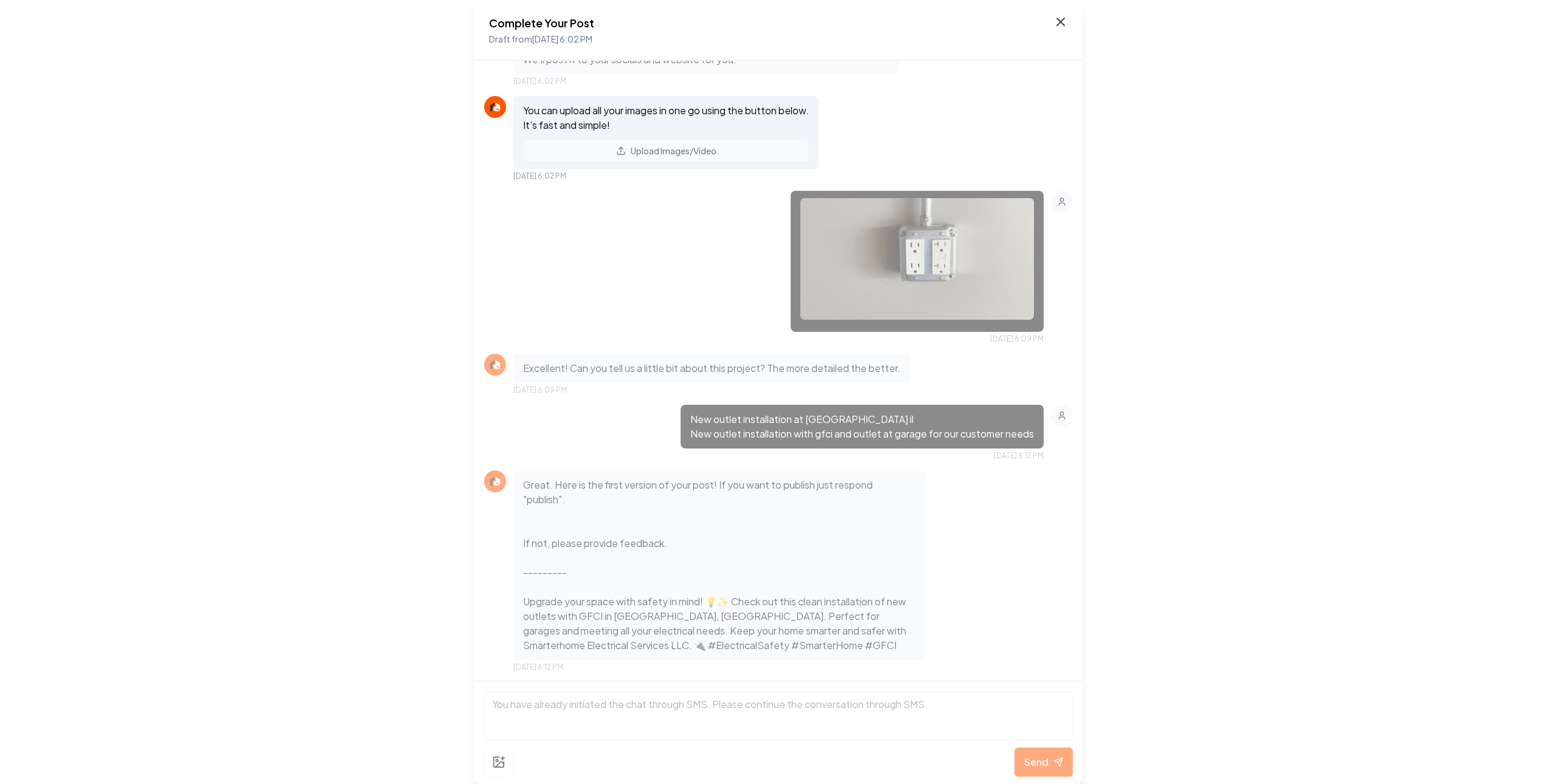
click at [1053, 21] on icon at bounding box center [1061, 22] width 15 height 15
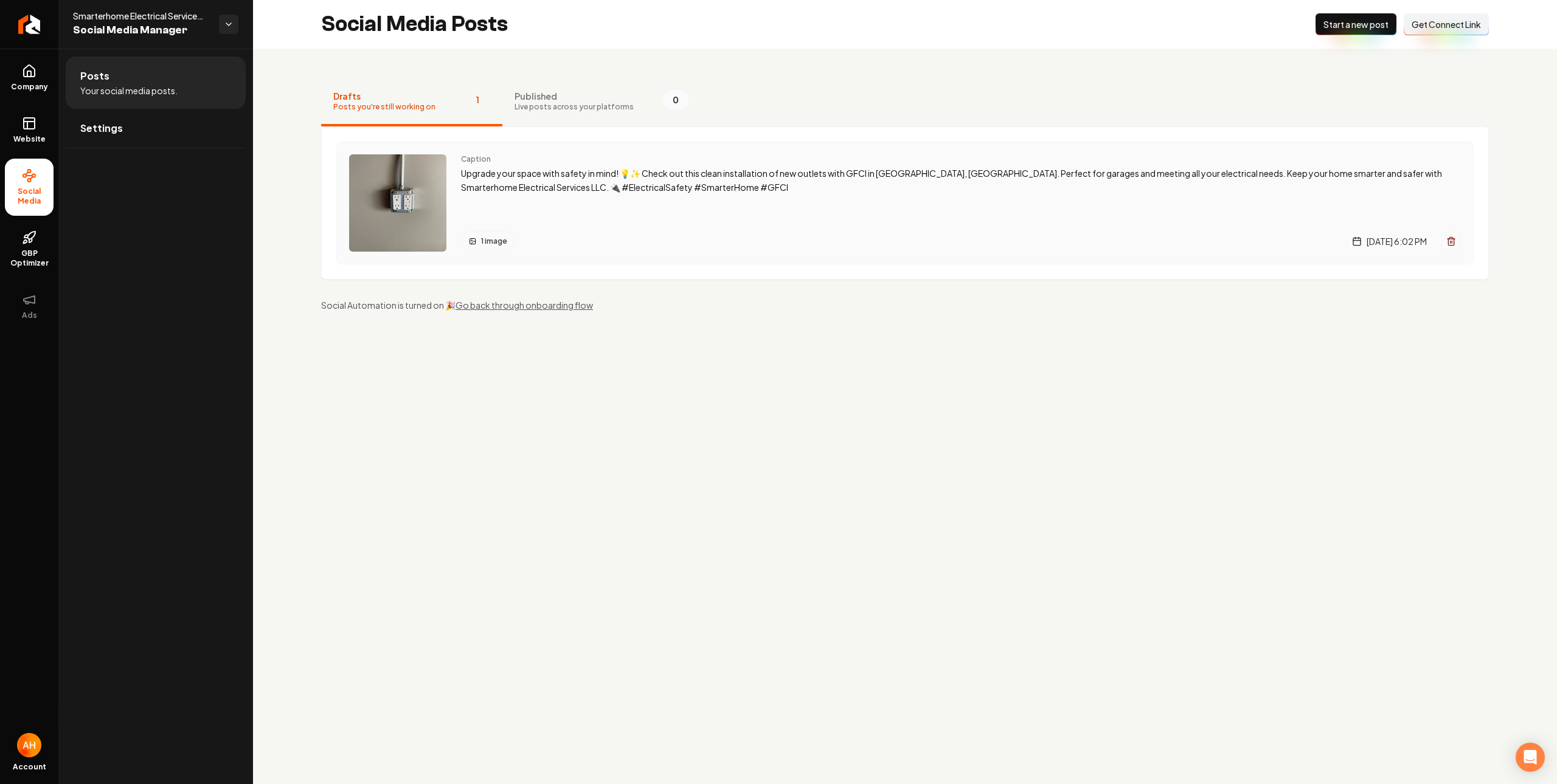
click at [745, 192] on p "Upgrade your space with safety in mind! 💡✨ Check out this clean installation of…" at bounding box center [961, 180] width 1000 height 28
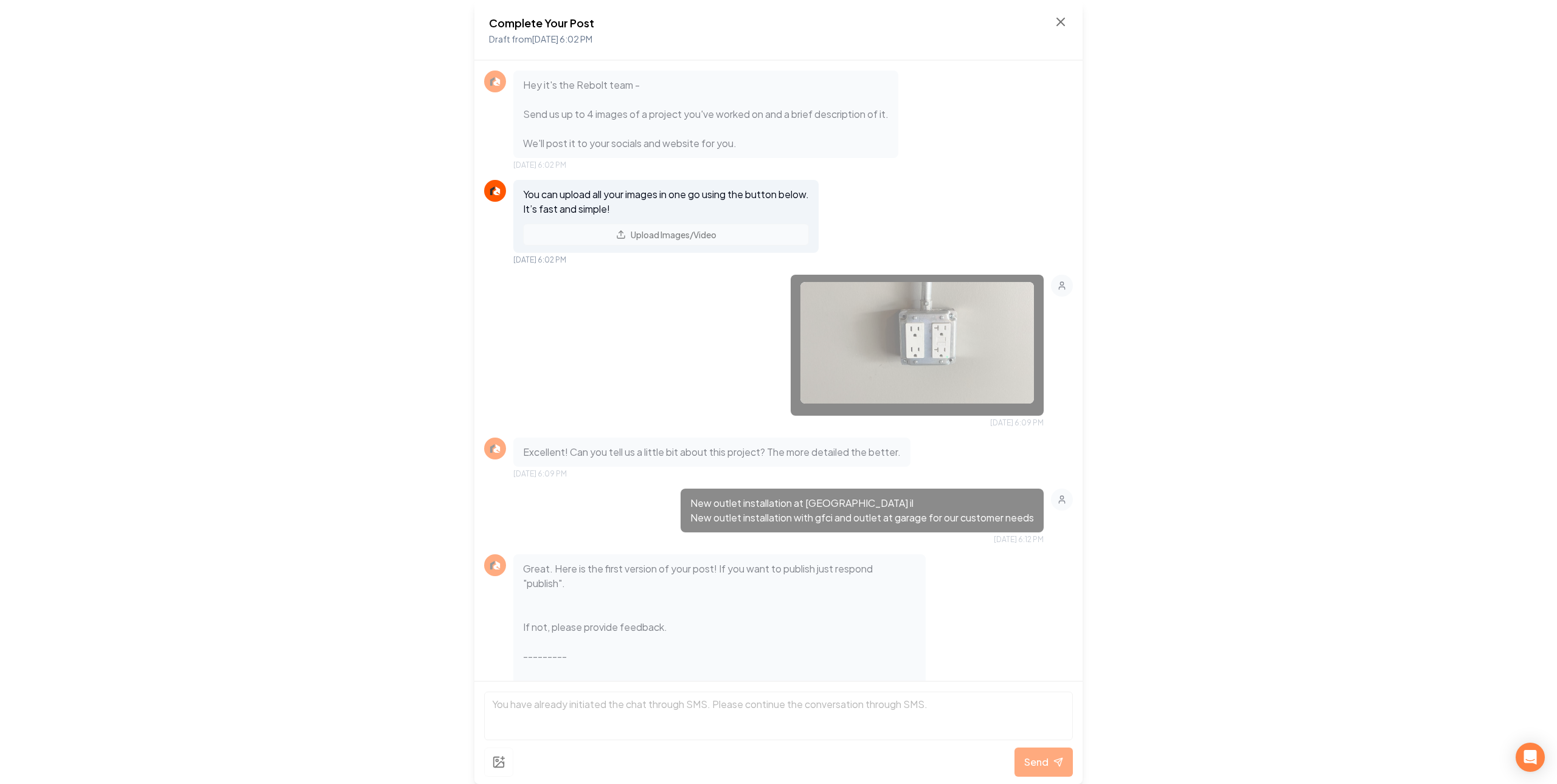
scroll to position [289, 0]
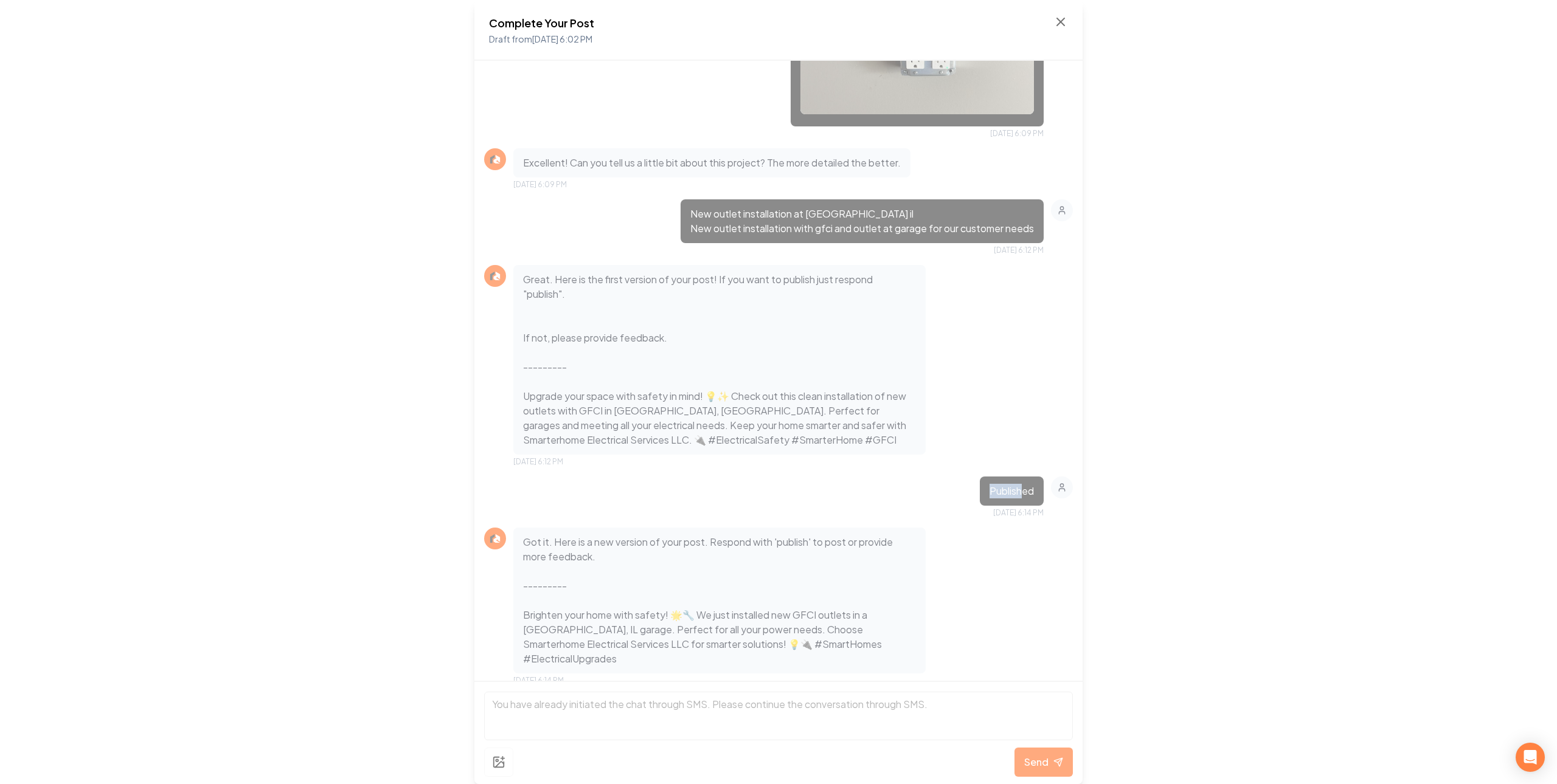
drag, startPoint x: 972, startPoint y: 491, endPoint x: 1011, endPoint y: 488, distance: 39.1
click at [1011, 488] on div "Published" at bounding box center [1011, 492] width 64 height 30
copy p "Publish"
click at [1140, 297] on div "Complete Your Post Draft from Aug 29, 2025 6:02 PM Hey it's the Rebolt team - S…" at bounding box center [778, 392] width 1557 height 784
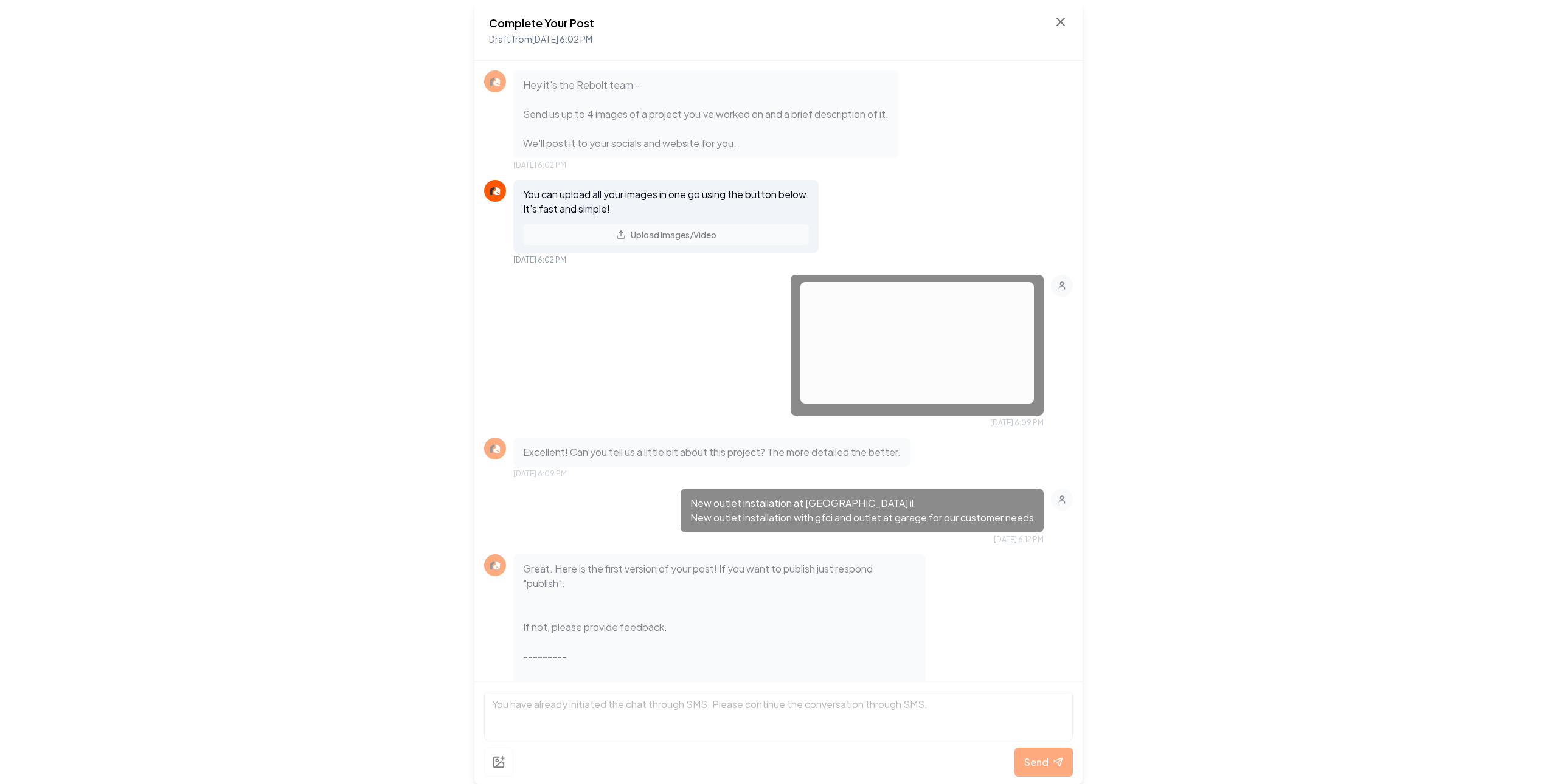
scroll to position [288, 0]
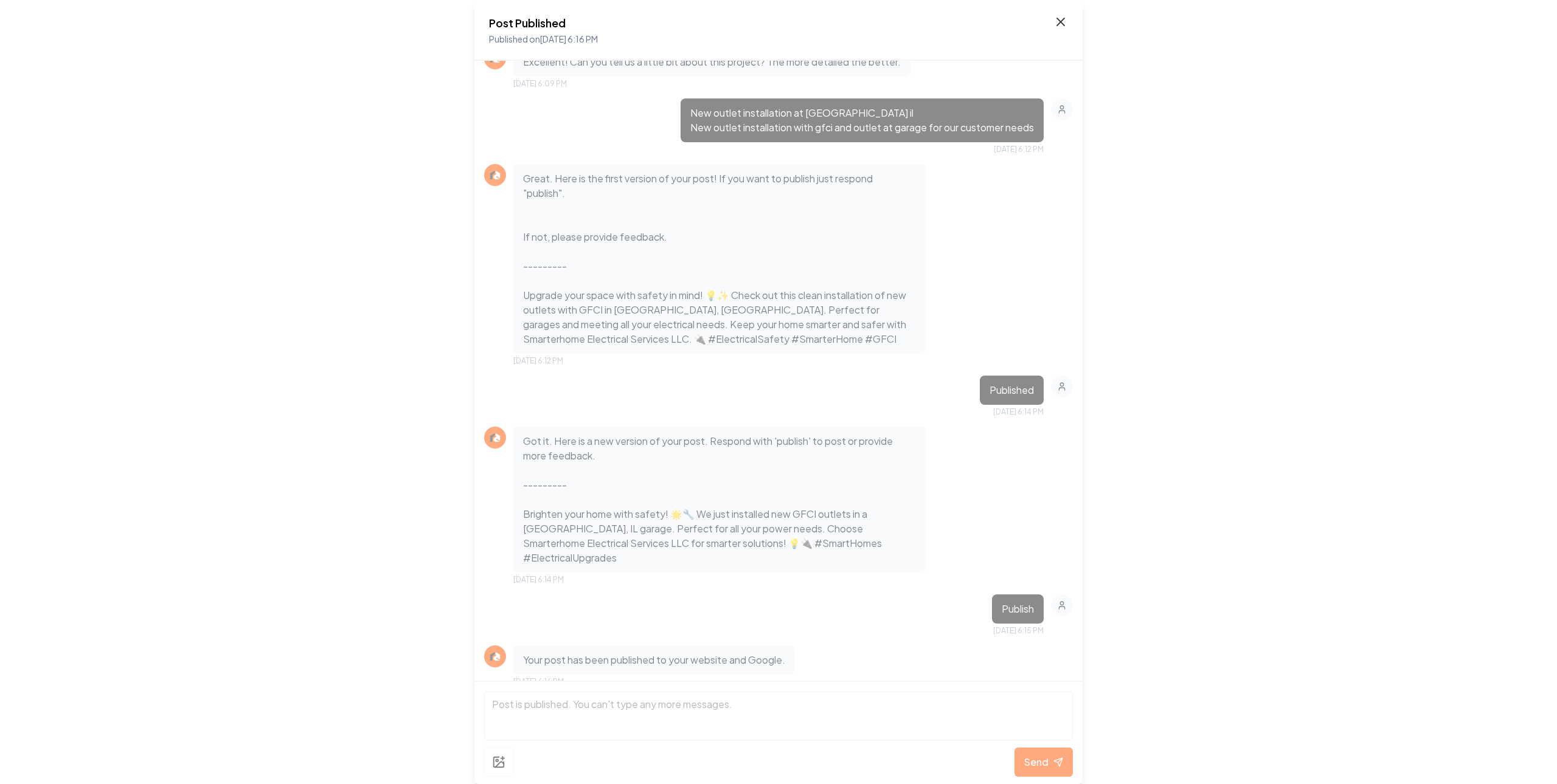
click at [1064, 27] on icon at bounding box center [1061, 22] width 15 height 15
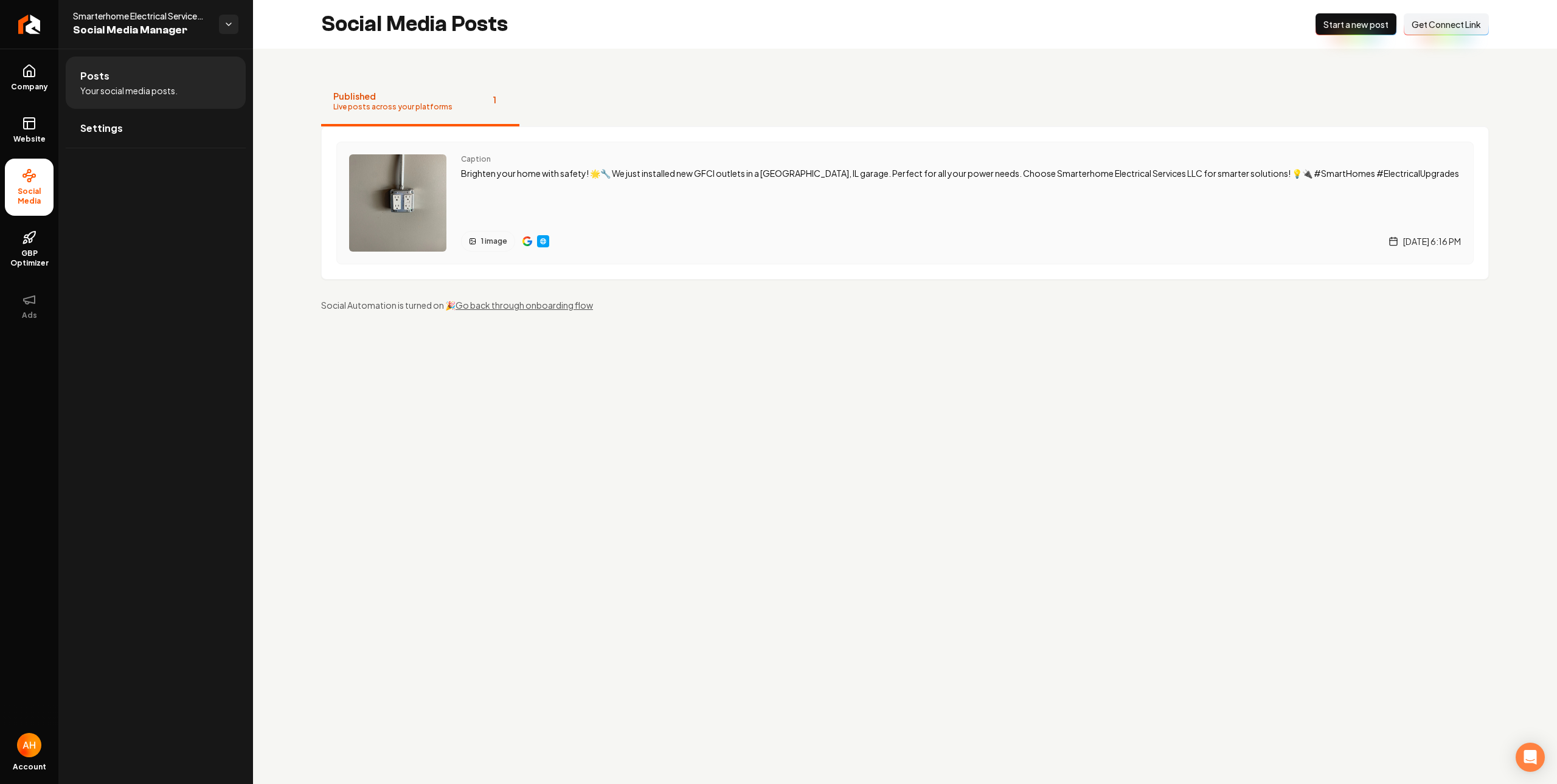
drag, startPoint x: 523, startPoint y: 241, endPoint x: 532, endPoint y: 242, distance: 9.1
